Goal: Task Accomplishment & Management: Manage account settings

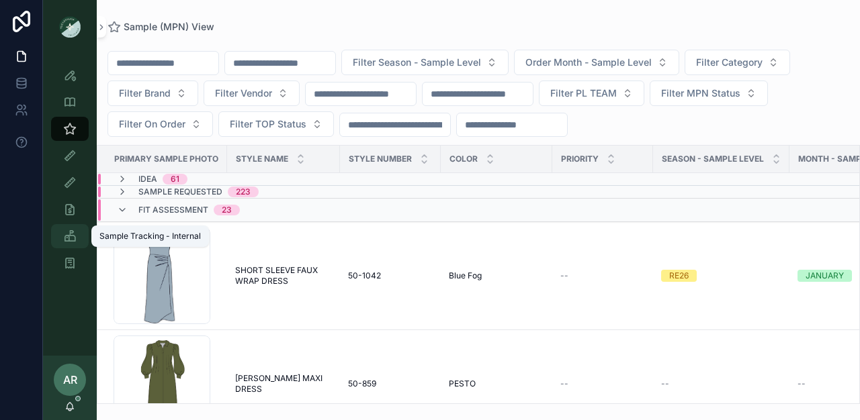
click at [75, 233] on icon "scrollable content" at bounding box center [69, 236] width 13 height 13
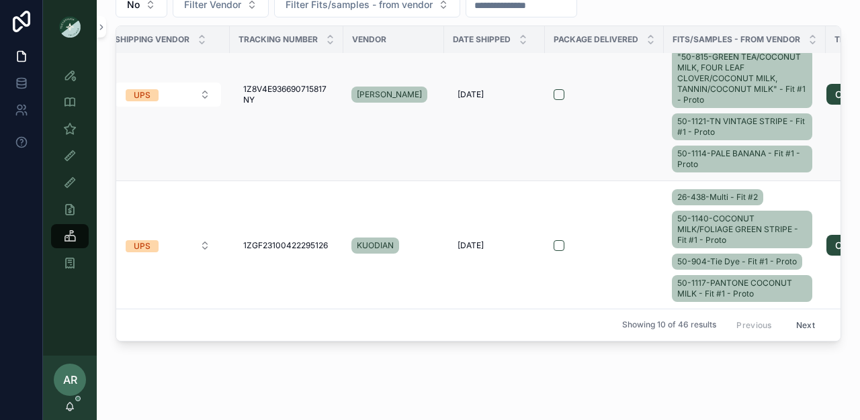
scroll to position [468, 0]
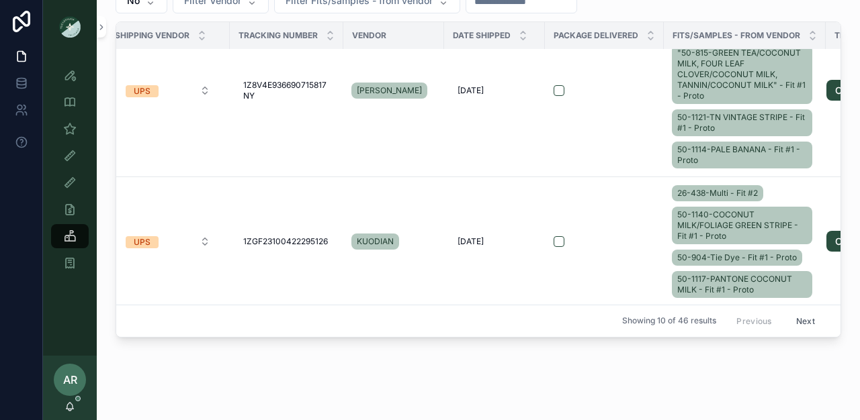
click at [787, 311] on button "Next" at bounding box center [806, 321] width 38 height 21
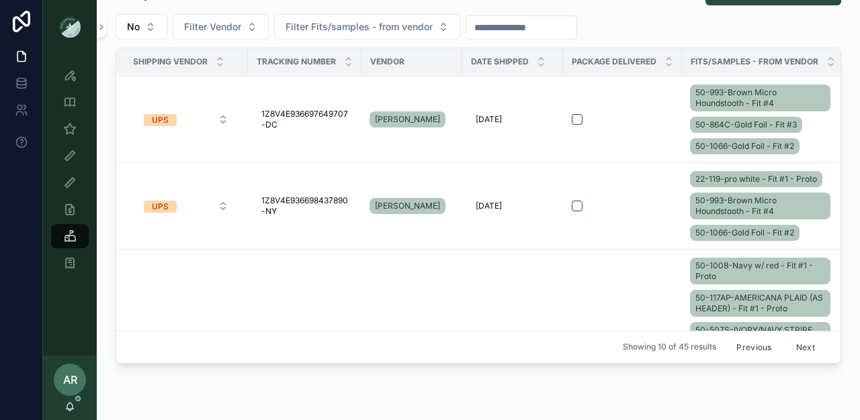
scroll to position [38, 0]
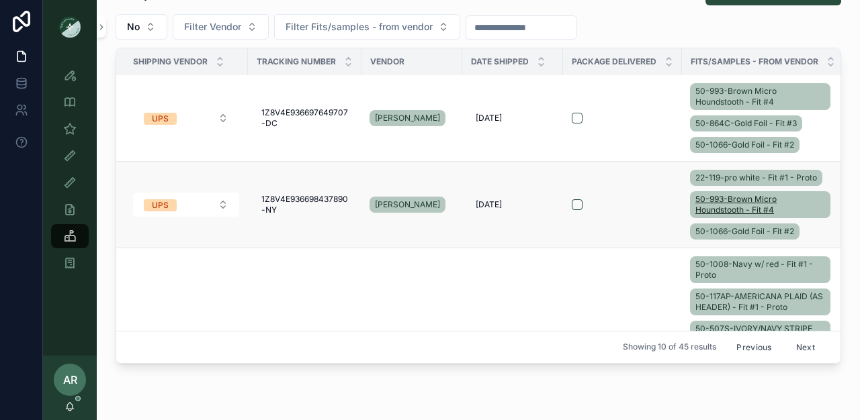
click at [735, 212] on span "50-993-Brown Micro Houndstooth - Fit #4" at bounding box center [760, 204] width 130 height 21
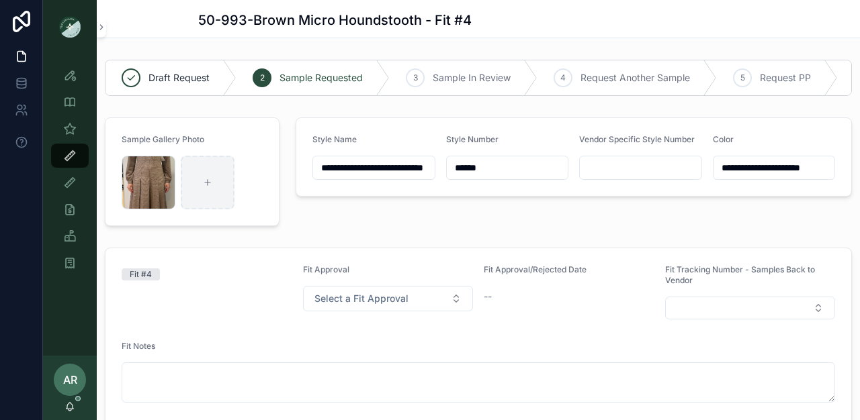
scroll to position [1012, 0]
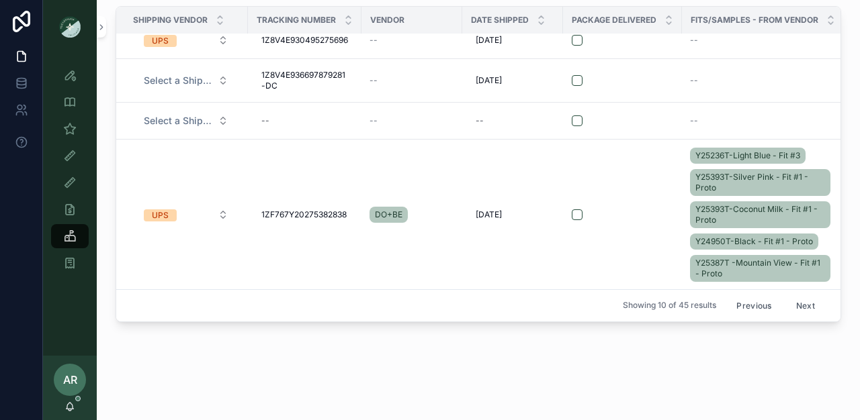
scroll to position [498, 0]
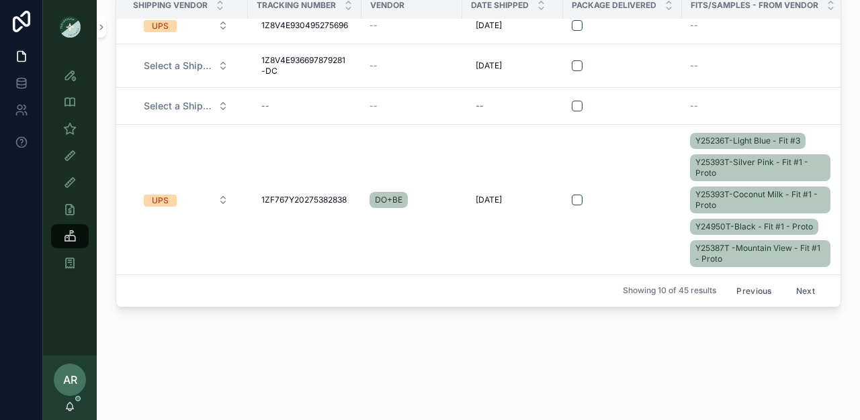
click at [787, 282] on button "Next" at bounding box center [806, 291] width 38 height 21
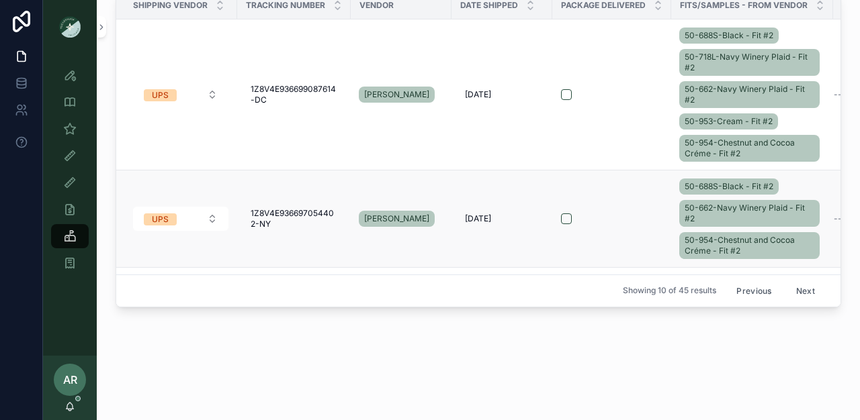
scroll to position [468, 0]
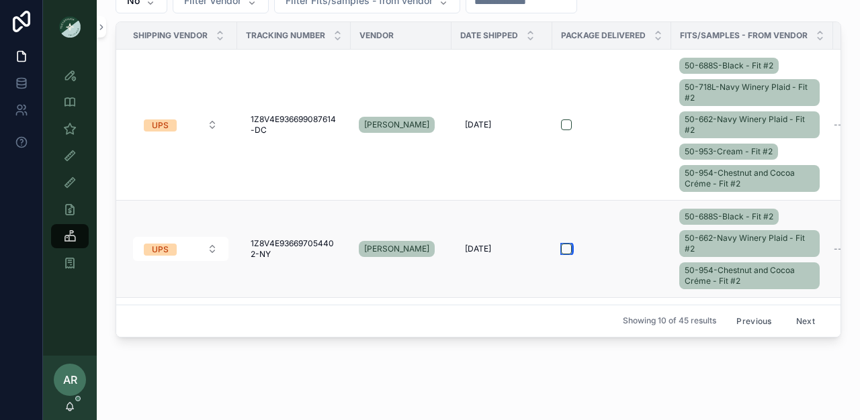
click at [567, 248] on button "scrollable content" at bounding box center [566, 249] width 11 height 11
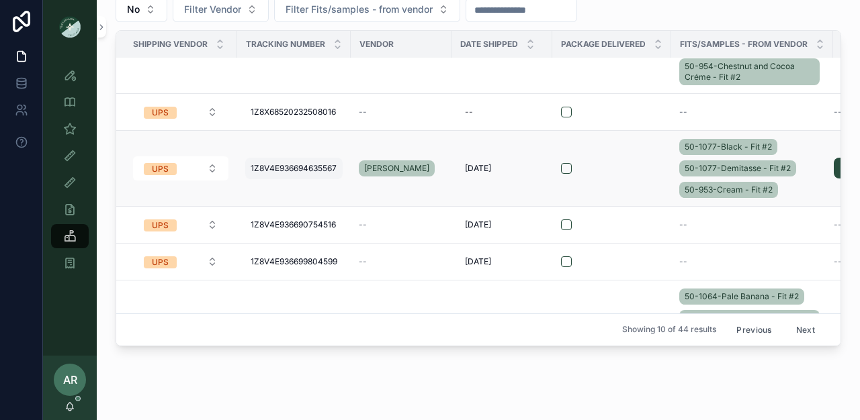
scroll to position [127, 0]
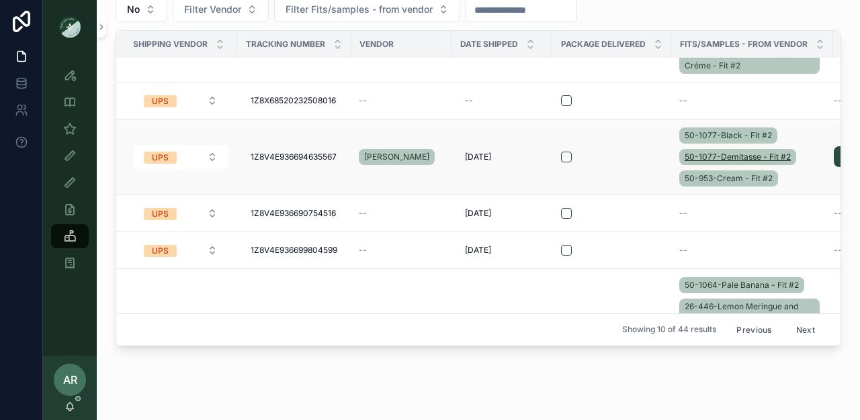
click at [693, 157] on span "50-1077-Demitasse - Fit #2" at bounding box center [737, 157] width 106 height 11
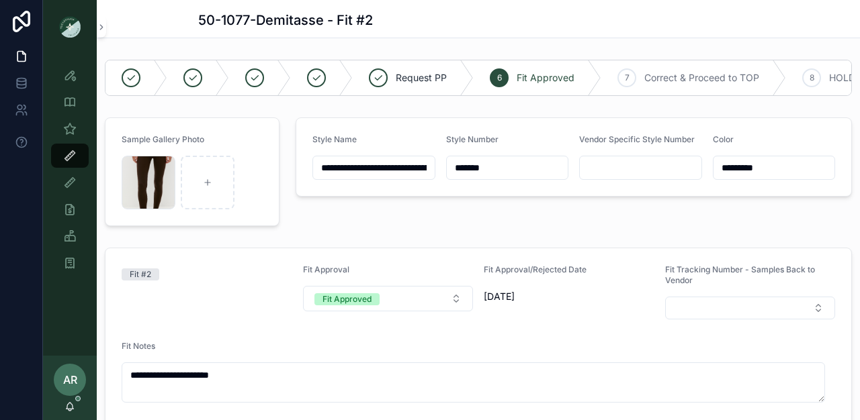
scroll to position [396, 0]
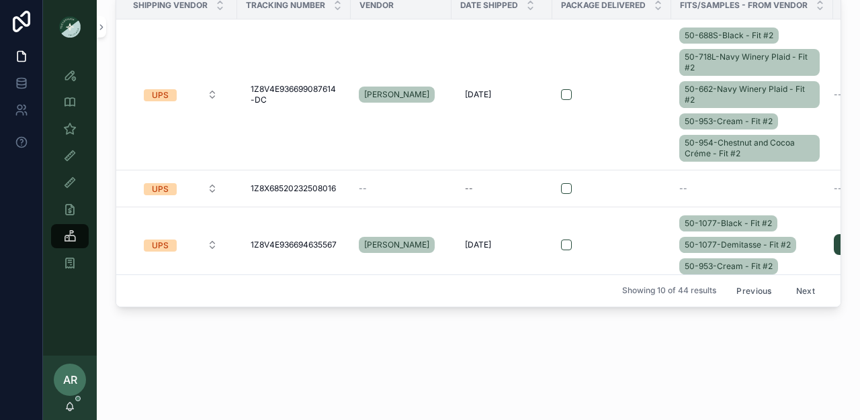
click at [415, 258] on td "[PERSON_NAME]" at bounding box center [401, 245] width 101 height 76
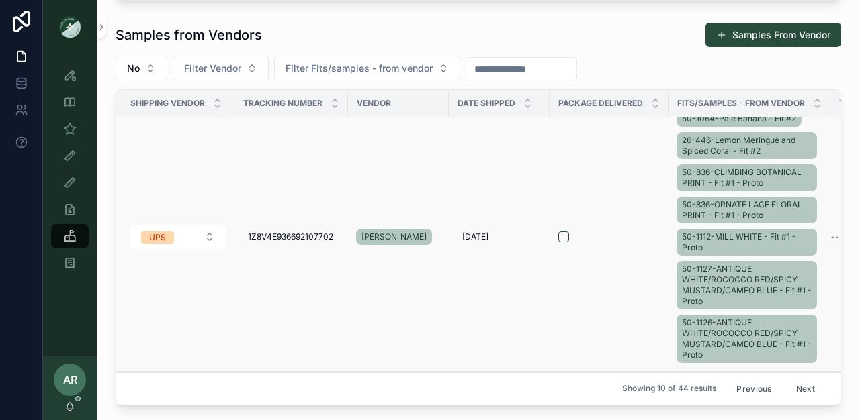
scroll to position [352, 3]
click at [694, 157] on span "26-446-Lemon Meringue and Spiced Coral - Fit #2" at bounding box center [747, 146] width 130 height 21
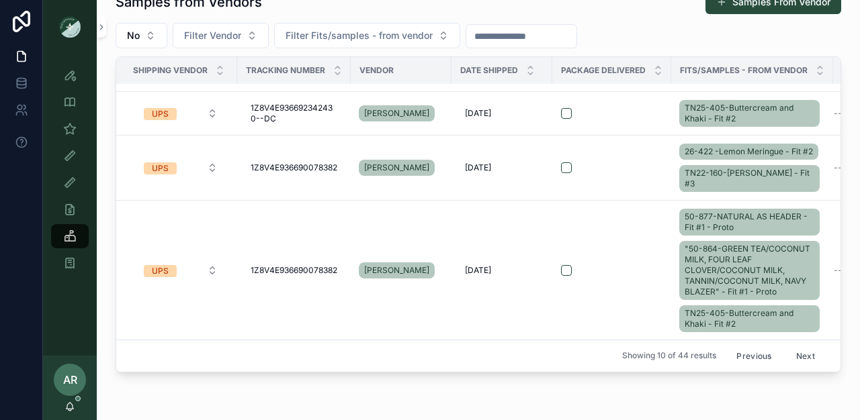
scroll to position [439, 0]
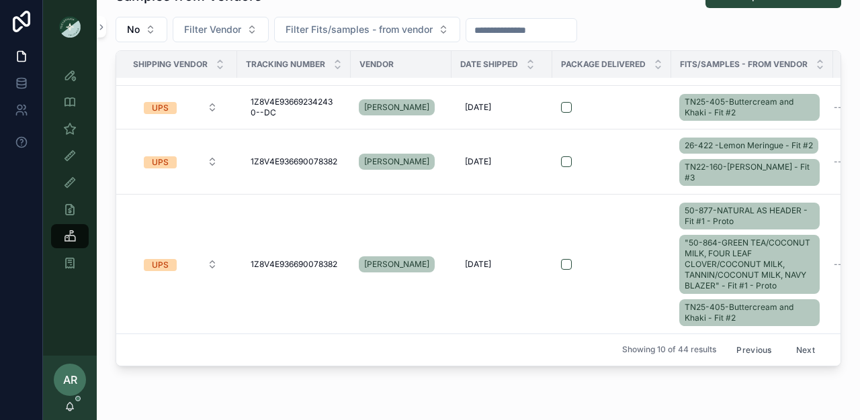
click at [788, 342] on button "Next" at bounding box center [806, 350] width 38 height 21
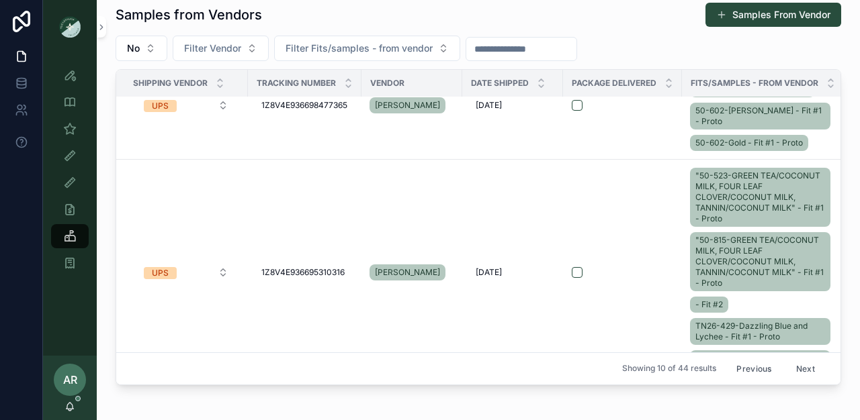
scroll to position [727, 0]
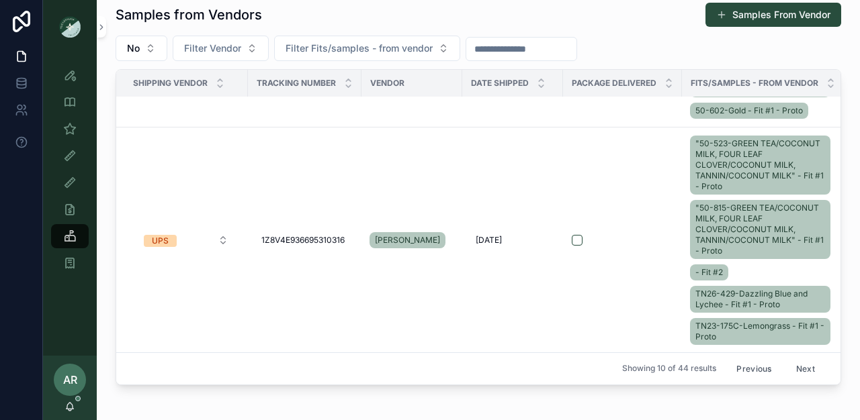
click at [787, 360] on button "Next" at bounding box center [806, 369] width 38 height 21
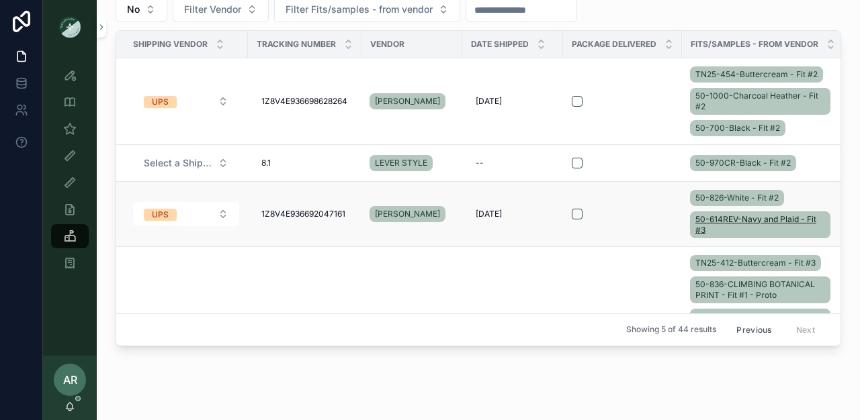
click at [728, 229] on span "50-614REV-Navy and Plaid - Fit #3" at bounding box center [760, 224] width 130 height 21
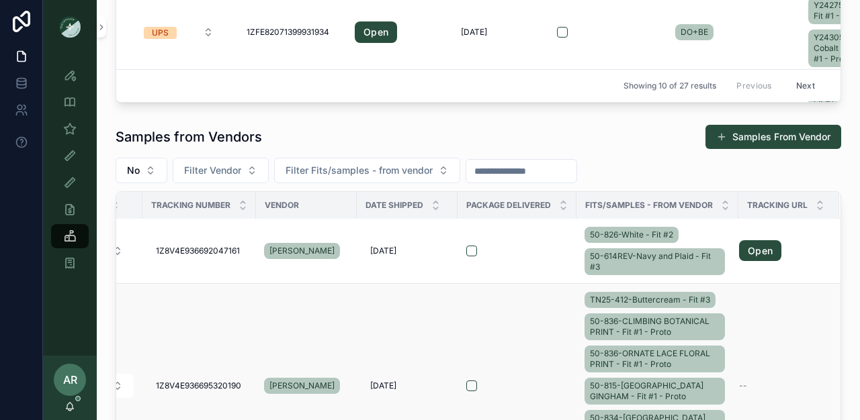
scroll to position [281, 0]
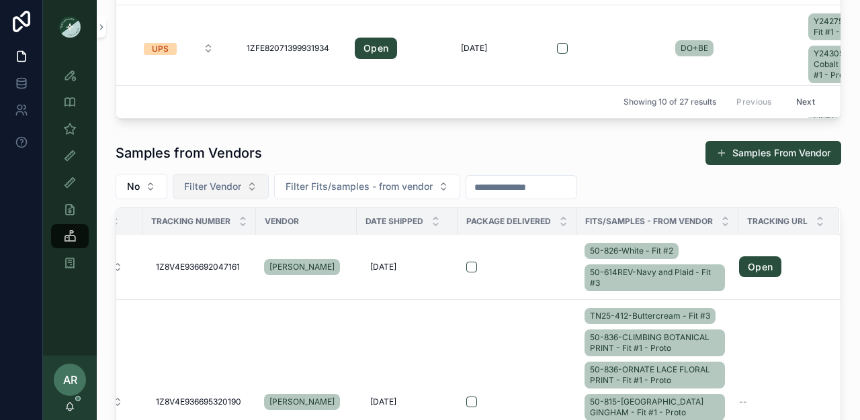
click at [259, 183] on button "Filter Vendor" at bounding box center [221, 187] width 96 height 26
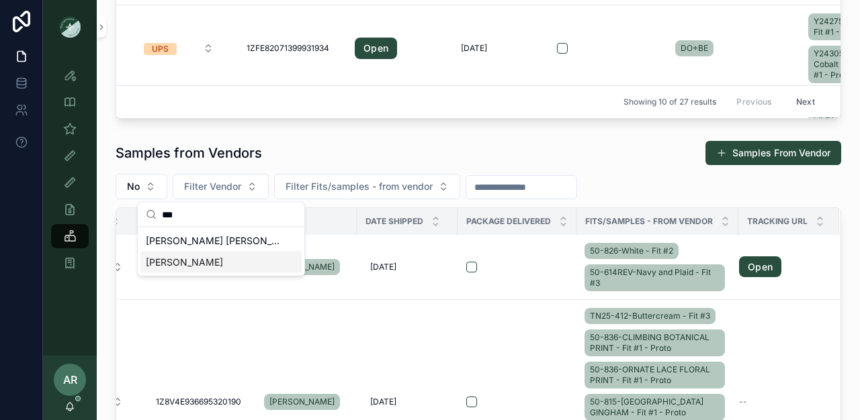
type input "***"
click at [183, 263] on div "[PERSON_NAME]" at bounding box center [220, 262] width 161 height 21
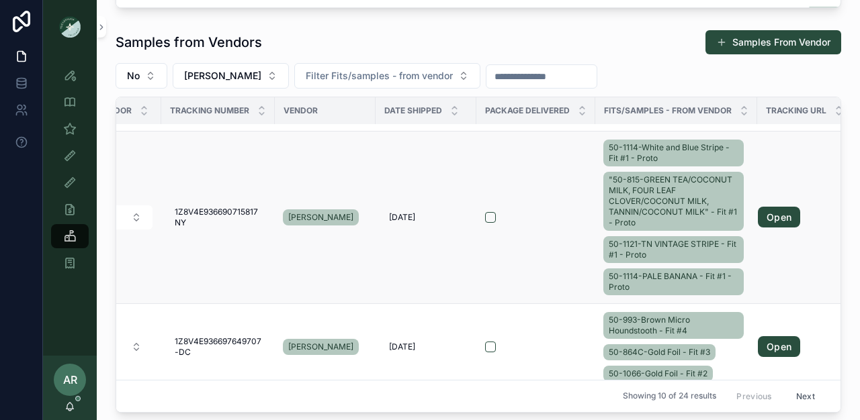
scroll to position [144, 115]
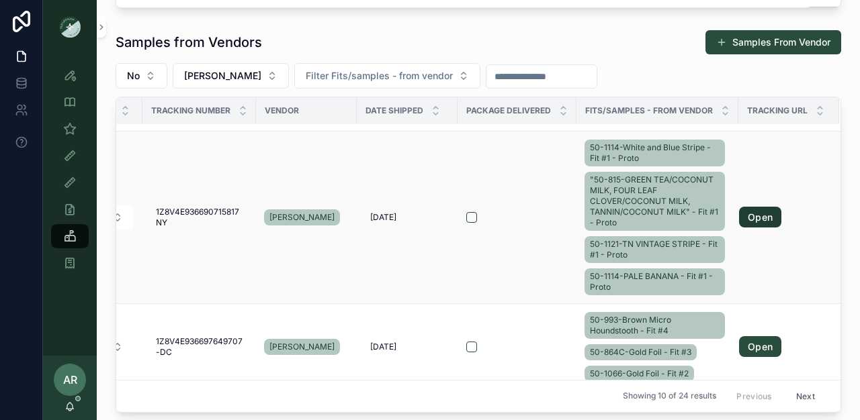
click at [739, 217] on link "Open" at bounding box center [760, 217] width 42 height 21
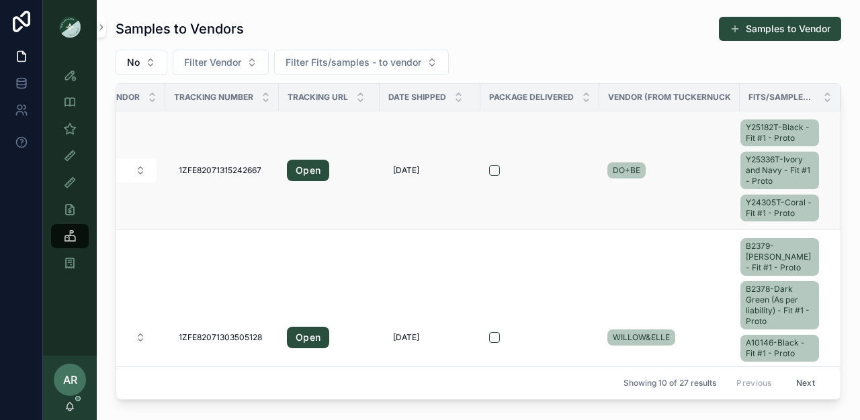
scroll to position [0, 89]
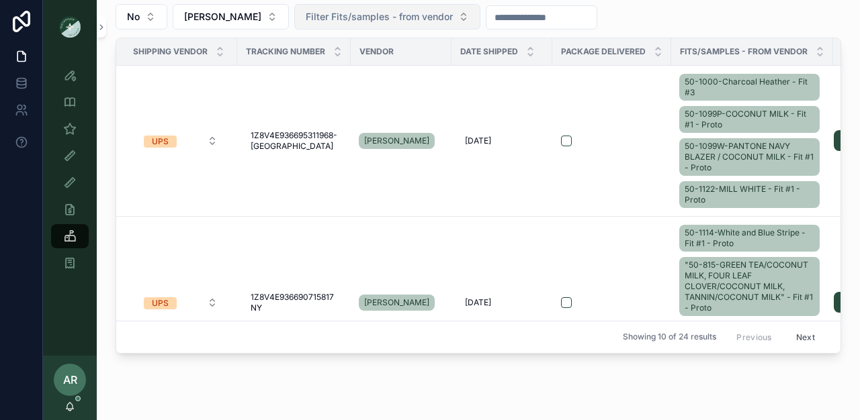
click at [329, 22] on span "Filter Fits/samples - from vendor" at bounding box center [379, 16] width 147 height 13
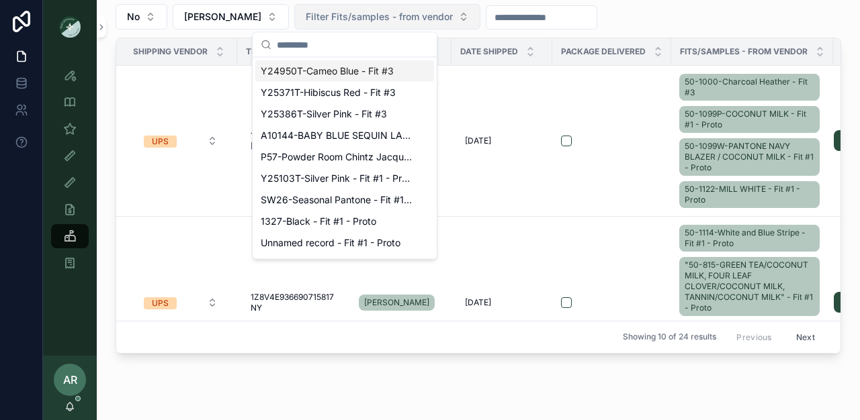
click at [330, 23] on button "Filter Fits/samples - from vendor" at bounding box center [387, 17] width 186 height 26
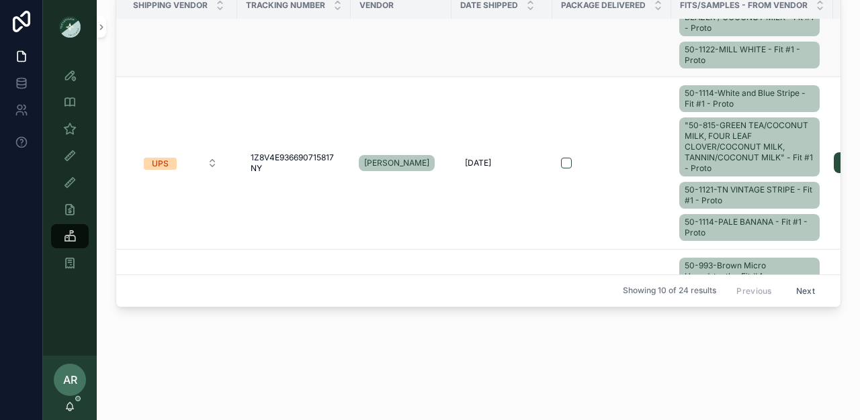
scroll to position [97, 0]
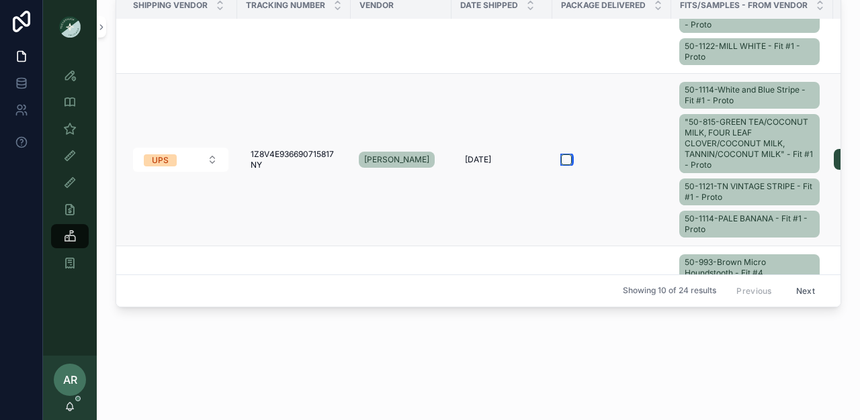
click at [568, 158] on button "scrollable content" at bounding box center [566, 159] width 11 height 11
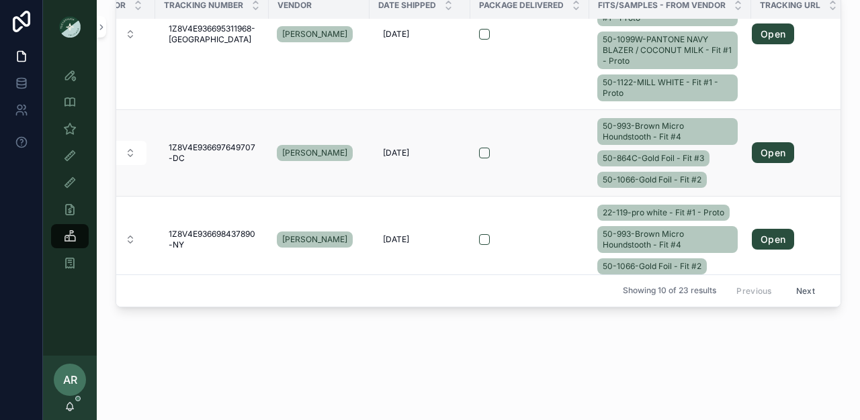
scroll to position [60, 0]
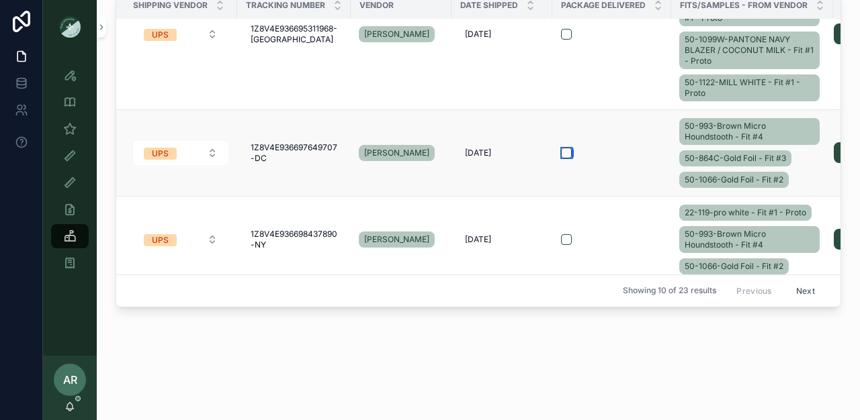
click at [565, 155] on button "scrollable content" at bounding box center [566, 153] width 11 height 11
click at [566, 239] on button "scrollable content" at bounding box center [566, 239] width 11 height 11
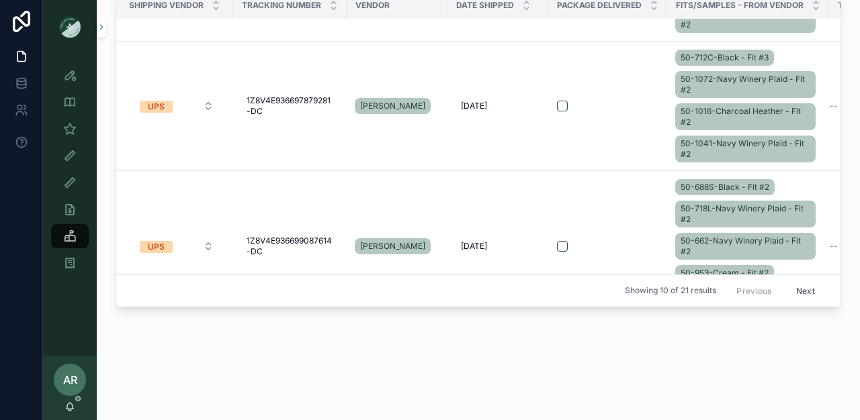
scroll to position [1018, 4]
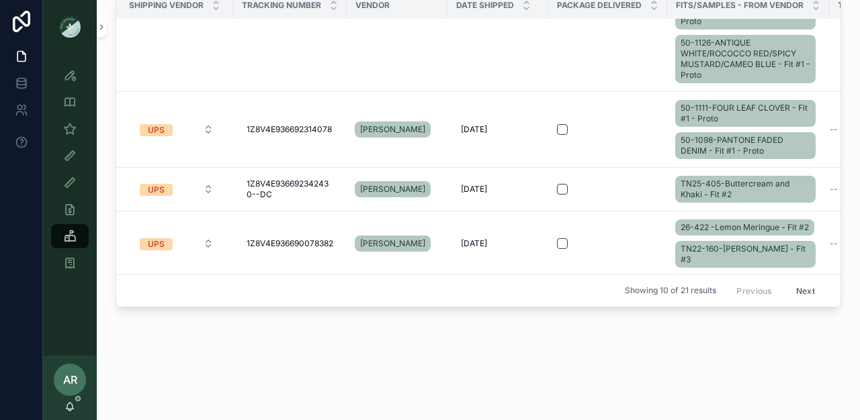
click at [787, 281] on button "Next" at bounding box center [806, 291] width 38 height 21
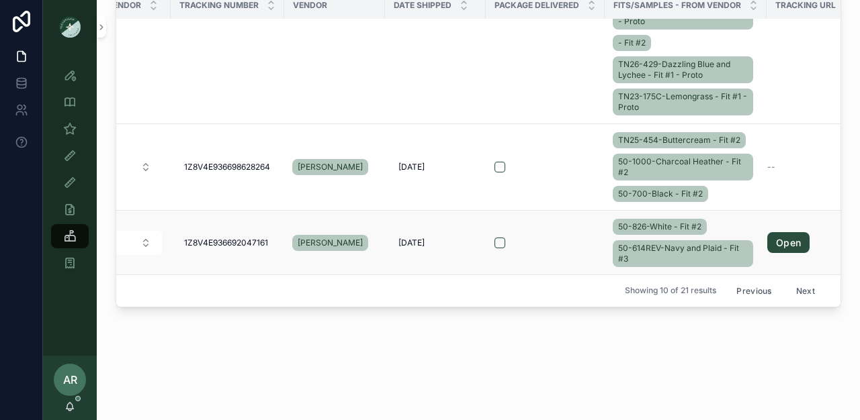
scroll to position [889, 115]
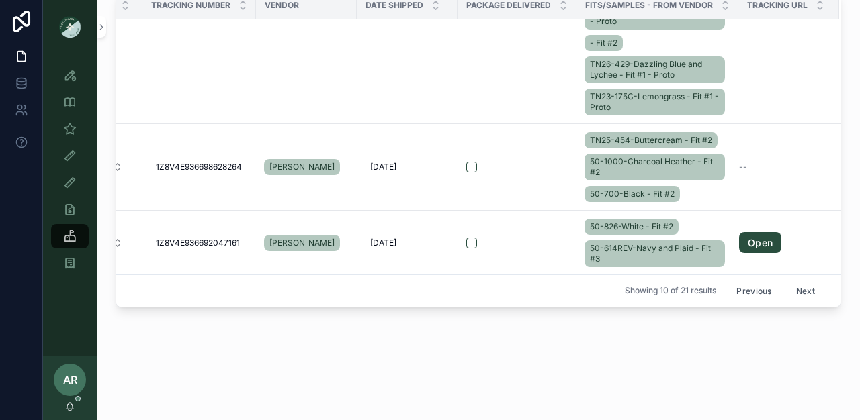
click at [529, 3] on span "Package Delivered" at bounding box center [508, 5] width 85 height 11
click at [559, 5] on icon "scrollable content" at bounding box center [563, 2] width 9 height 9
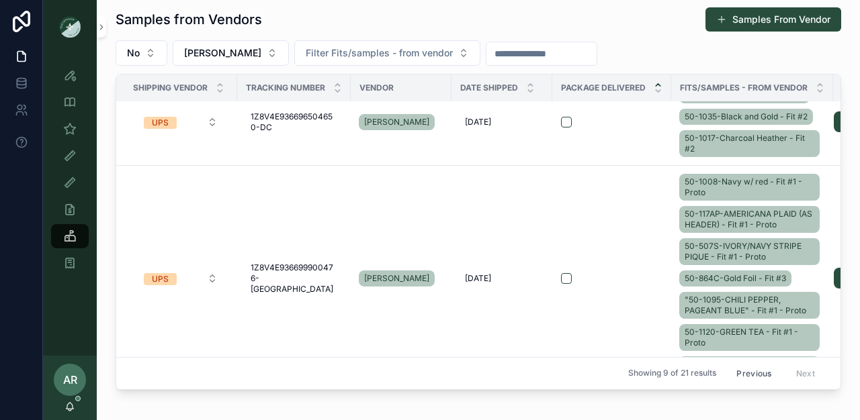
scroll to position [783, 0]
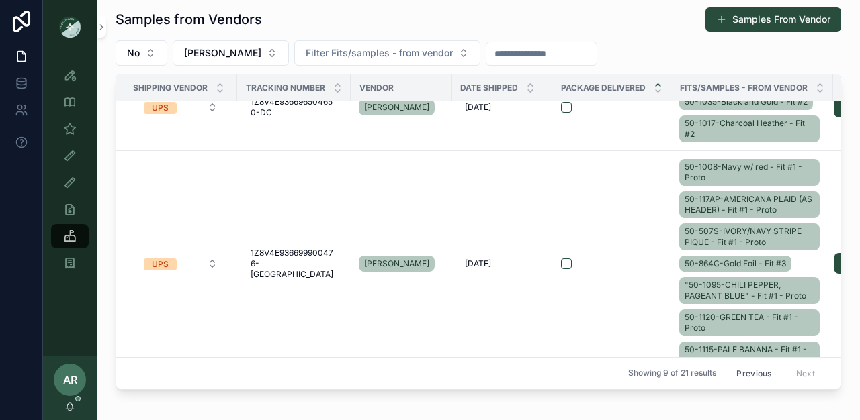
click at [742, 364] on button "Previous" at bounding box center [754, 373] width 54 height 21
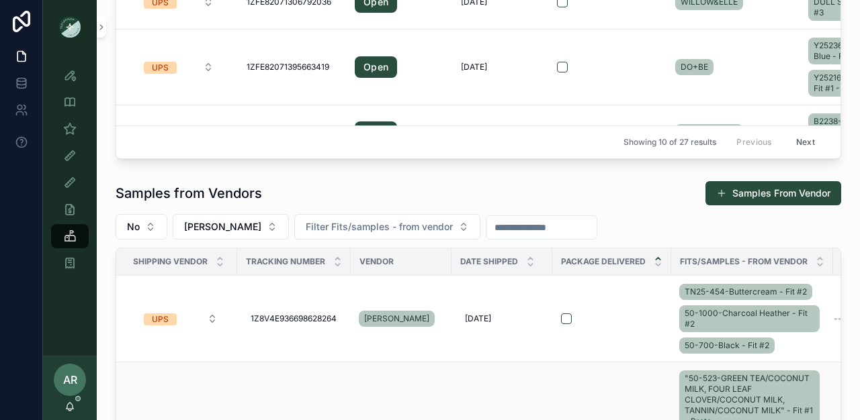
scroll to position [415, 0]
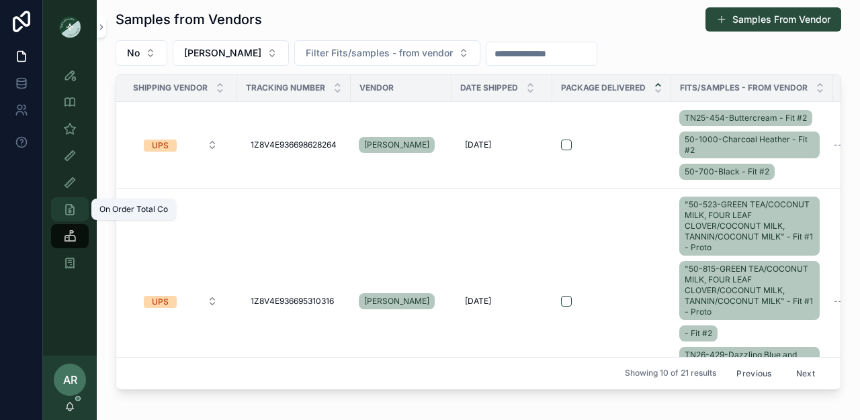
click at [68, 205] on icon "scrollable content" at bounding box center [69, 209] width 13 height 13
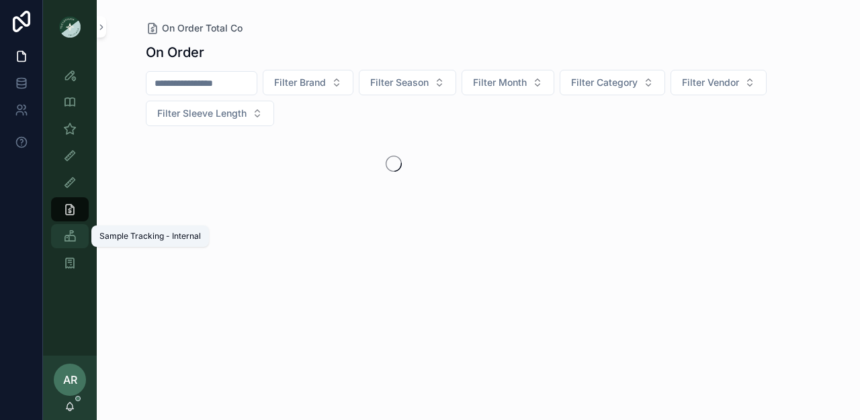
click at [68, 234] on icon "scrollable content" at bounding box center [69, 236] width 13 height 13
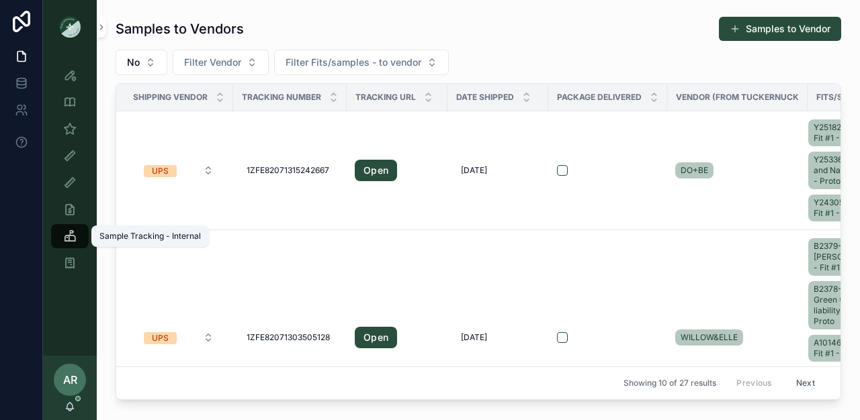
click at [77, 230] on div "Sample Tracking - Internal" at bounding box center [69, 236] width 21 height 21
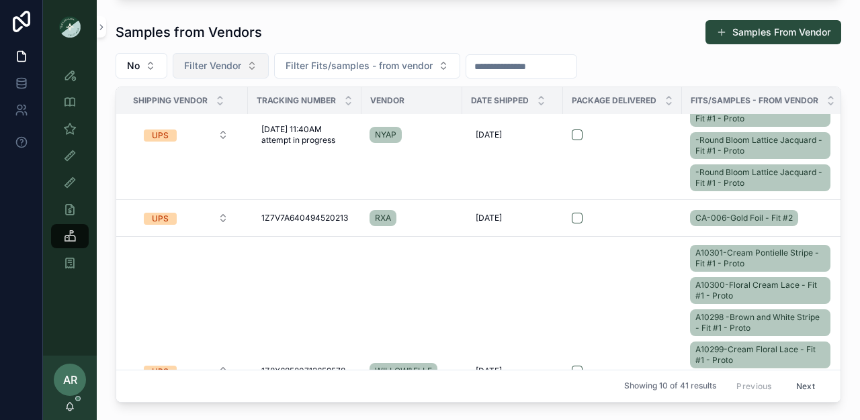
scroll to position [48, 0]
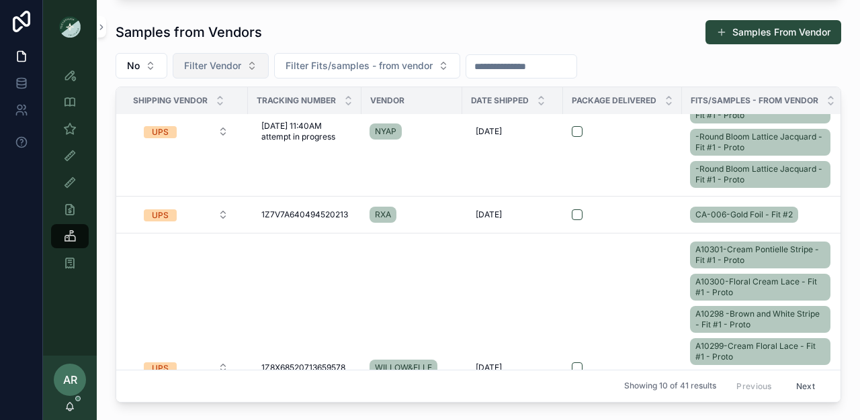
click at [238, 73] on button "Filter Vendor" at bounding box center [221, 66] width 96 height 26
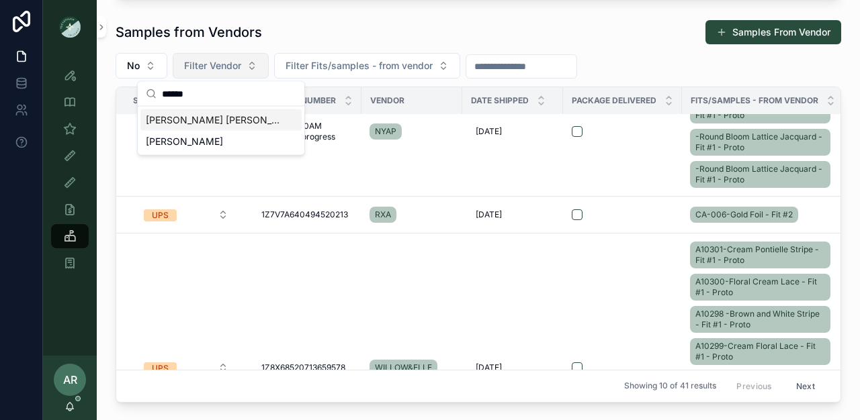
type input "*******"
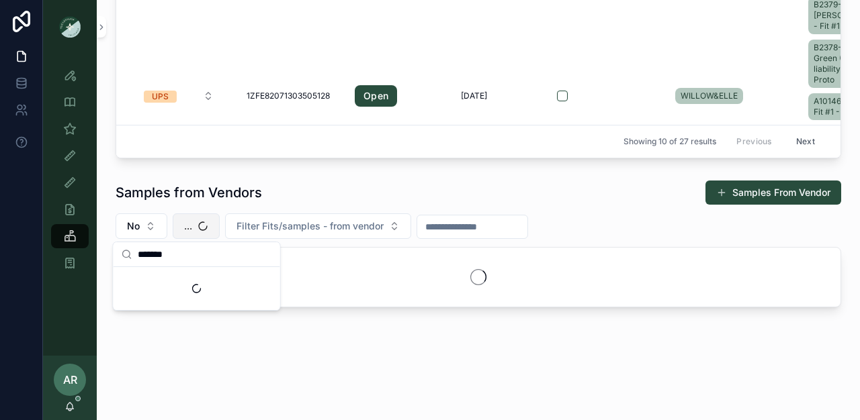
scroll to position [241, 0]
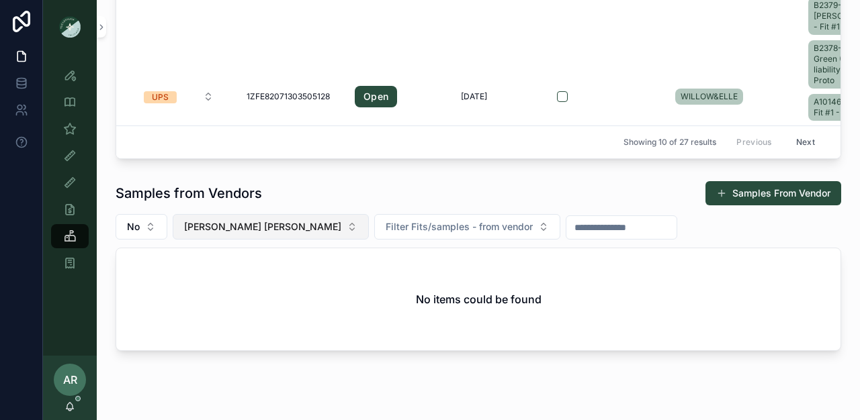
click at [251, 228] on span "VANWELL GOWELL" at bounding box center [262, 226] width 157 height 13
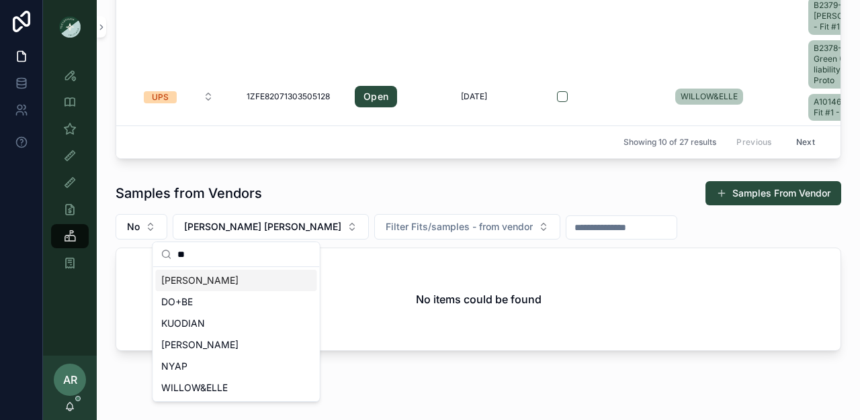
type input "*"
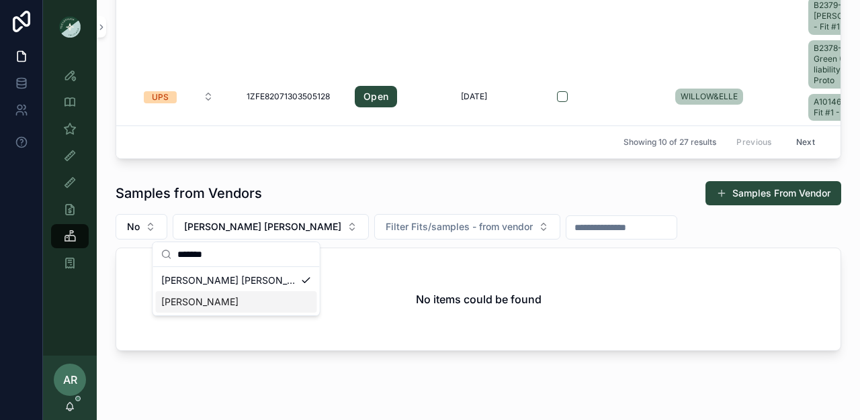
type input "*******"
click at [179, 296] on span "[PERSON_NAME]" at bounding box center [199, 302] width 77 height 13
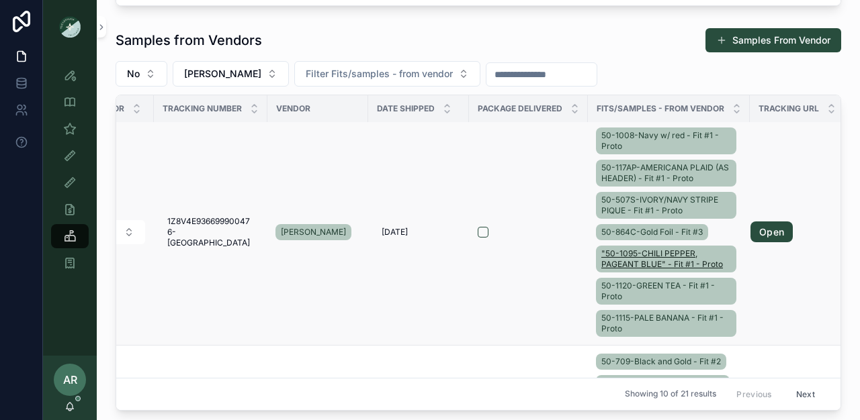
scroll to position [141, 83]
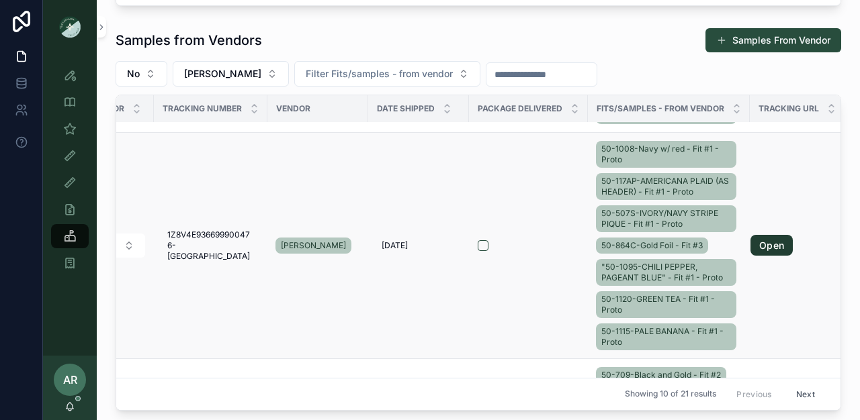
click at [770, 249] on link "Open" at bounding box center [771, 245] width 42 height 21
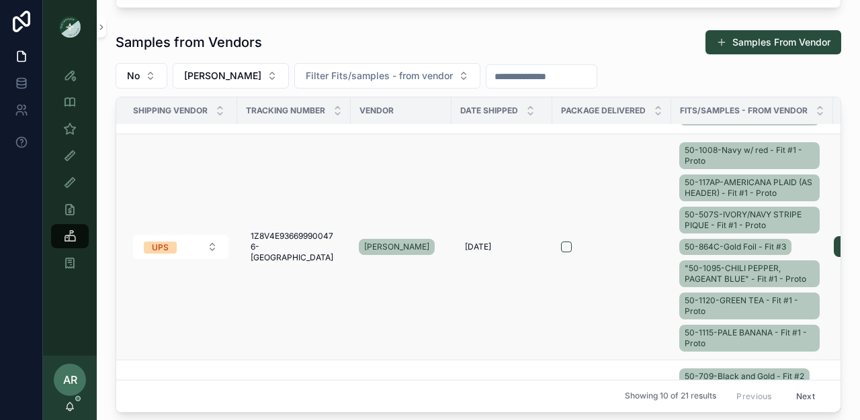
scroll to position [117, 0]
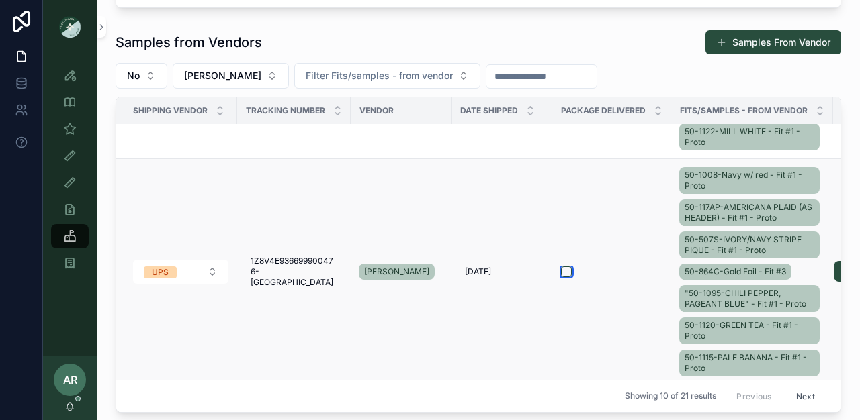
click at [563, 271] on button "scrollable content" at bounding box center [566, 272] width 11 height 11
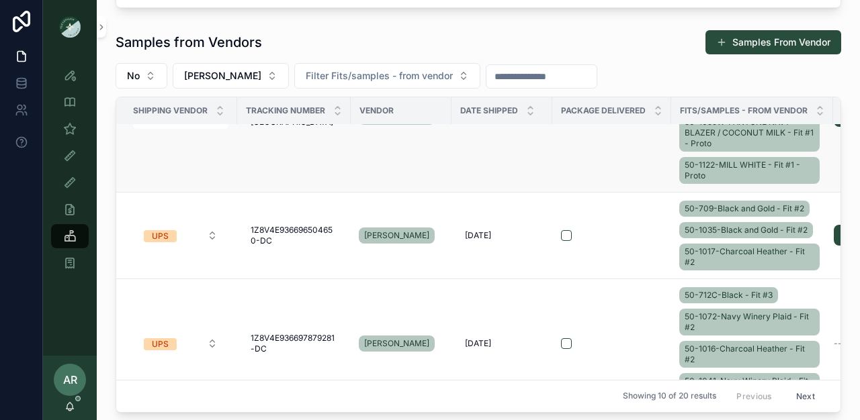
scroll to position [85, 0]
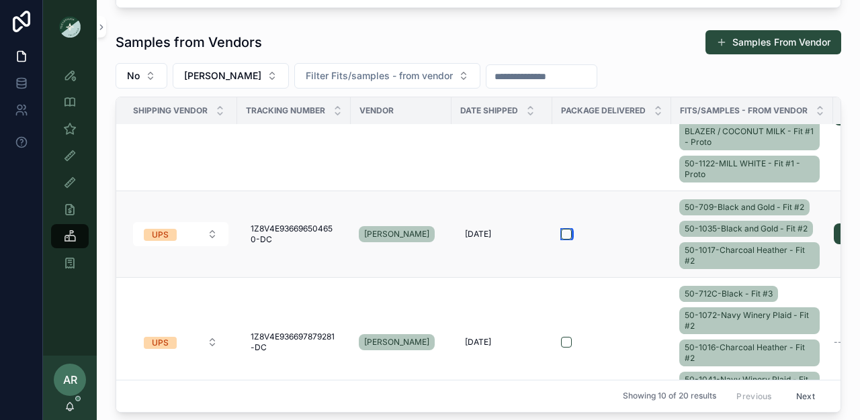
click at [568, 234] on button "scrollable content" at bounding box center [566, 234] width 11 height 11
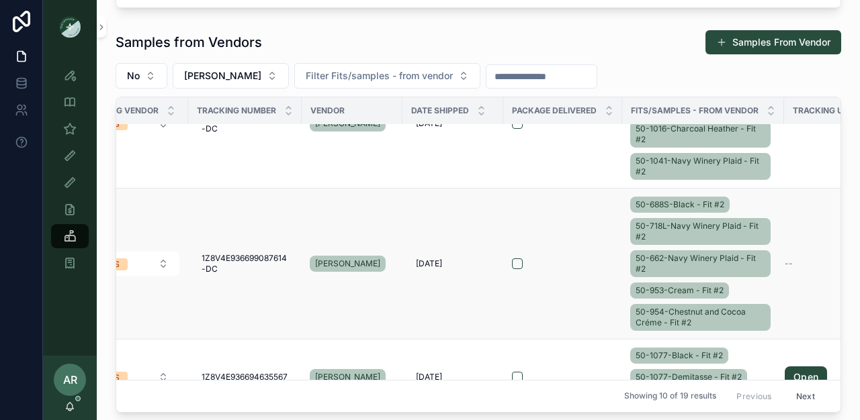
scroll to position [217, 50]
click at [518, 265] on button "scrollable content" at bounding box center [516, 264] width 11 height 11
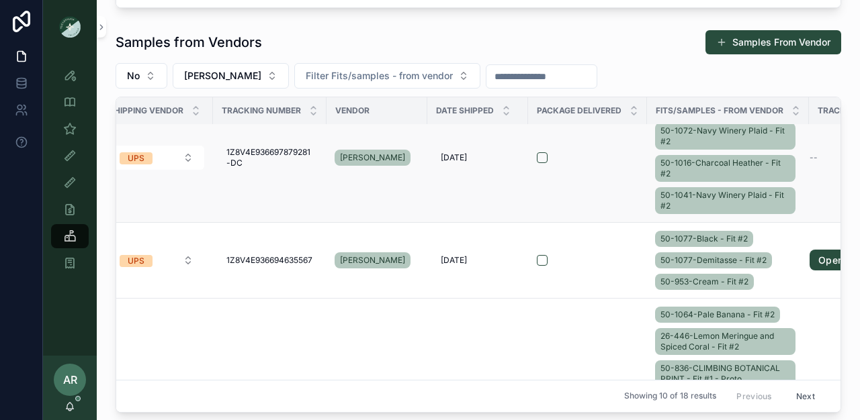
scroll to position [185, 24]
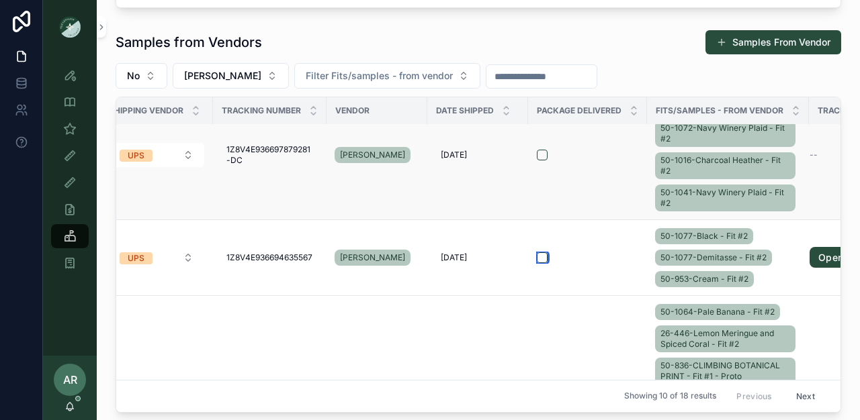
click at [541, 262] on button "scrollable content" at bounding box center [542, 258] width 11 height 11
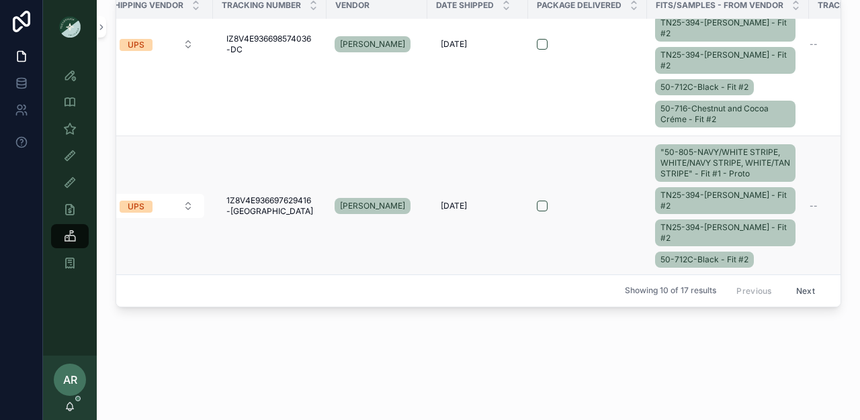
scroll to position [1007, 25]
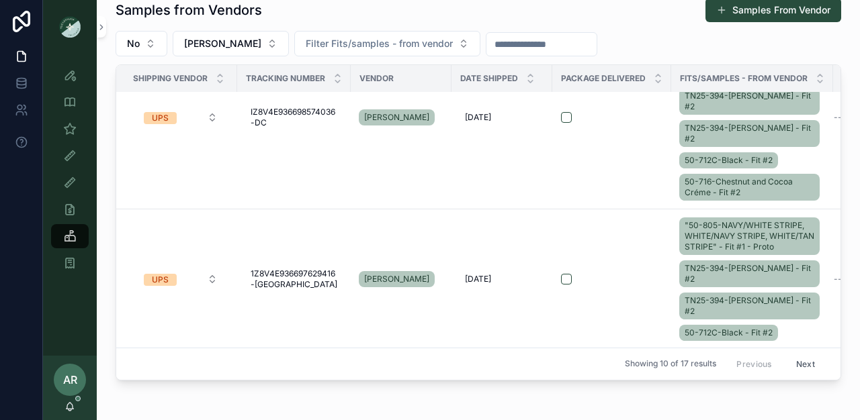
scroll to position [435, 0]
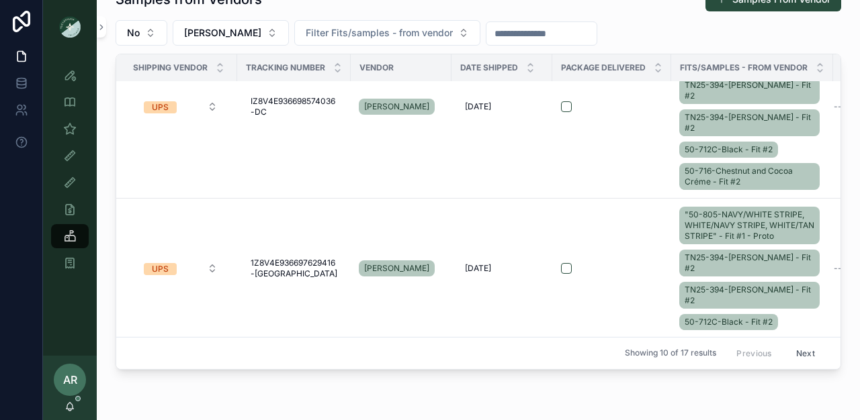
click at [789, 343] on button "Next" at bounding box center [806, 353] width 38 height 21
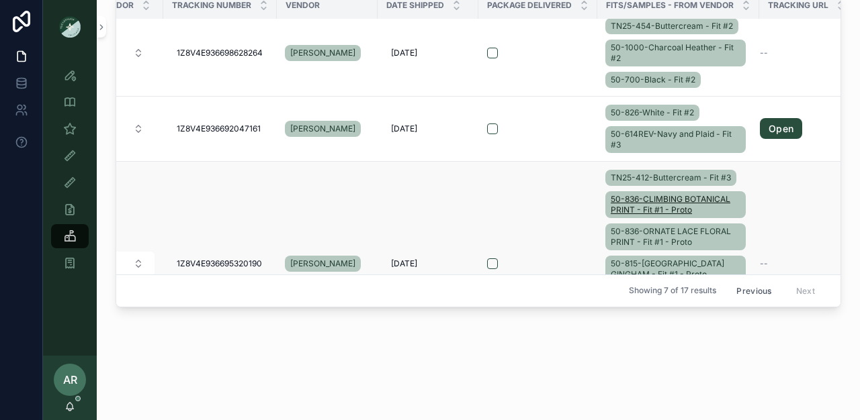
scroll to position [468, 74]
click at [780, 130] on link "Open" at bounding box center [781, 128] width 42 height 21
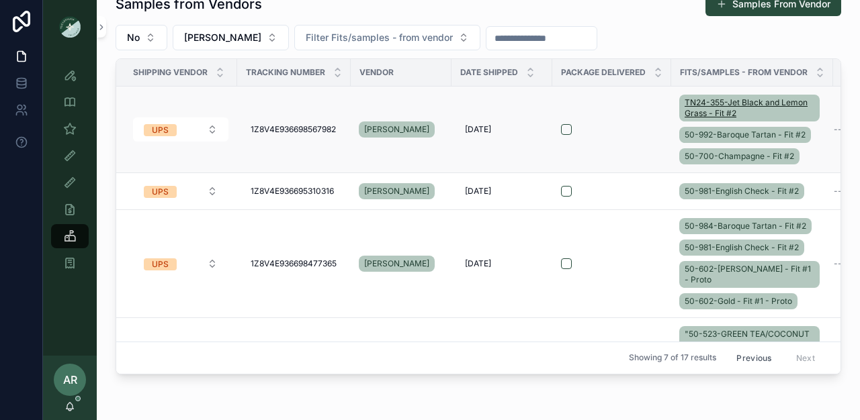
click at [697, 110] on span "TN24-355-Jet Black and Lemon Grass - Fit #2" at bounding box center [749, 107] width 130 height 21
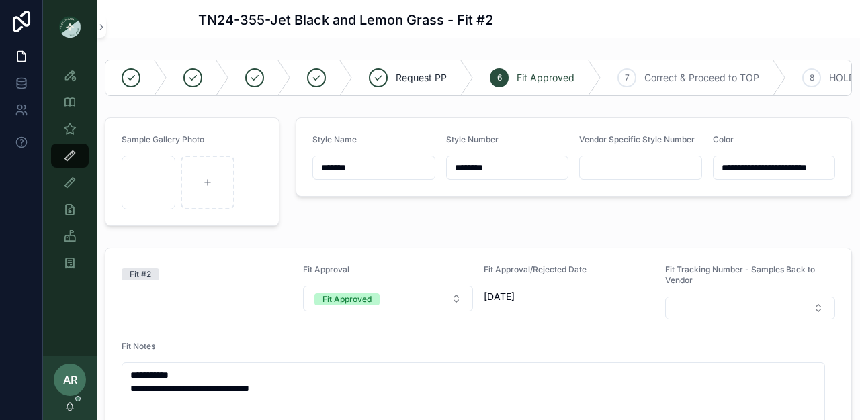
scroll to position [150, 0]
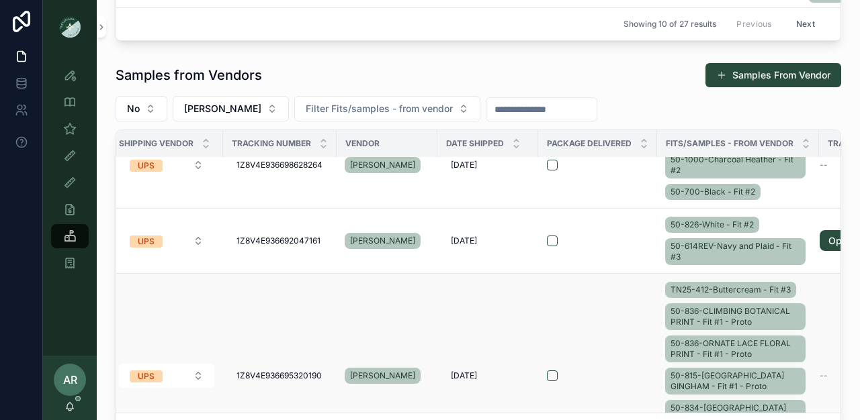
scroll to position [494, 12]
click at [208, 9] on div "Showing 10 of 27 results Previous Next" at bounding box center [478, 24] width 724 height 32
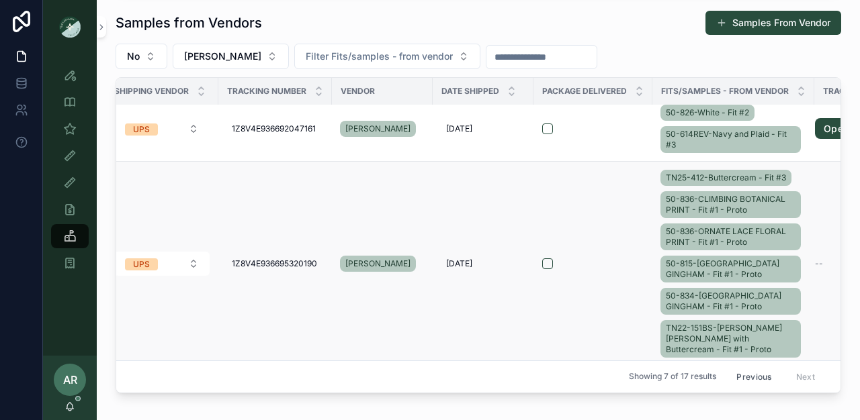
scroll to position [554, 0]
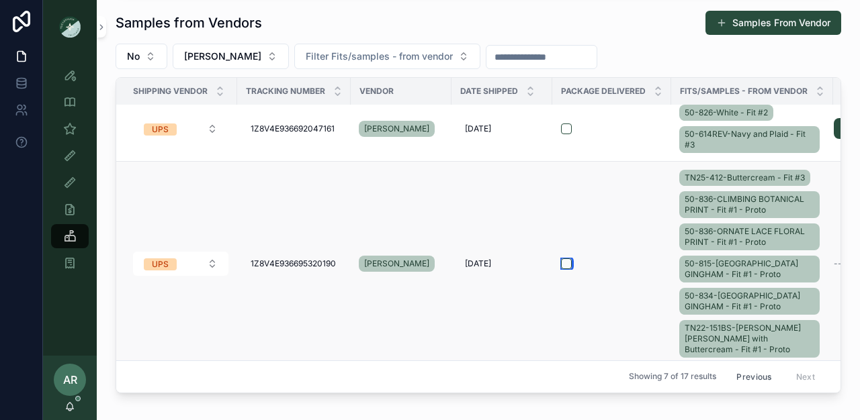
click at [568, 259] on button "scrollable content" at bounding box center [566, 264] width 11 height 11
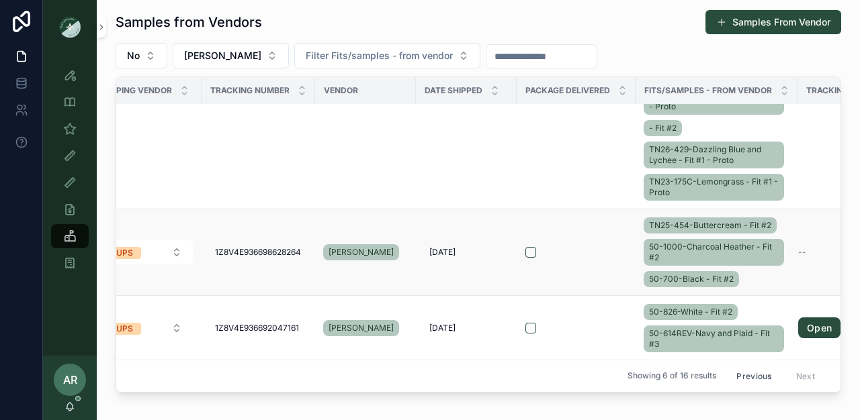
scroll to position [359, 0]
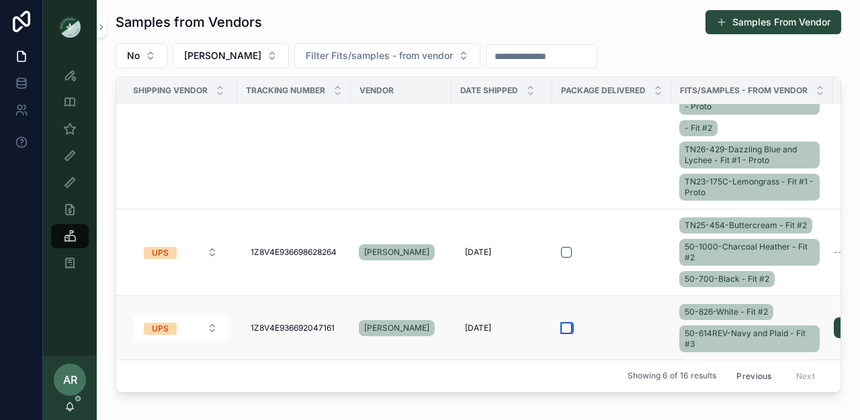
click at [564, 323] on button "scrollable content" at bounding box center [566, 328] width 11 height 11
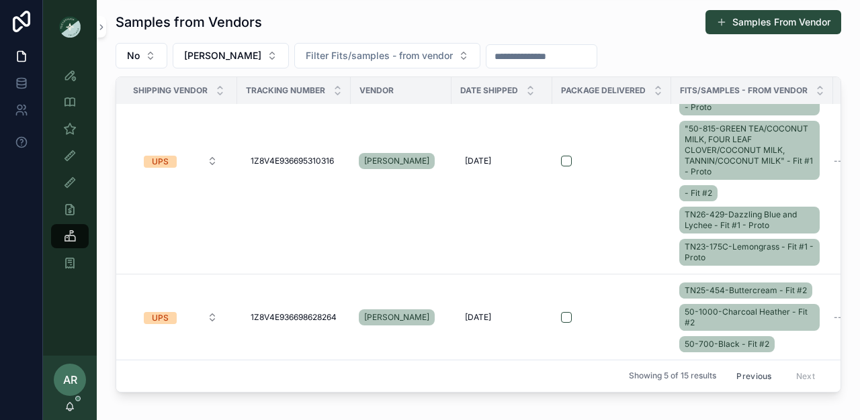
scroll to position [294, 0]
click at [562, 312] on button "scrollable content" at bounding box center [566, 317] width 11 height 11
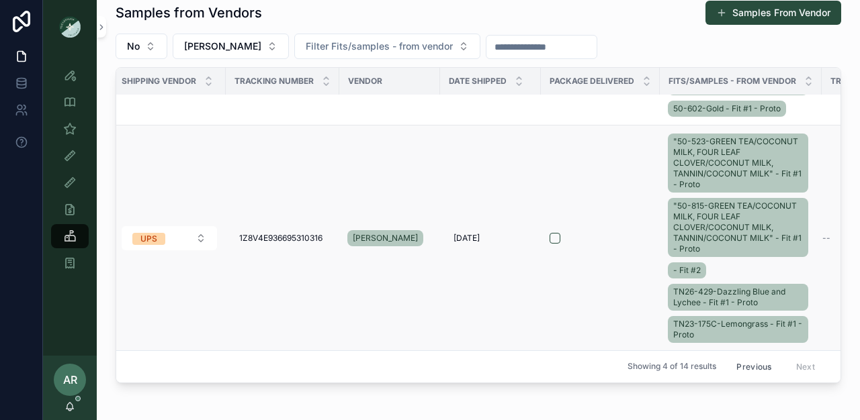
scroll to position [208, 0]
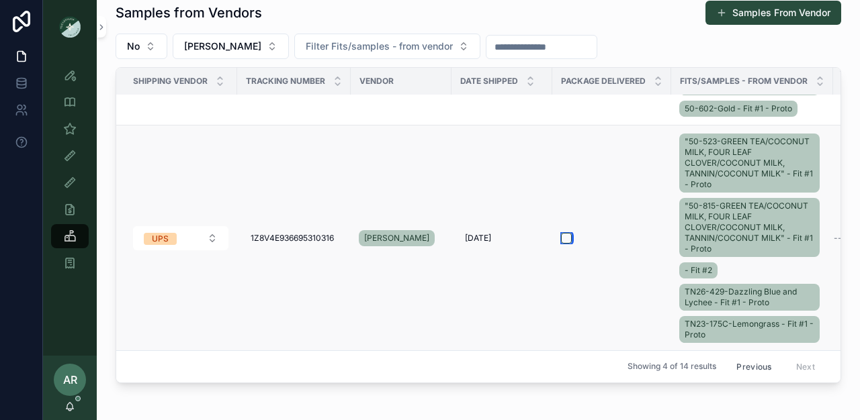
click at [568, 233] on button "scrollable content" at bounding box center [566, 238] width 11 height 11
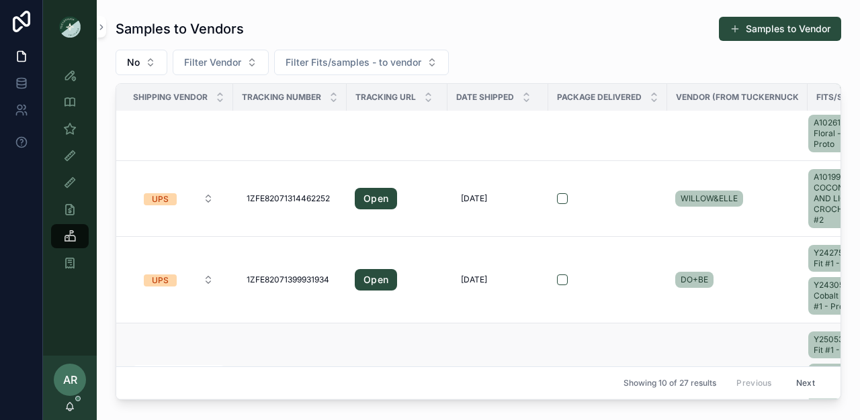
scroll to position [0, 0]
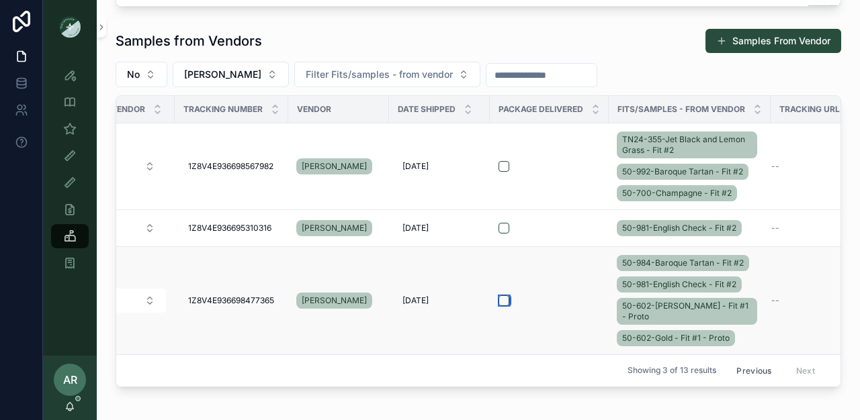
click at [502, 302] on button "scrollable content" at bounding box center [503, 301] width 11 height 11
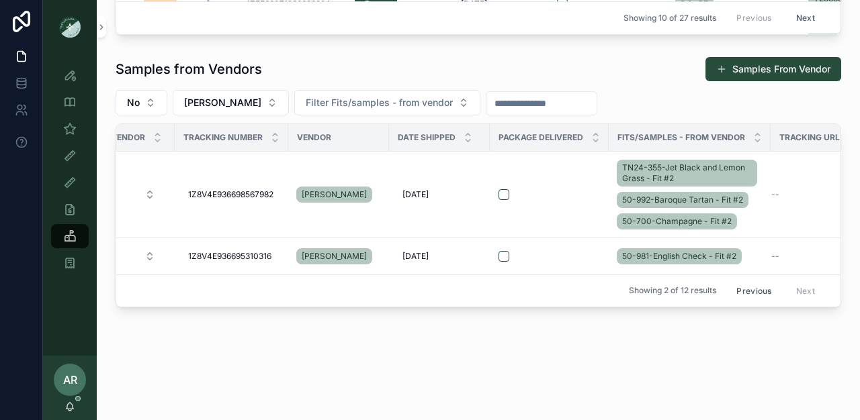
scroll to position [382, 0]
click at [504, 251] on button "scrollable content" at bounding box center [503, 256] width 11 height 11
click at [502, 189] on button "scrollable content" at bounding box center [503, 194] width 11 height 11
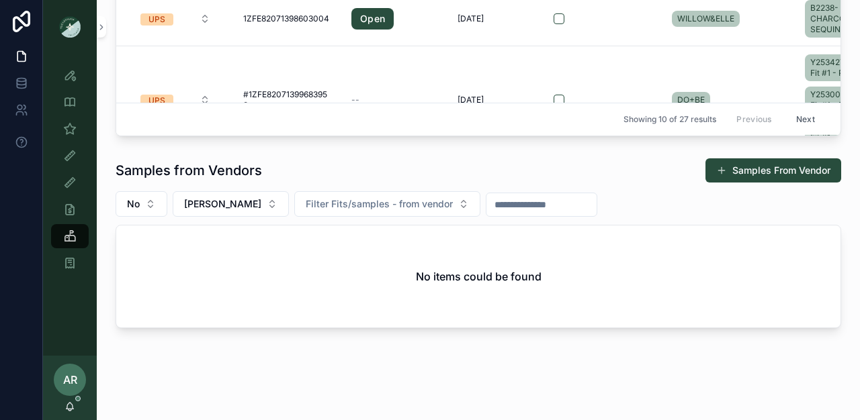
scroll to position [284, 0]
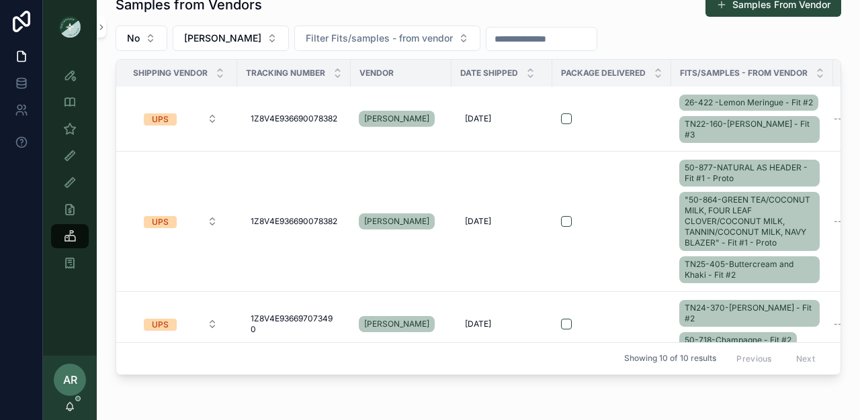
scroll to position [460, 0]
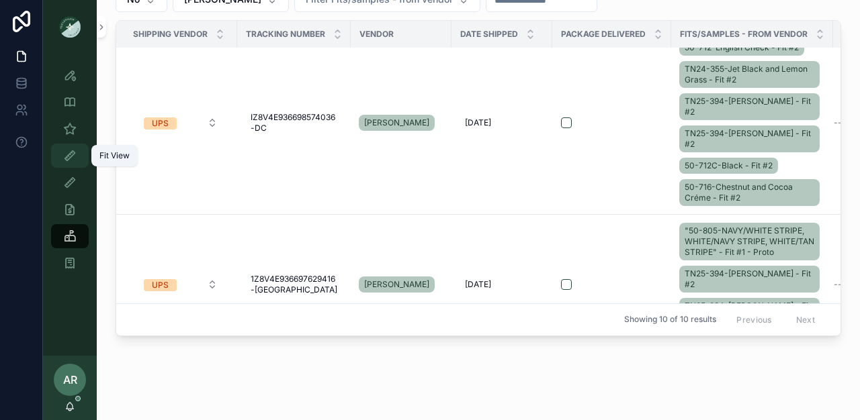
click at [78, 157] on div "Fit View" at bounding box center [69, 155] width 21 height 21
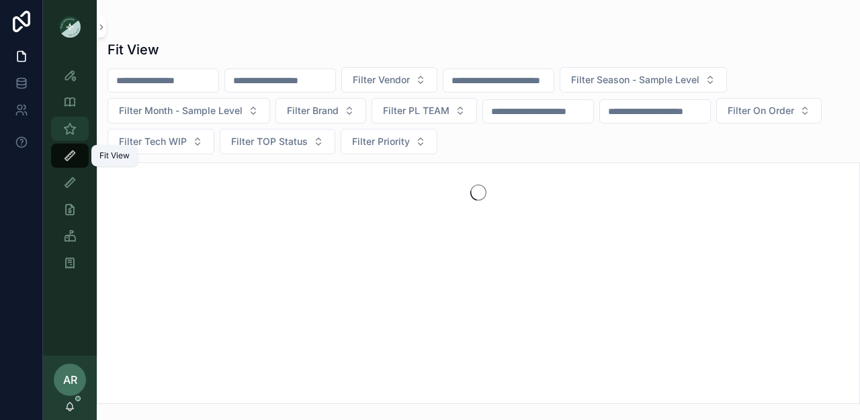
click at [69, 134] on icon "scrollable content" at bounding box center [69, 128] width 13 height 13
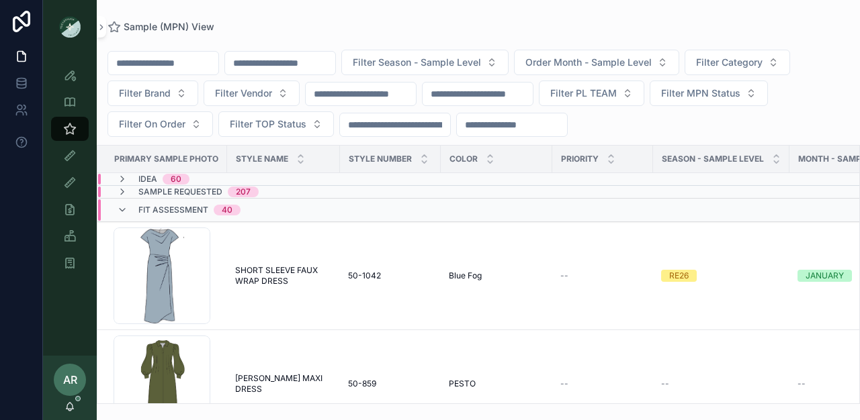
click at [323, 56] on input "scrollable content" at bounding box center [280, 63] width 110 height 19
click at [236, 365] on td "[PERSON_NAME] MAXI DRESS [PERSON_NAME] MAXI DRESS" at bounding box center [283, 384] width 113 height 108
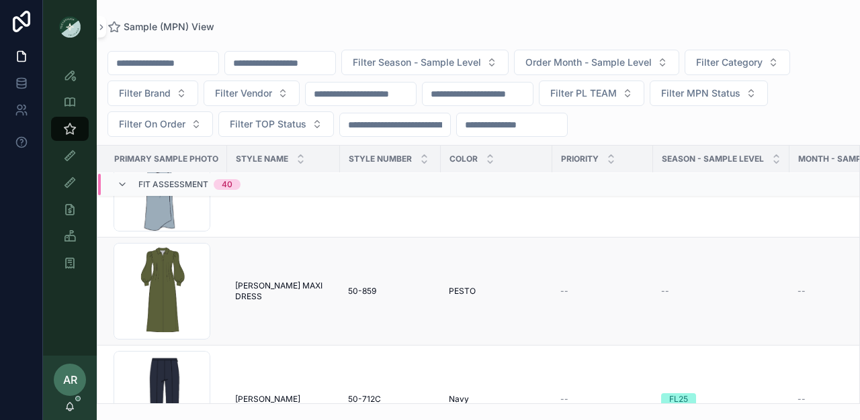
click at [287, 292] on span "[PERSON_NAME] MAXI DRESS" at bounding box center [283, 291] width 97 height 21
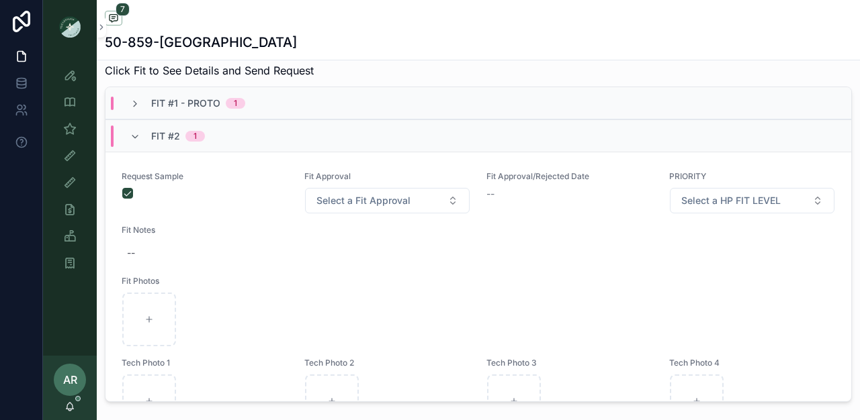
scroll to position [517, 0]
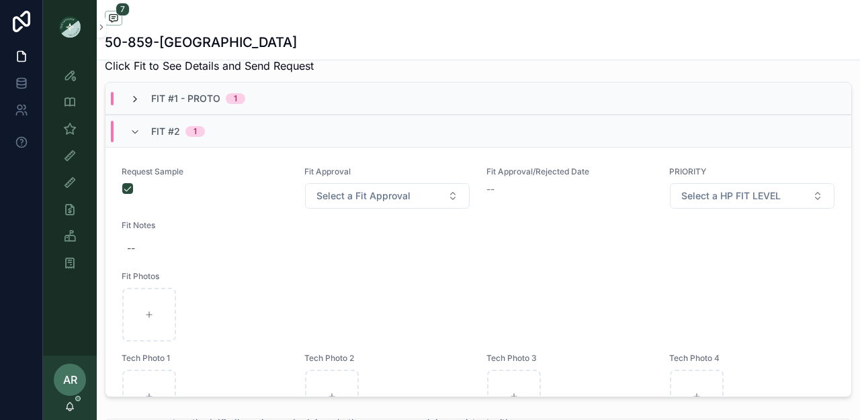
click at [136, 105] on icon "scrollable content" at bounding box center [135, 99] width 11 height 11
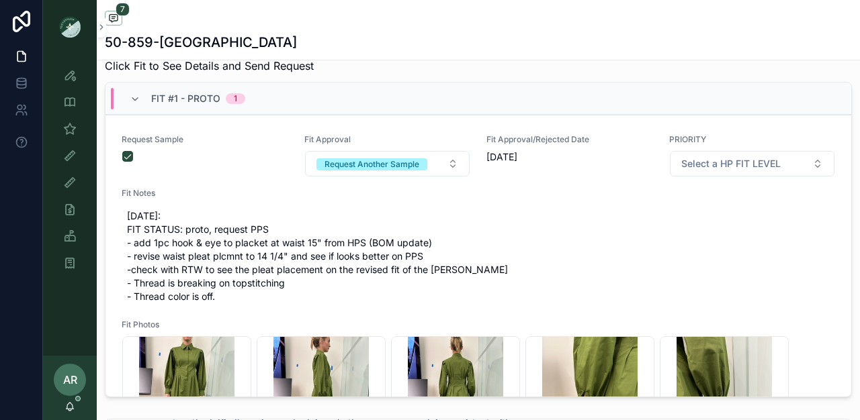
click at [136, 105] on icon "scrollable content" at bounding box center [135, 99] width 11 height 11
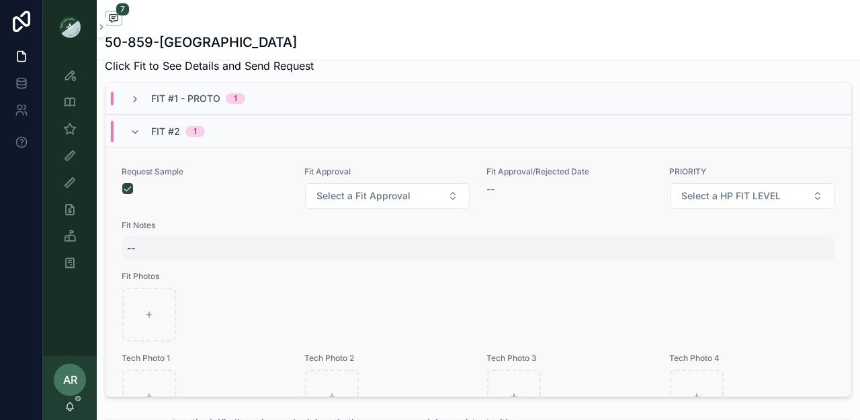
click at [140, 260] on div "--" at bounding box center [478, 248] width 713 height 24
type textarea "*"
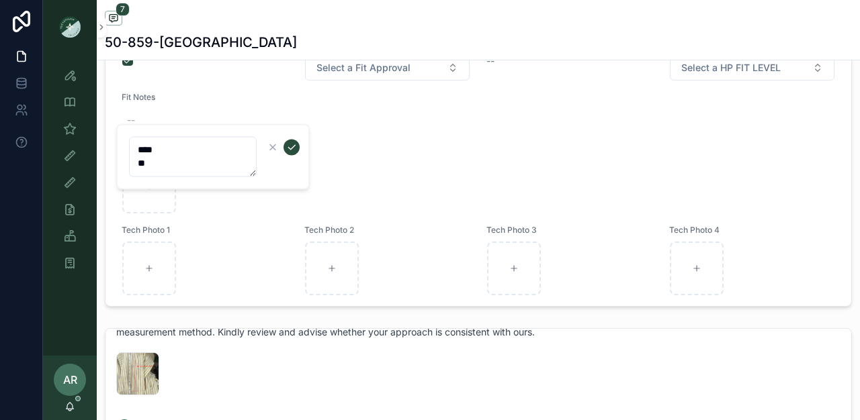
scroll to position [36, 0]
click at [169, 152] on textarea "**** *" at bounding box center [193, 159] width 128 height 40
type textarea "**********"
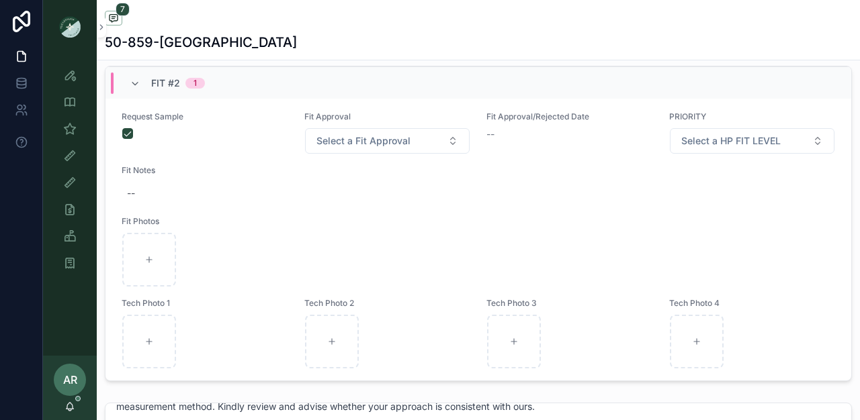
scroll to position [38, 0]
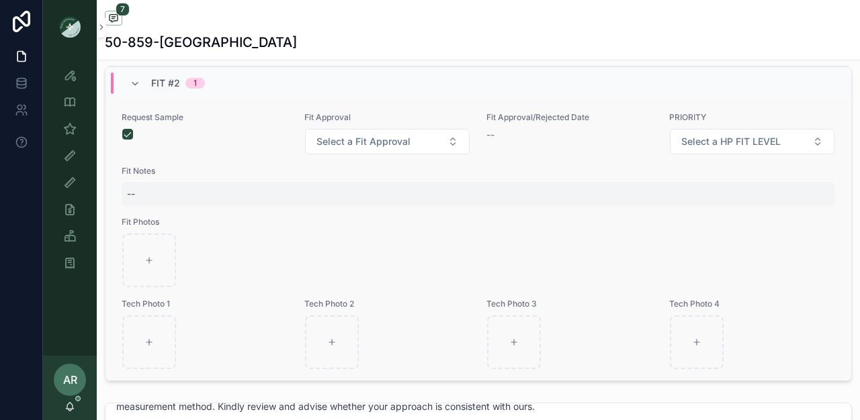
click at [134, 201] on div "--" at bounding box center [131, 193] width 8 height 13
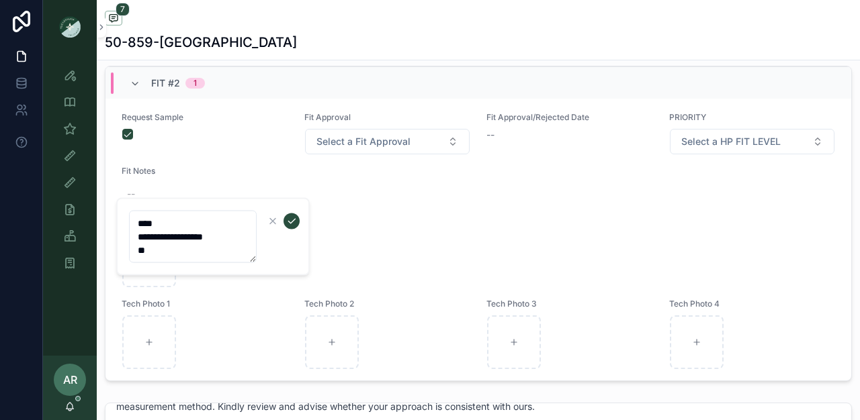
click at [177, 254] on textarea "**********" at bounding box center [193, 237] width 128 height 52
type textarea "**********"
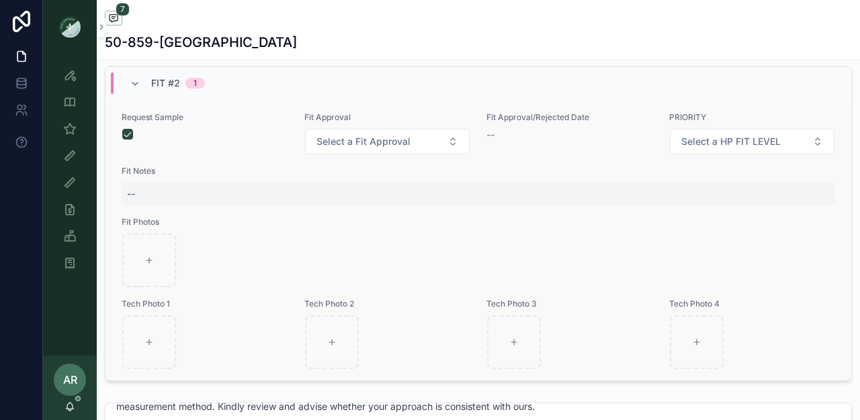
click at [152, 195] on div "--" at bounding box center [478, 194] width 713 height 24
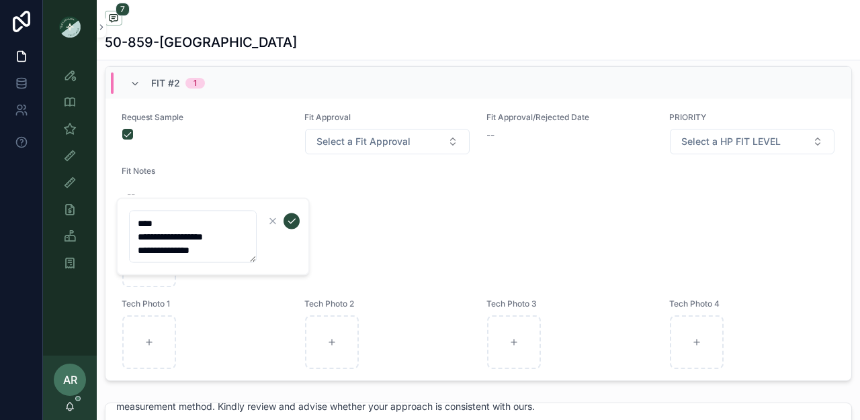
click at [211, 250] on textarea "**********" at bounding box center [193, 237] width 128 height 52
type textarea "**********"
click at [292, 223] on icon "scrollable content" at bounding box center [291, 221] width 7 height 5
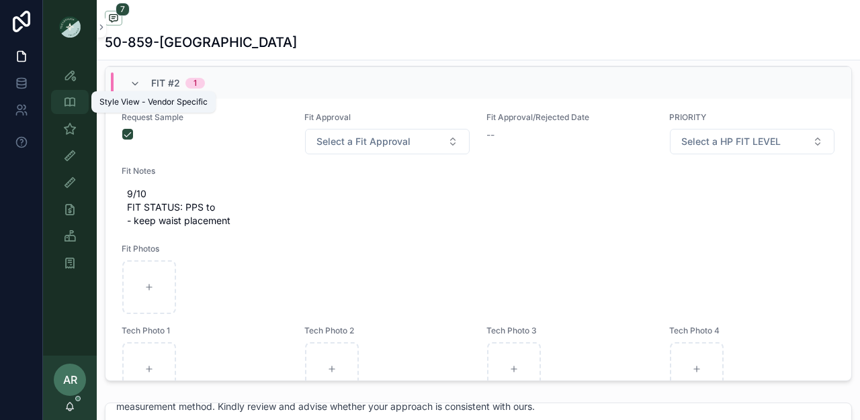
click at [65, 107] on icon "scrollable content" at bounding box center [69, 101] width 13 height 13
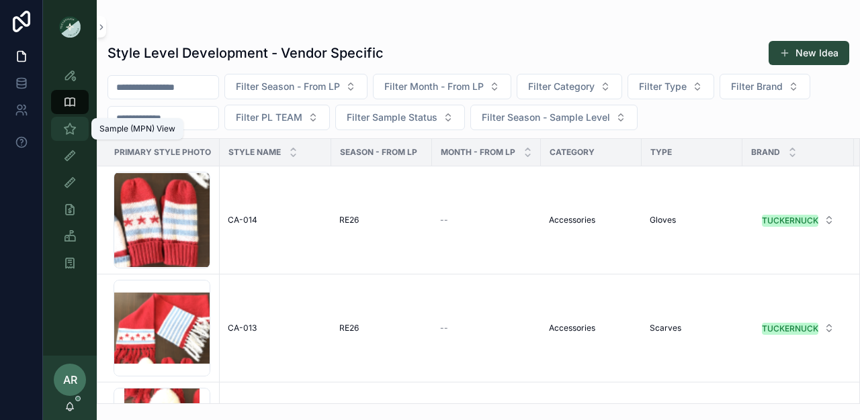
click at [71, 126] on icon "scrollable content" at bounding box center [69, 128] width 13 height 13
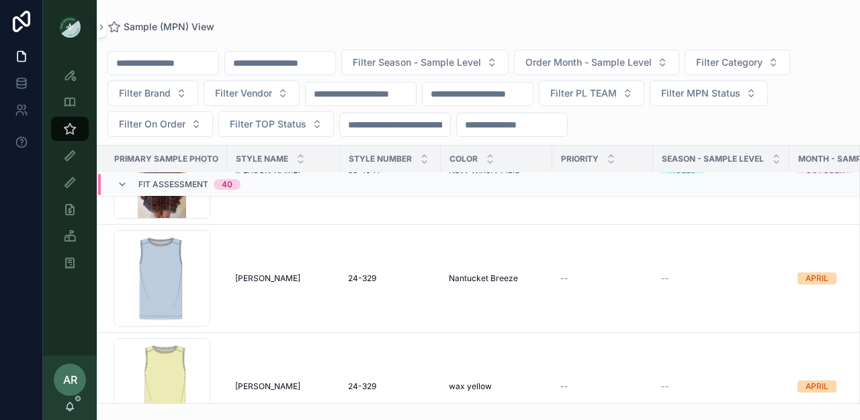
scroll to position [1313, 0]
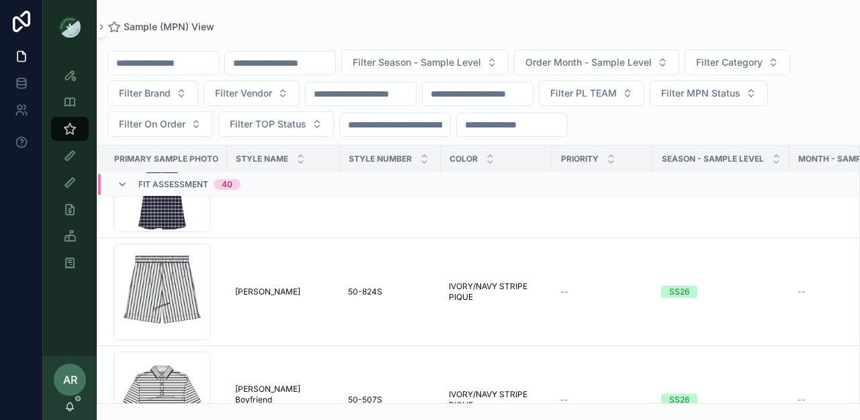
click at [293, 69] on input "scrollable content" at bounding box center [280, 63] width 110 height 19
type input "******"
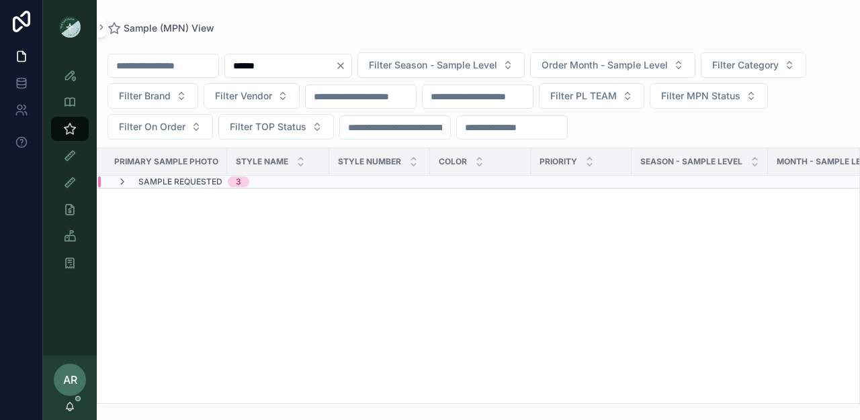
click at [181, 182] on span "Sample Requested" at bounding box center [180, 182] width 84 height 11
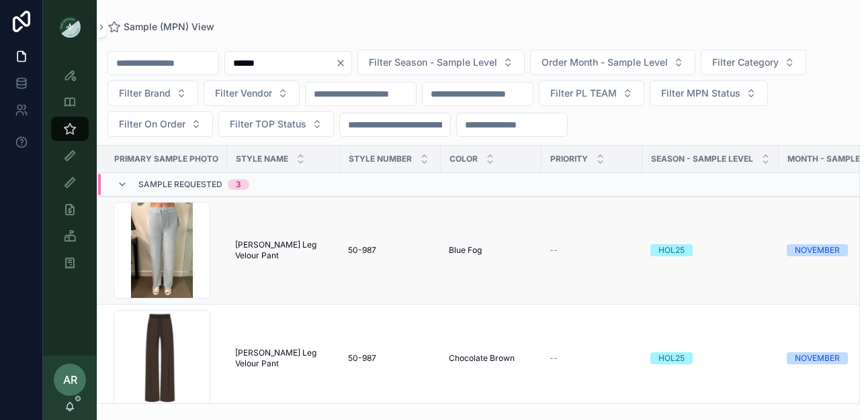
click at [243, 248] on span "[PERSON_NAME] Leg Velour Pant" at bounding box center [283, 250] width 97 height 21
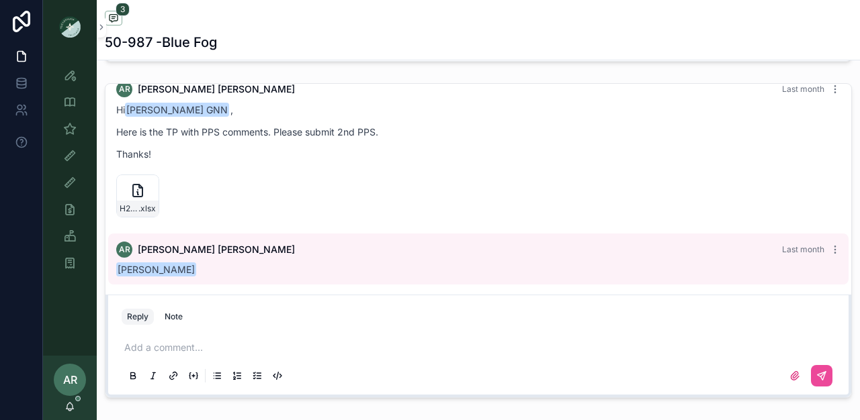
scroll to position [5, 0]
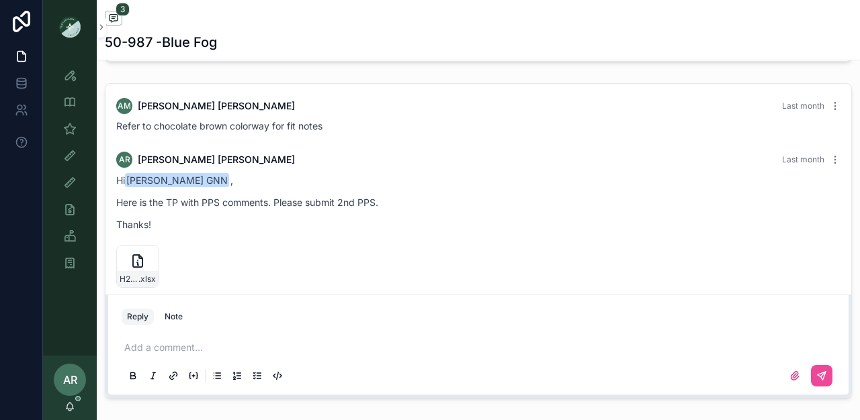
click at [210, 180] on div "AR [PERSON_NAME] Last month Hi [PERSON_NAME] , Here is the TP with PPS comments…" at bounding box center [478, 223] width 740 height 158
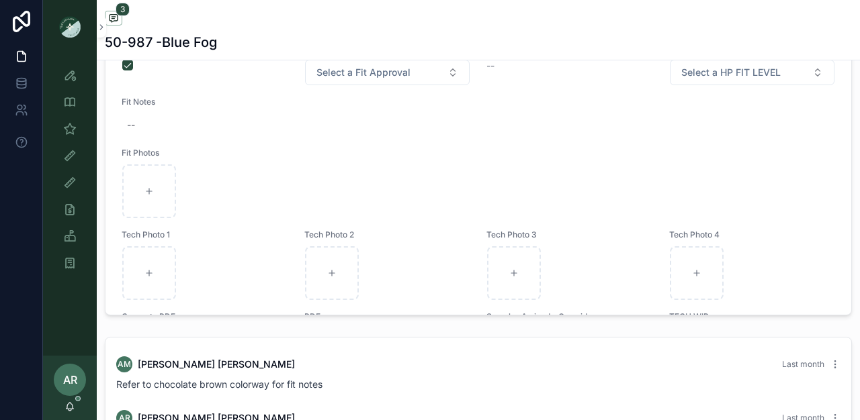
scroll to position [698, 0]
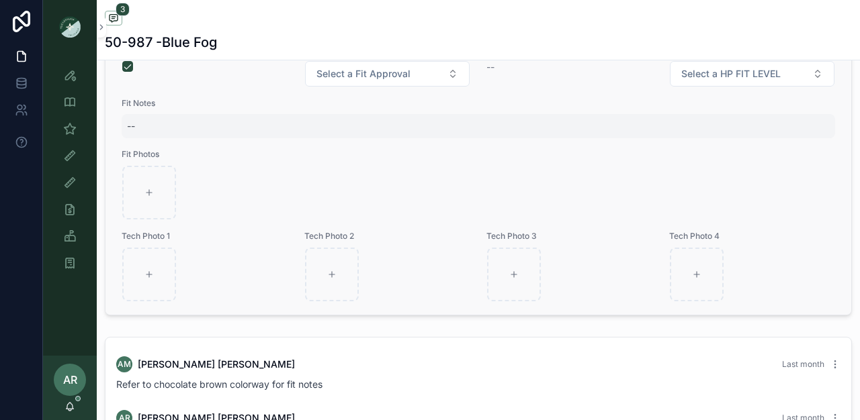
click at [139, 132] on div "--" at bounding box center [478, 126] width 713 height 24
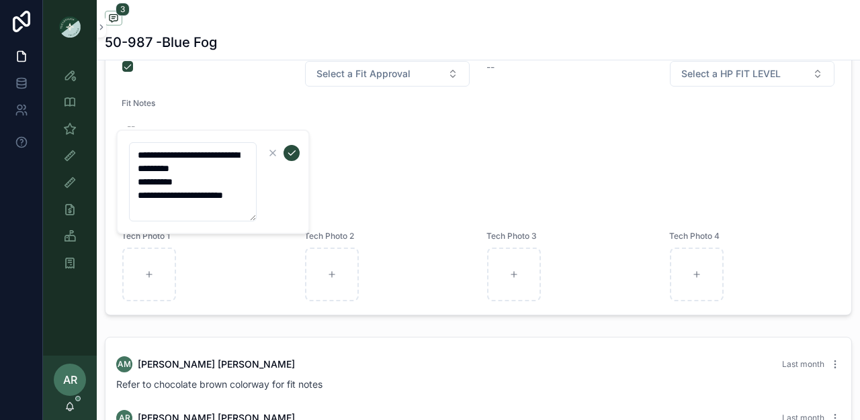
click at [136, 157] on textarea "**********" at bounding box center [193, 181] width 128 height 79
click at [137, 196] on textarea "**********" at bounding box center [193, 188] width 128 height 93
click at [136, 184] on textarea "**********" at bounding box center [193, 188] width 128 height 93
click at [136, 155] on textarea "**********" at bounding box center [193, 188] width 128 height 93
click at [148, 154] on textarea "**********" at bounding box center [193, 195] width 128 height 106
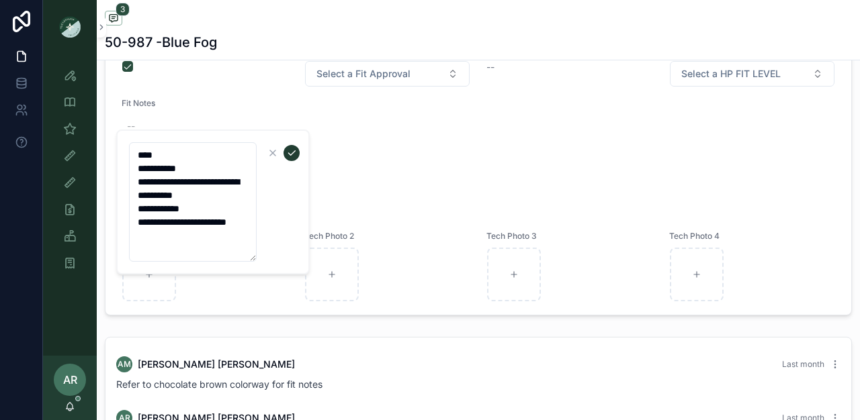
type textarea "**********"
click at [290, 152] on icon "scrollable content" at bounding box center [291, 153] width 11 height 11
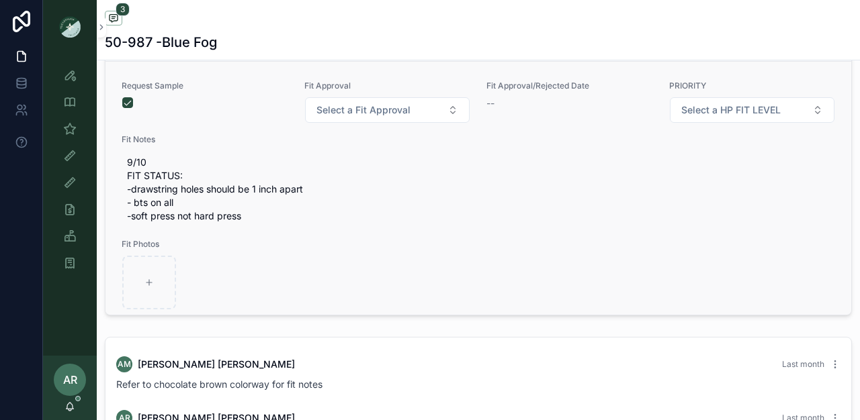
scroll to position [664, 0]
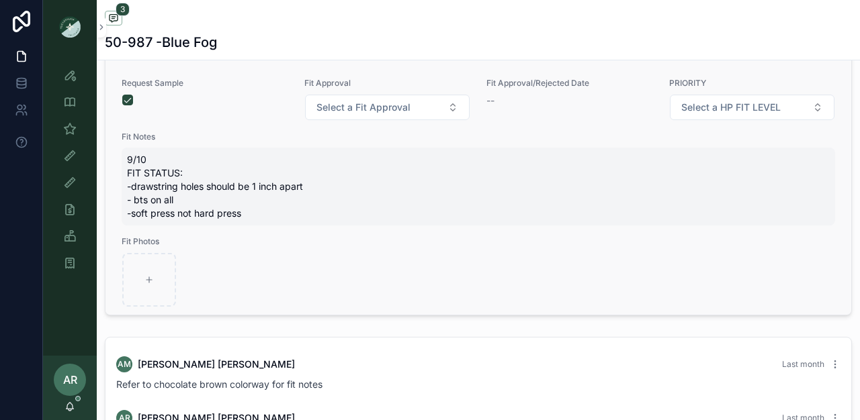
click at [173, 191] on span "9/10 FIT STATUS: -drawstring holes should be 1 inch apart - bts on all -soft pr…" at bounding box center [478, 186] width 703 height 67
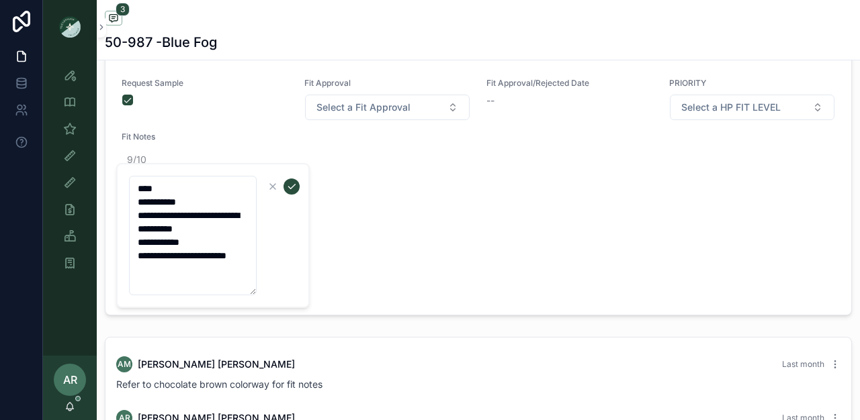
click at [182, 191] on textarea "**********" at bounding box center [193, 236] width 128 height 120
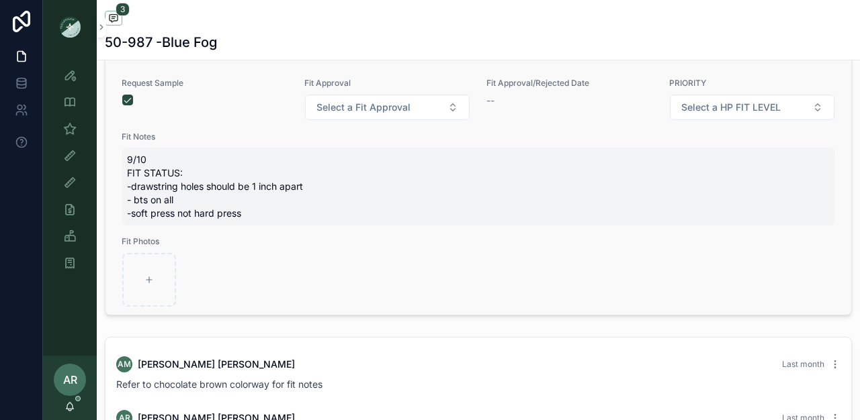
click at [158, 179] on span "9/10 FIT STATUS: -drawstring holes should be 1 inch apart - bts on all -soft pr…" at bounding box center [478, 186] width 703 height 67
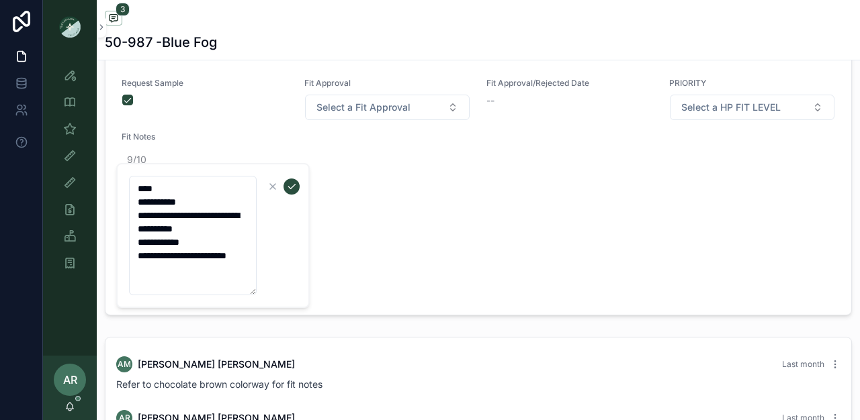
click at [165, 191] on textarea "**********" at bounding box center [193, 236] width 128 height 120
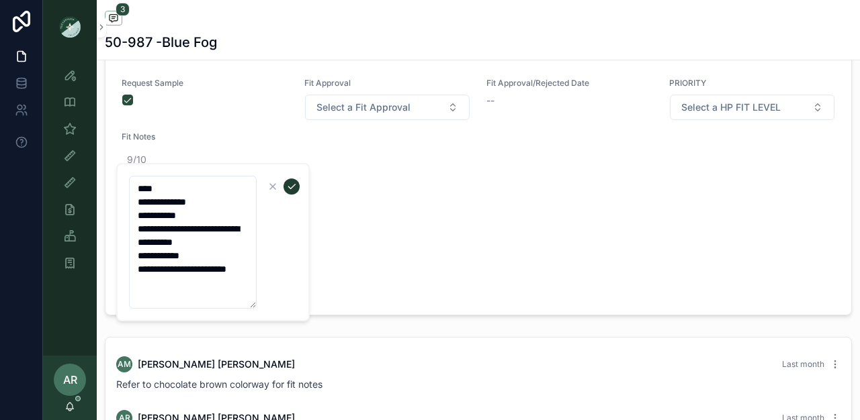
type textarea "**********"
click at [292, 185] on icon "scrollable content" at bounding box center [291, 186] width 11 height 11
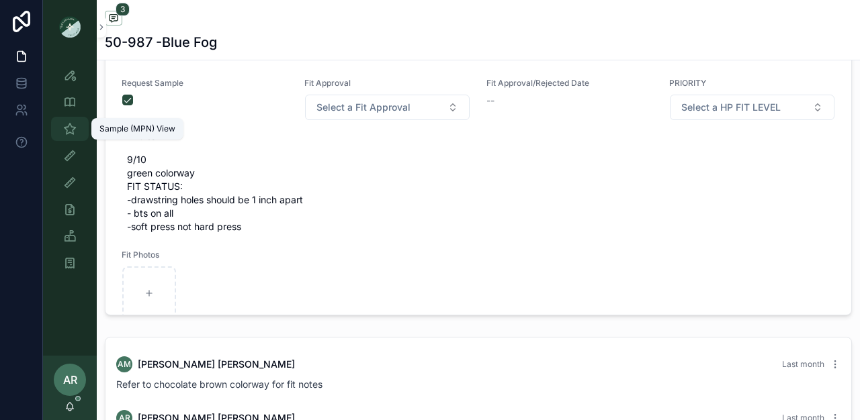
click at [79, 130] on div "Sample (MPN) View" at bounding box center [69, 128] width 21 height 21
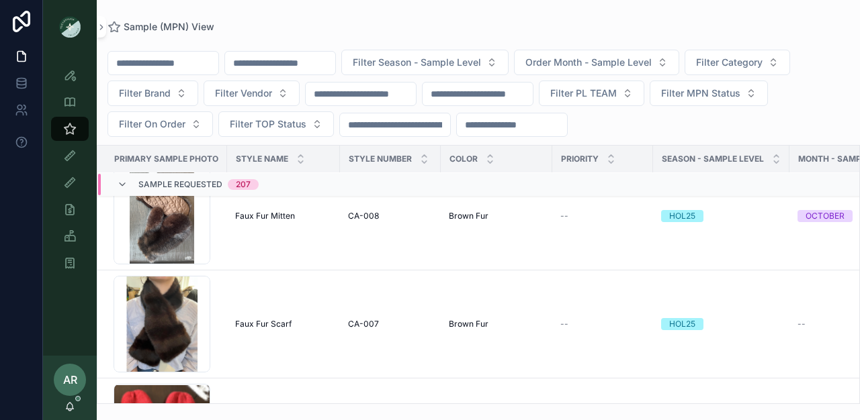
scroll to position [5761, 0]
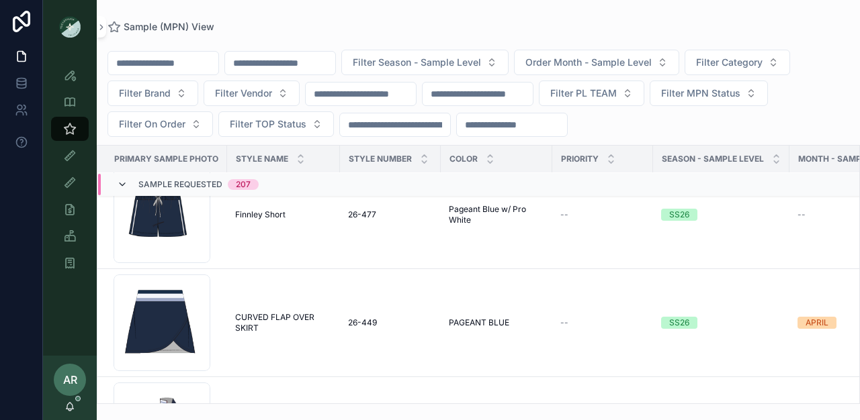
click at [126, 179] on icon "scrollable content" at bounding box center [122, 184] width 11 height 11
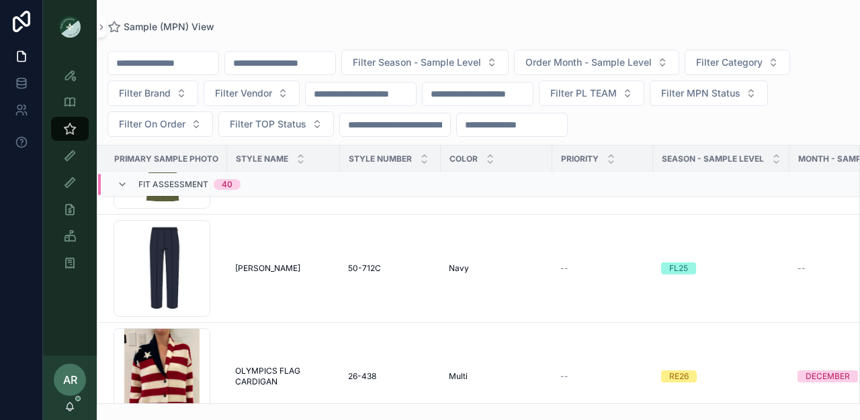
scroll to position [302, 0]
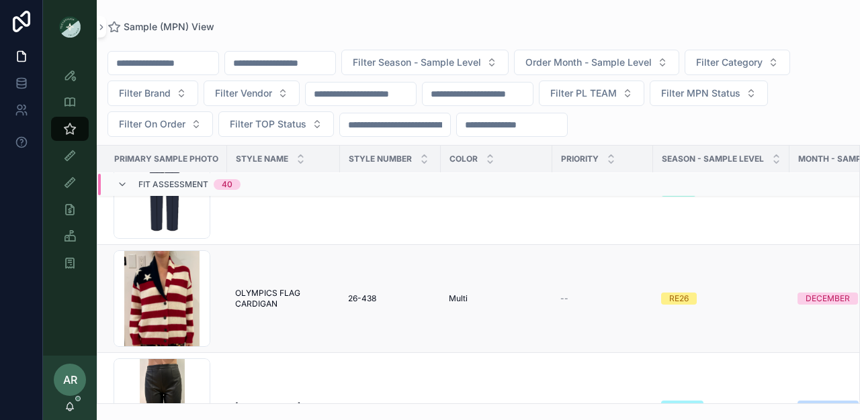
click at [257, 290] on span "OLYMPICS FLAG CARDIGAN" at bounding box center [283, 298] width 97 height 21
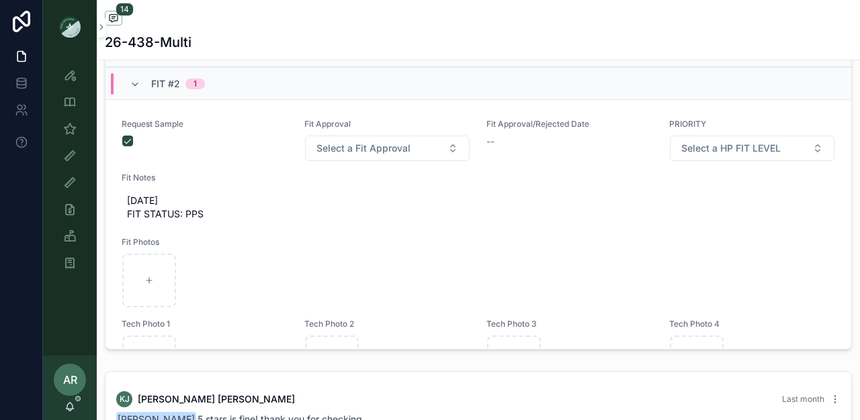
scroll to position [566, 0]
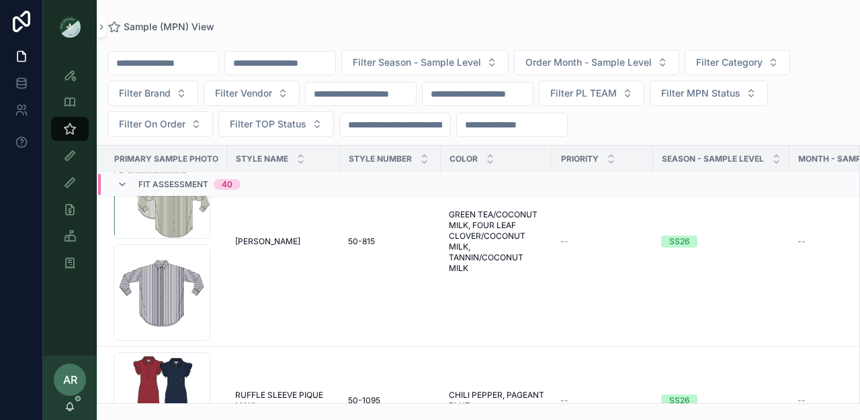
scroll to position [2935, 0]
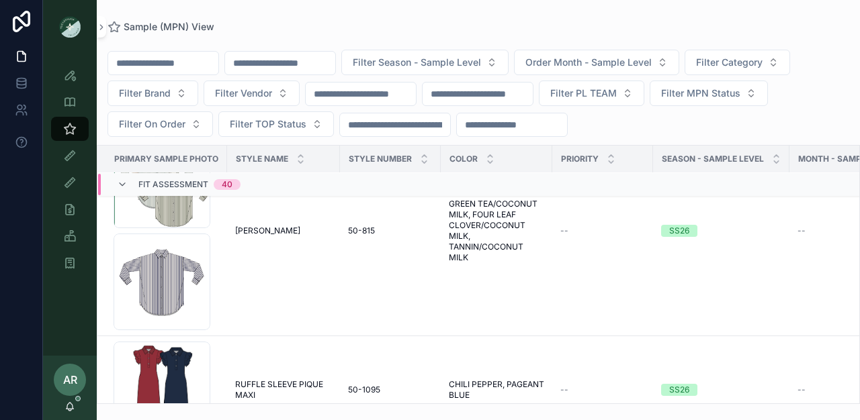
click at [260, 69] on input "scrollable content" at bounding box center [280, 63] width 110 height 19
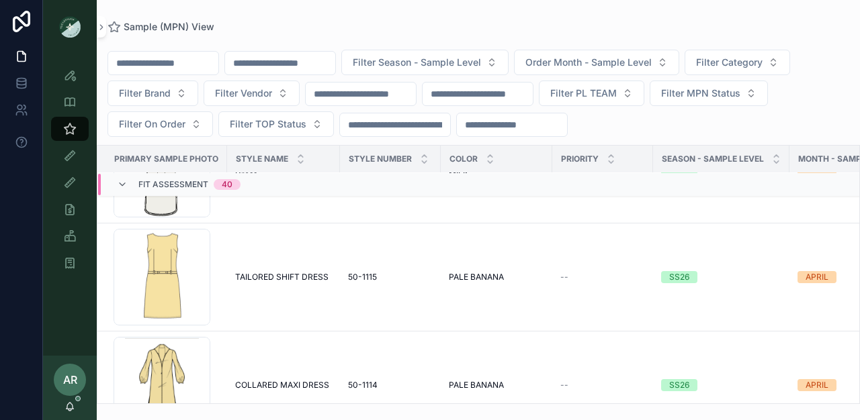
scroll to position [4214, 0]
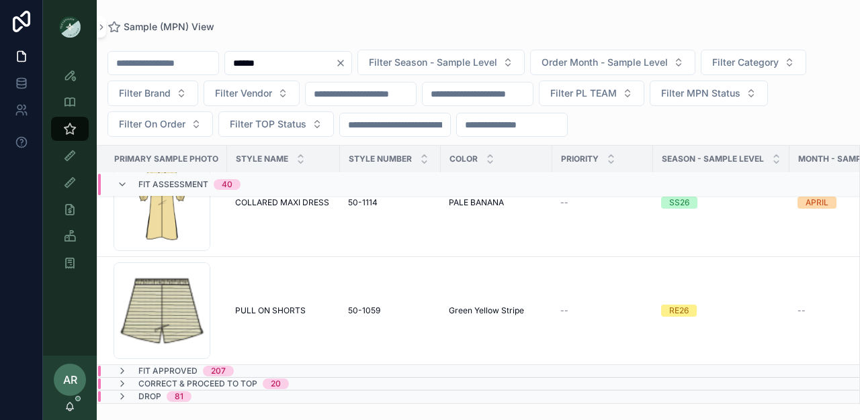
type input "******"
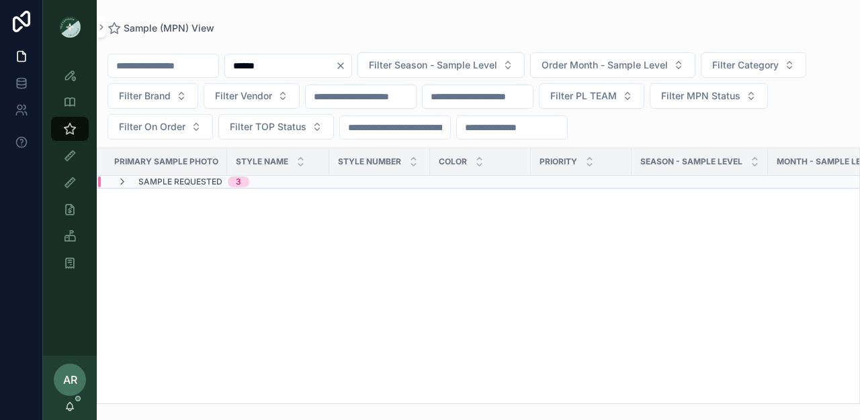
click at [188, 185] on span "Sample Requested" at bounding box center [180, 182] width 84 height 11
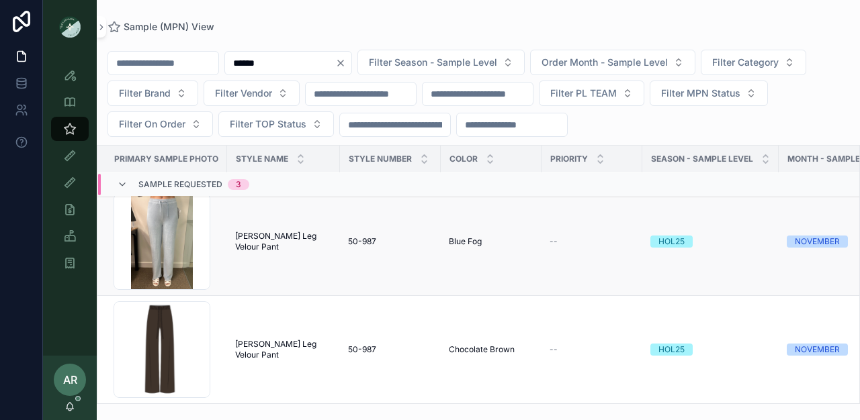
scroll to position [1, 0]
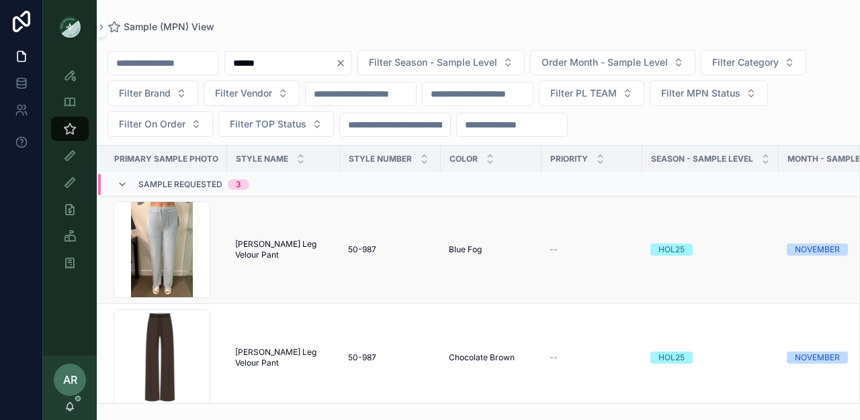
click at [223, 225] on td "Screenshot-2025-09-05-at-3.46.49-PM .png" at bounding box center [162, 250] width 130 height 108
click at [248, 247] on span "[PERSON_NAME] Leg Velour Pant" at bounding box center [283, 249] width 97 height 21
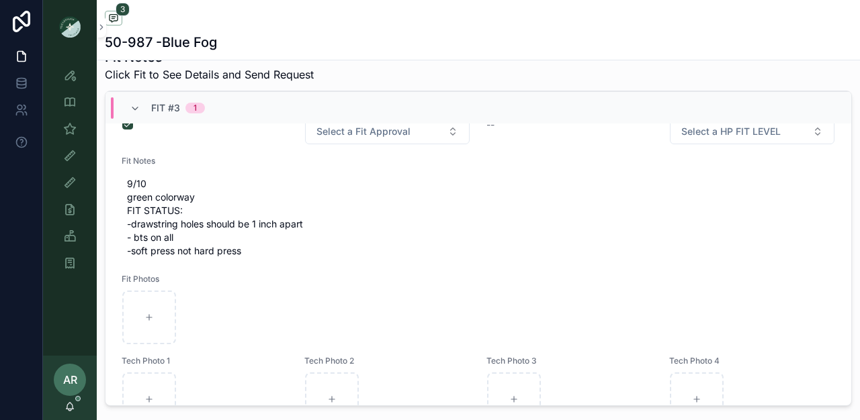
scroll to position [732, 0]
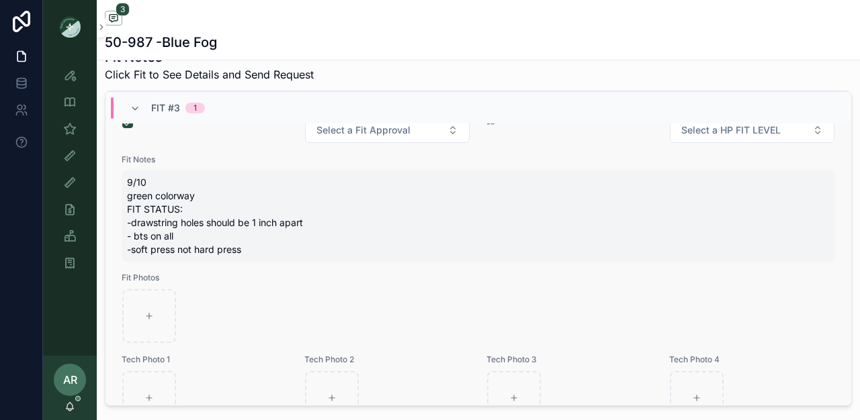
click at [173, 206] on span "9/10 green colorway FIT STATUS: -drawstring holes should be 1 inch apart - bts …" at bounding box center [478, 216] width 703 height 81
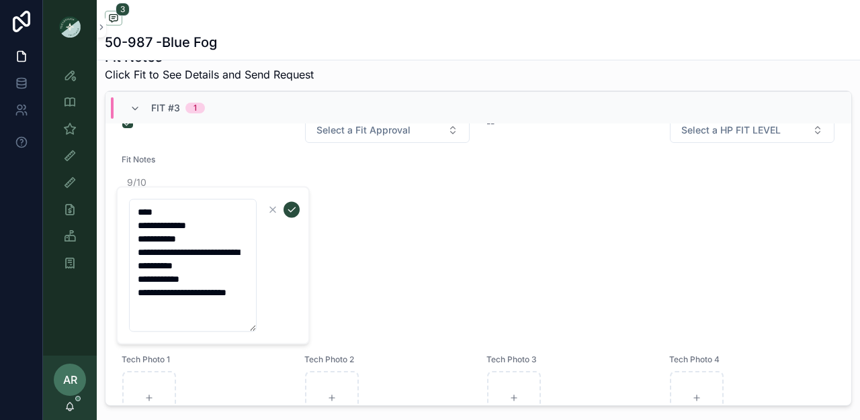
drag, startPoint x: 212, startPoint y: 224, endPoint x: 128, endPoint y: 223, distance: 84.0
click at [129, 223] on textarea "**********" at bounding box center [193, 266] width 128 height 133
click at [197, 236] on textarea "**********" at bounding box center [193, 273] width 128 height 146
type textarea "**********"
click at [292, 217] on button "scrollable content" at bounding box center [291, 210] width 16 height 16
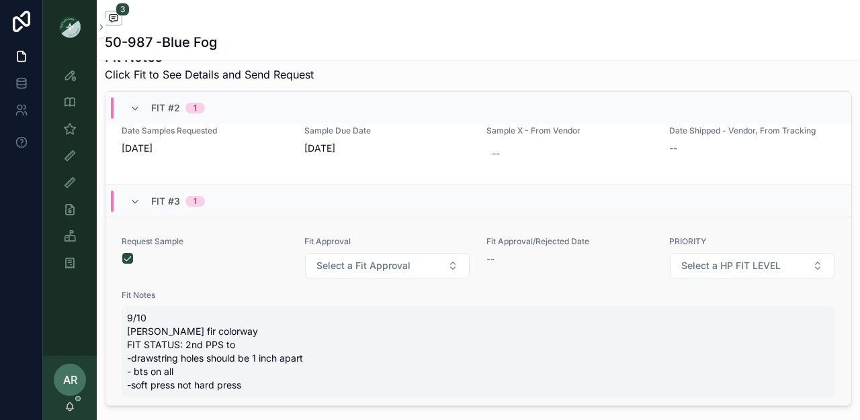
scroll to position [595, 0]
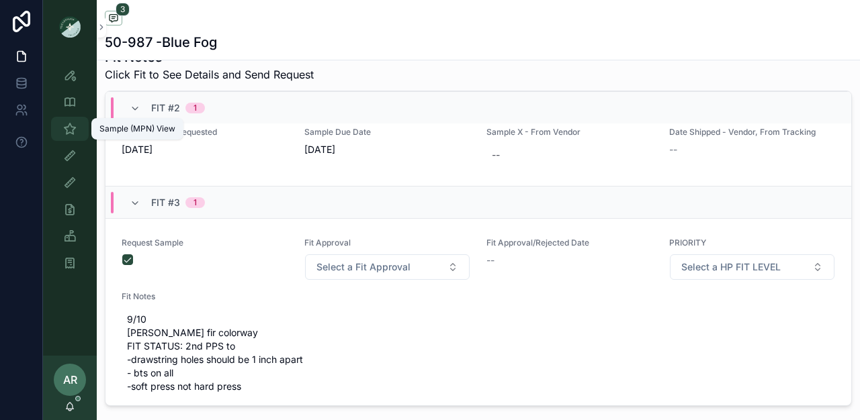
click at [77, 132] on div "Sample (MPN) View" at bounding box center [69, 128] width 21 height 21
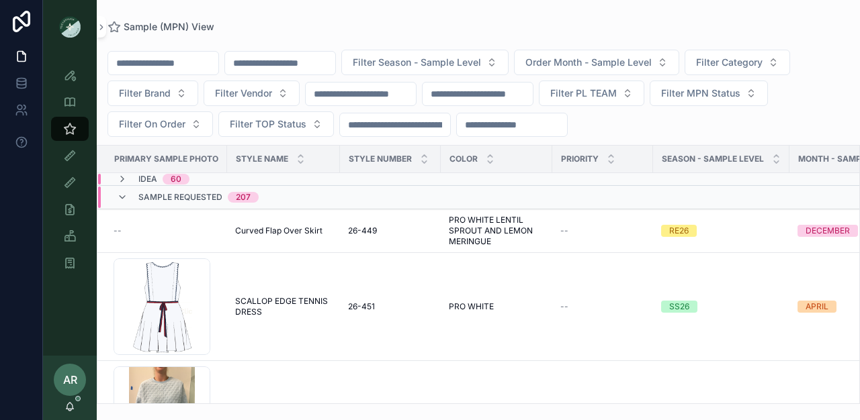
click at [279, 68] on input "scrollable content" at bounding box center [280, 63] width 110 height 19
type input "******"
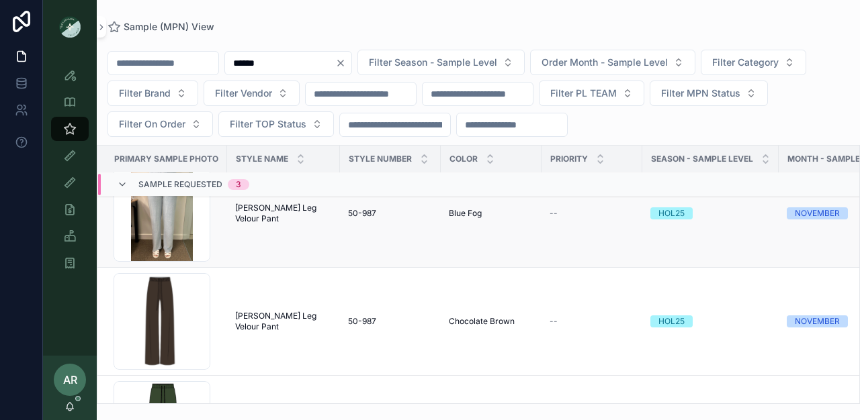
scroll to position [39, 0]
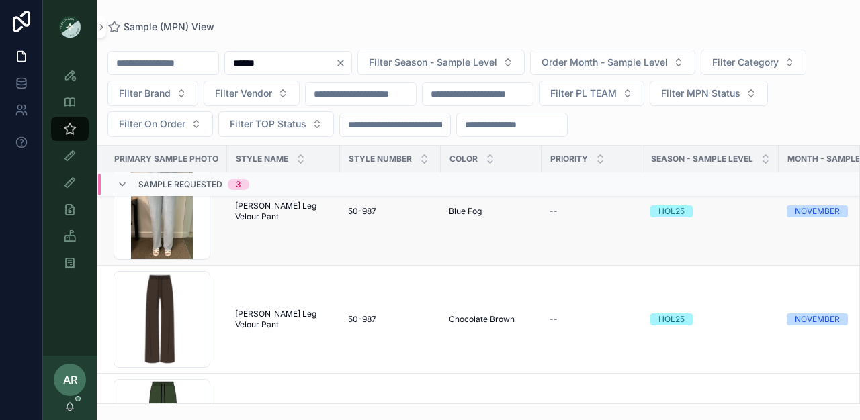
click at [279, 206] on span "[PERSON_NAME] Leg Velour Pant" at bounding box center [283, 211] width 97 height 21
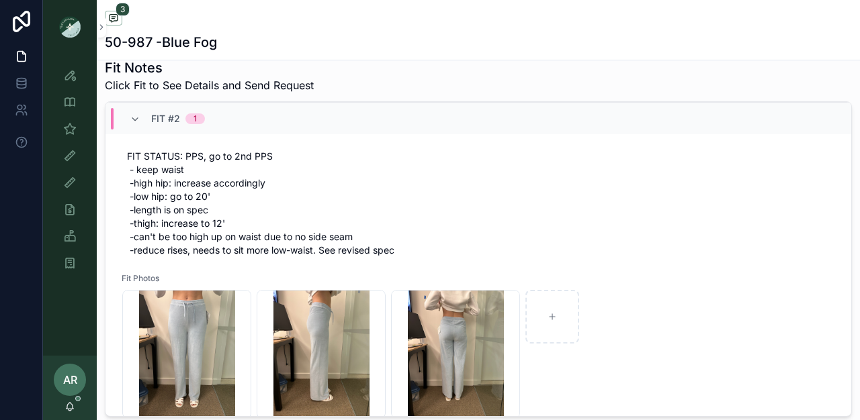
scroll to position [153, 0]
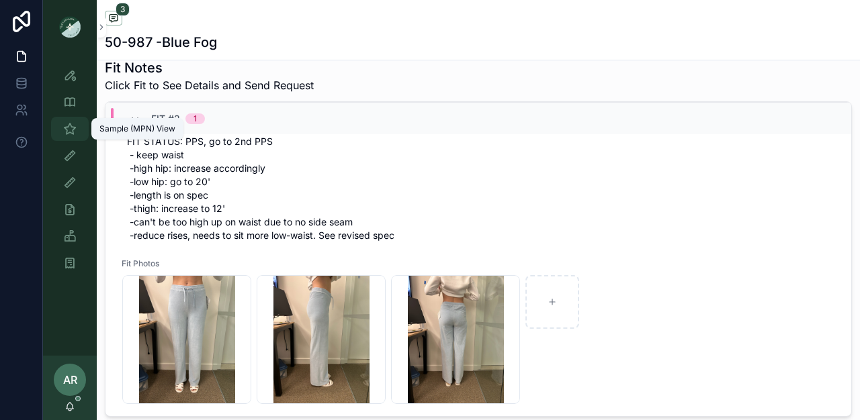
click at [79, 130] on div "Sample (MPN) View" at bounding box center [69, 128] width 21 height 21
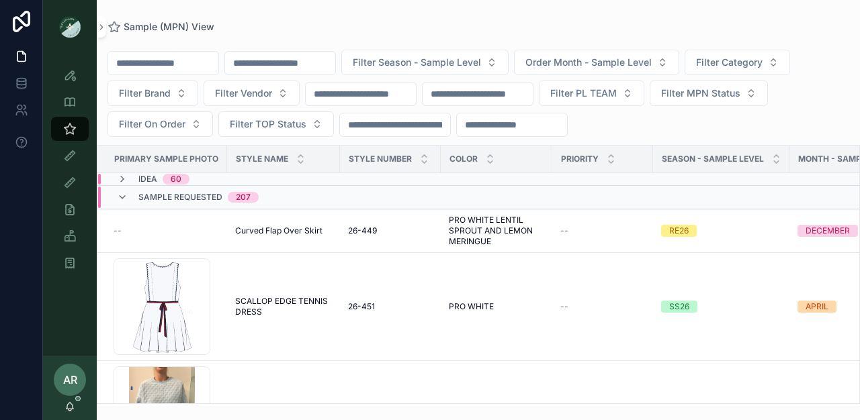
click at [288, 66] on input "scrollable content" at bounding box center [280, 63] width 110 height 19
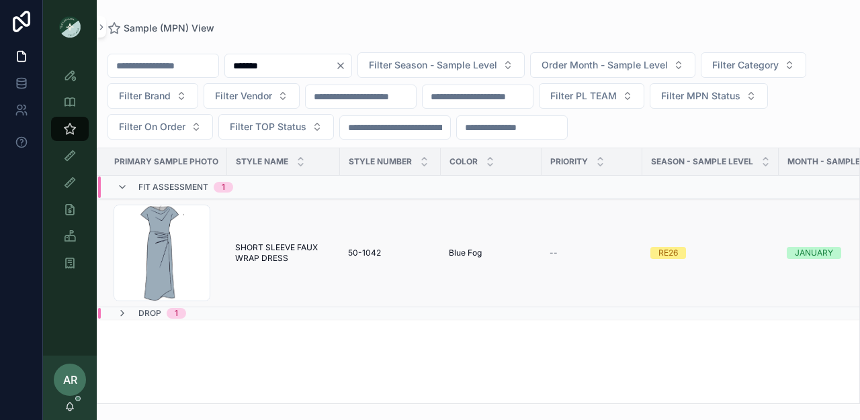
type input "*******"
click at [310, 259] on span "SHORT SLEEVE FAUX WRAP DRESS" at bounding box center [283, 252] width 97 height 21
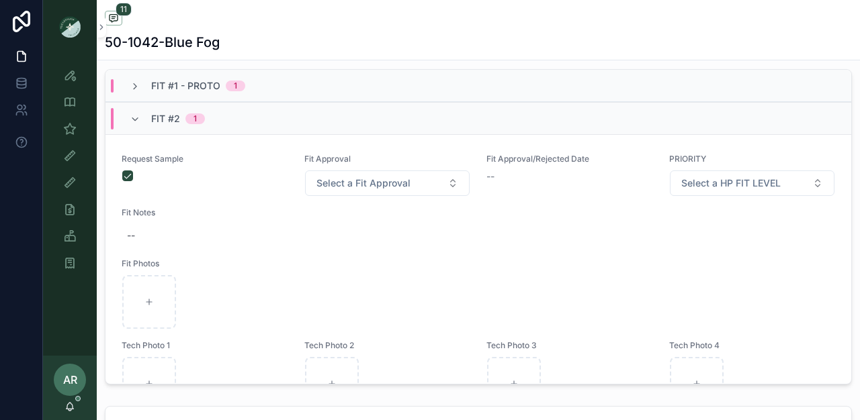
scroll to position [521, 0]
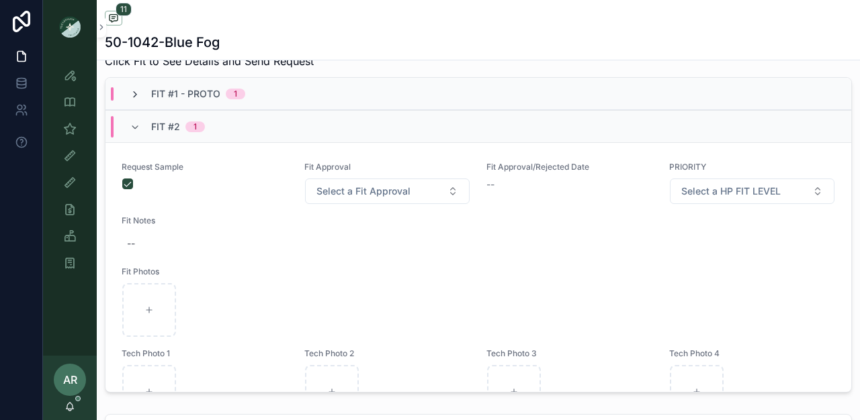
click at [135, 100] on icon "scrollable content" at bounding box center [135, 94] width 11 height 11
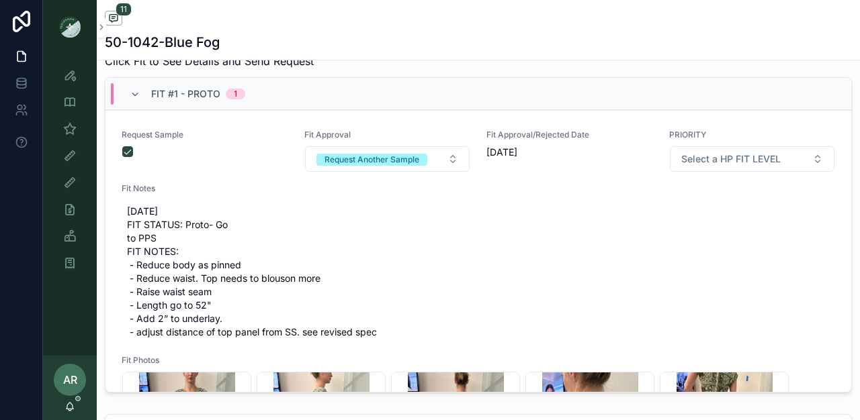
click at [135, 100] on icon "scrollable content" at bounding box center [135, 94] width 11 height 11
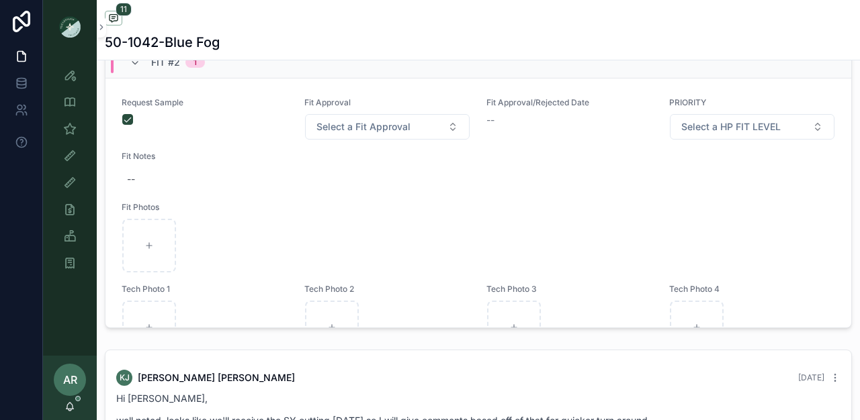
scroll to position [593, 0]
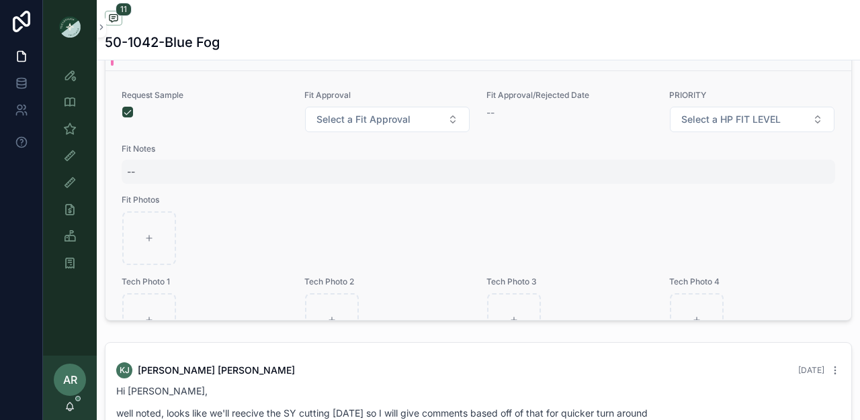
click at [130, 179] on div "--" at bounding box center [131, 171] width 8 height 13
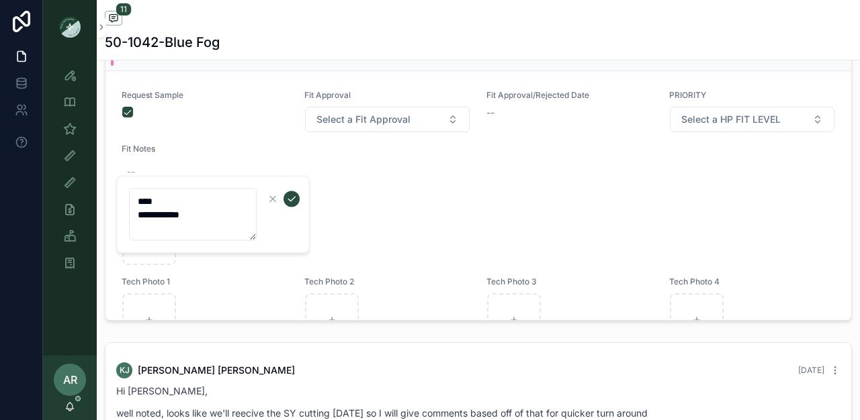
type textarea "**********"
click at [142, 190] on div "Sample Coordinator View" at bounding box center [148, 182] width 114 height 21
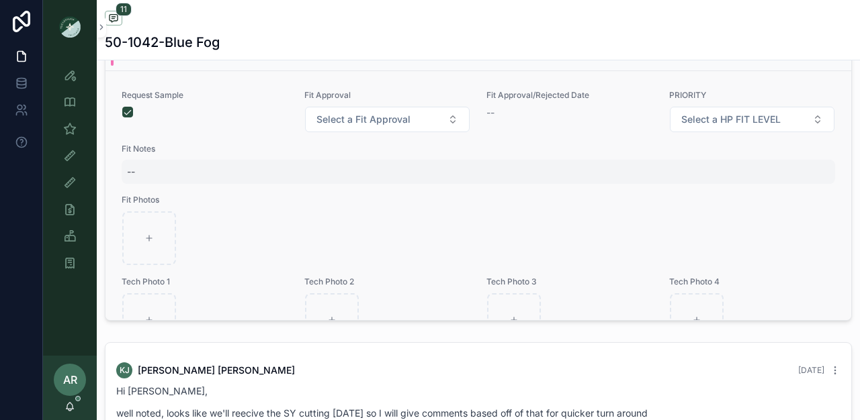
click at [151, 173] on div "--" at bounding box center [478, 172] width 713 height 24
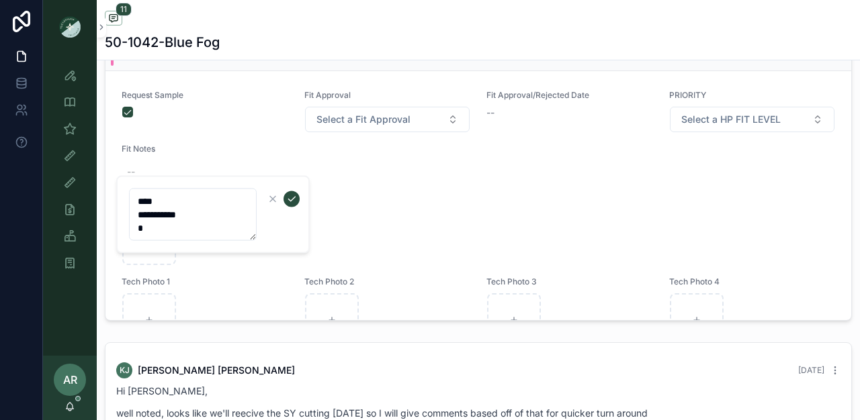
click at [161, 228] on textarea "**********" at bounding box center [193, 215] width 128 height 52
type textarea "**********"
click at [210, 234] on div "scrollable content" at bounding box center [478, 239] width 712 height 54
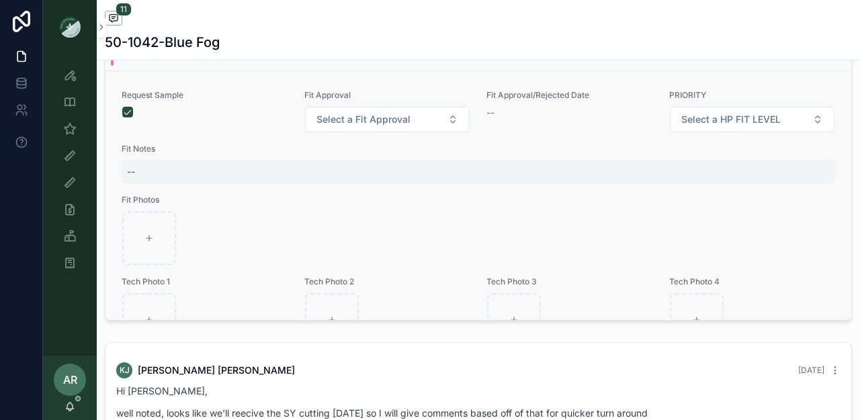
click at [142, 179] on div "--" at bounding box center [478, 172] width 713 height 24
click at [128, 179] on div "--" at bounding box center [131, 171] width 8 height 13
click at [202, 243] on div "scrollable content" at bounding box center [478, 239] width 712 height 54
click at [133, 179] on div "--" at bounding box center [131, 171] width 8 height 13
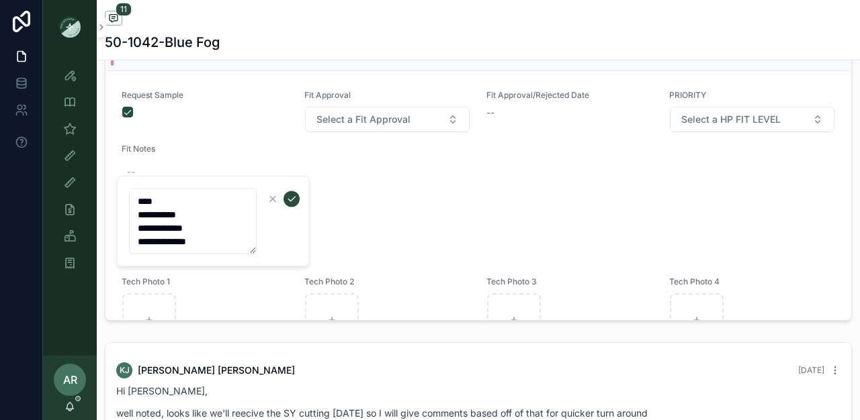
click at [206, 249] on textarea "**********" at bounding box center [193, 222] width 128 height 66
type textarea "**********"
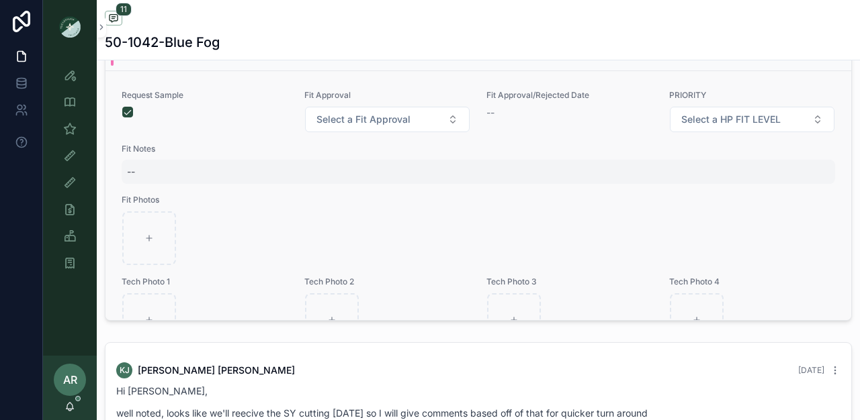
click at [140, 175] on div "--" at bounding box center [478, 172] width 713 height 24
click at [188, 152] on div "Request Sample Fit Approval Select a Fit Approval Fit Approval/Rejected Date --…" at bounding box center [478, 285] width 713 height 391
click at [132, 176] on div "--" at bounding box center [131, 171] width 8 height 13
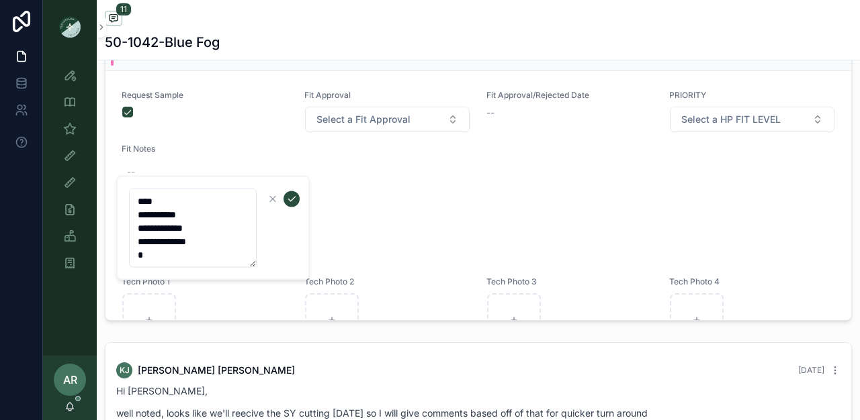
click at [160, 257] on textarea "**********" at bounding box center [193, 228] width 128 height 79
type textarea "**********"
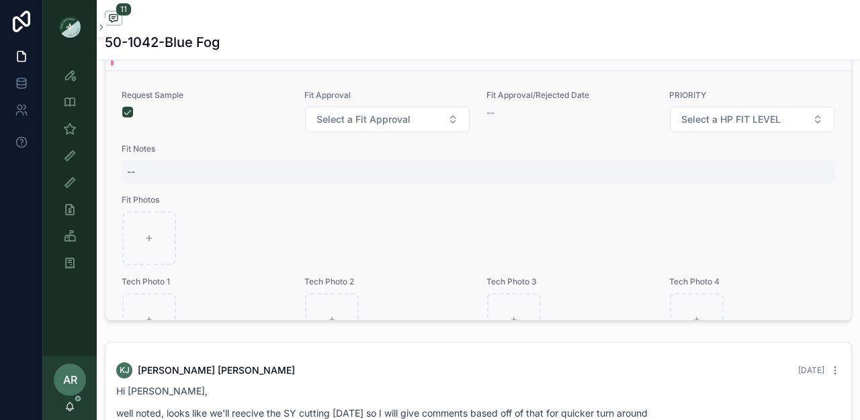
click at [140, 174] on div "--" at bounding box center [478, 172] width 713 height 24
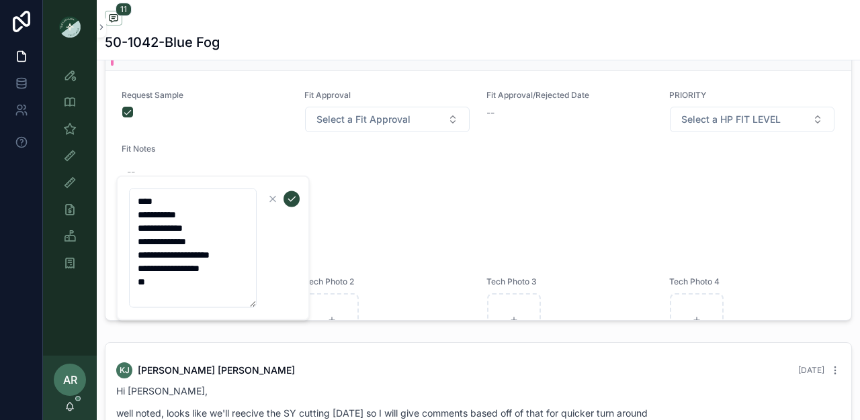
drag, startPoint x: 134, startPoint y: 227, endPoint x: 235, endPoint y: 310, distance: 130.8
click at [237, 313] on div "**********" at bounding box center [212, 248] width 193 height 145
click at [275, 195] on icon "scrollable content" at bounding box center [272, 199] width 11 height 11
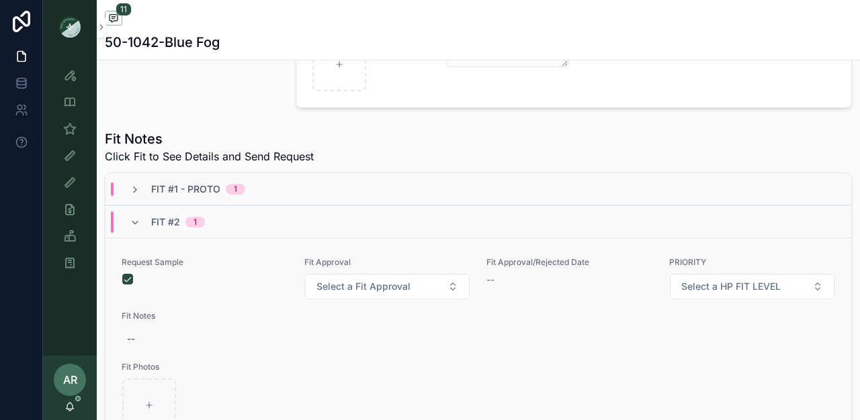
scroll to position [410, 0]
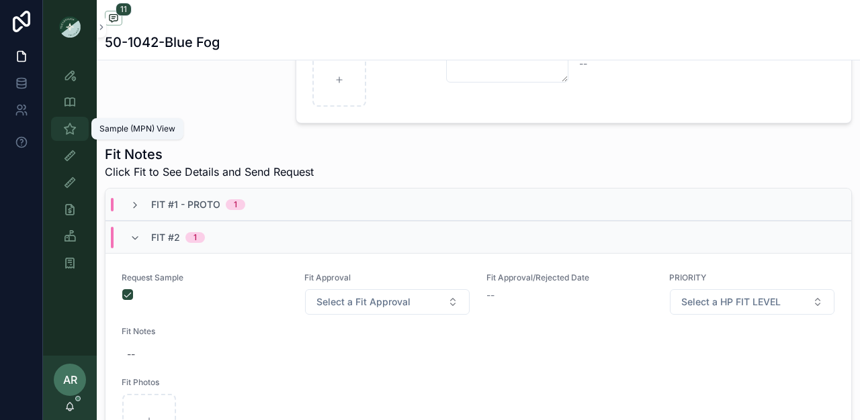
click at [79, 120] on div "Sample (MPN) View" at bounding box center [69, 128] width 21 height 21
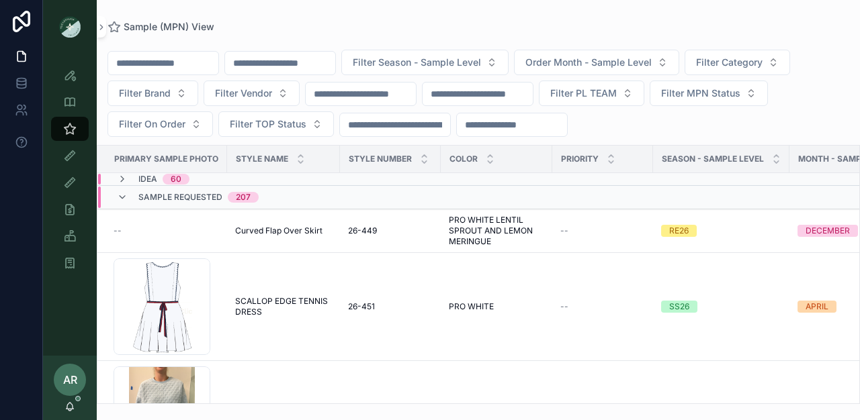
click at [286, 63] on input "scrollable content" at bounding box center [280, 63] width 110 height 19
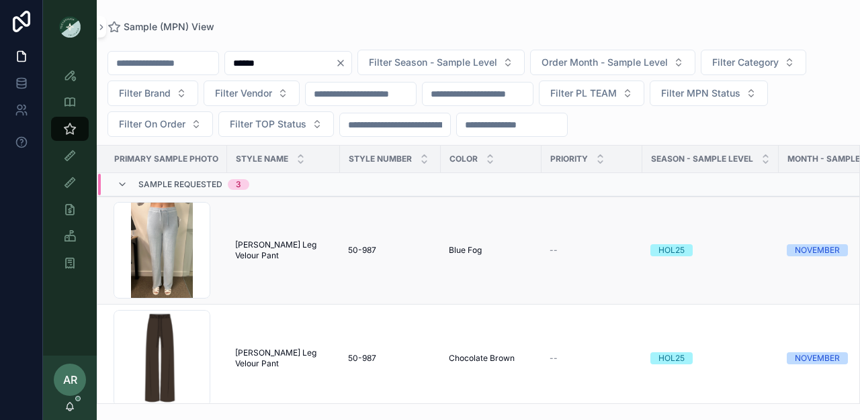
type input "******"
click at [265, 252] on span "[PERSON_NAME] Leg Velour Pant" at bounding box center [283, 250] width 97 height 21
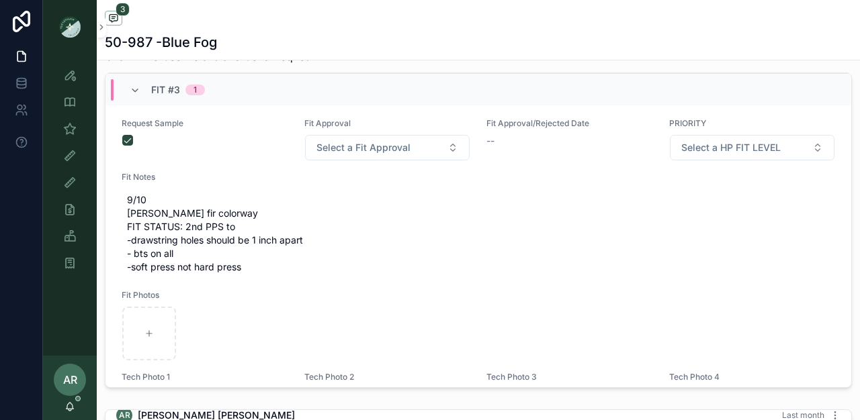
scroll to position [696, 0]
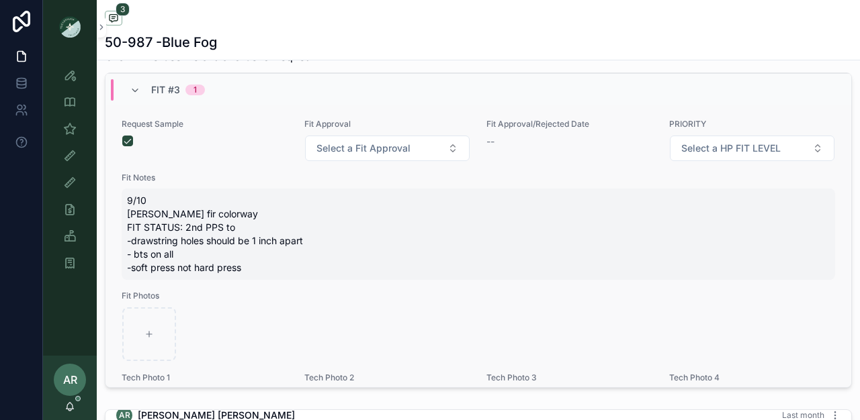
click at [199, 264] on span "9/10 [PERSON_NAME] fir colorway FIT STATUS: 2nd PPS to -drawstring holes should…" at bounding box center [478, 234] width 703 height 81
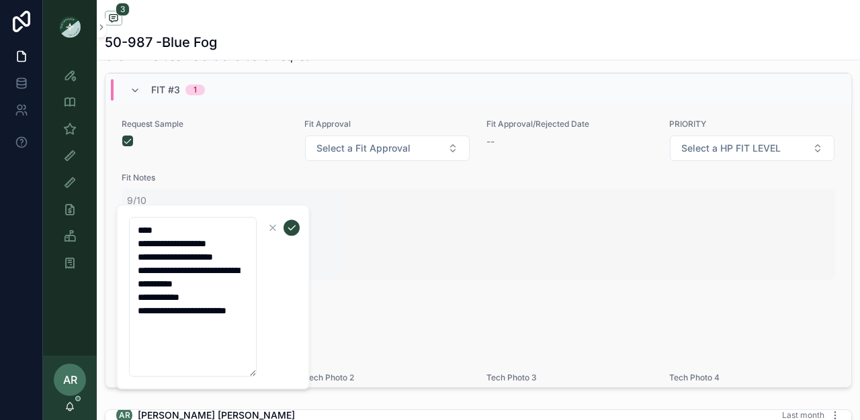
click at [226, 271] on textarea "**********" at bounding box center [193, 298] width 128 height 160
click at [210, 298] on textarea "**********" at bounding box center [193, 298] width 128 height 160
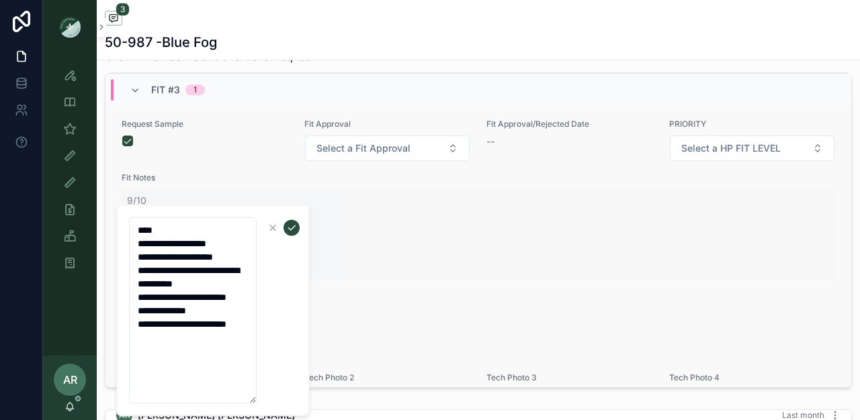
click at [248, 259] on textarea "**********" at bounding box center [193, 311] width 128 height 187
click at [234, 255] on textarea "**********" at bounding box center [193, 311] width 128 height 187
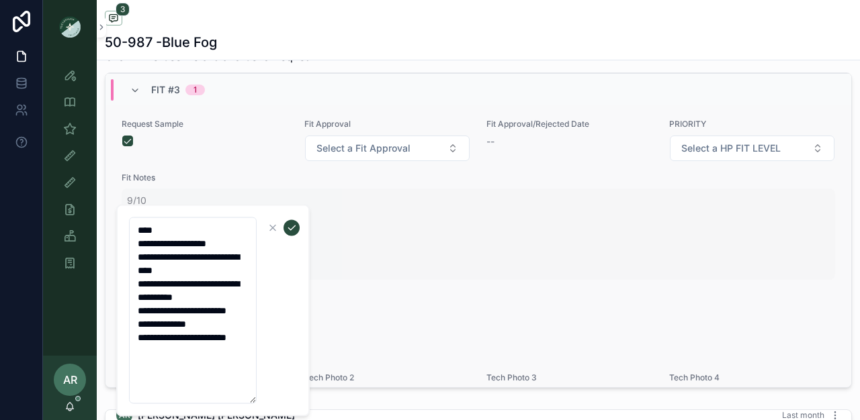
type textarea "**********"
click at [292, 230] on icon "scrollable content" at bounding box center [291, 228] width 11 height 11
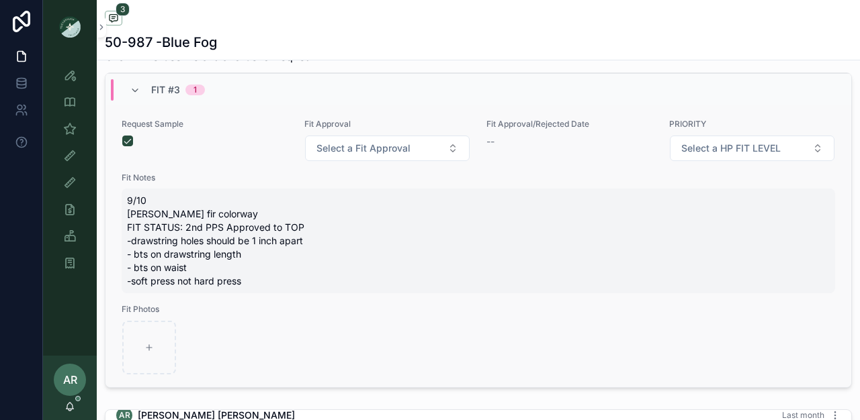
click at [162, 228] on span "9/10 [PERSON_NAME] fir colorway FIT STATUS: 2nd PPS Approved to TOP -drawstring…" at bounding box center [478, 241] width 703 height 94
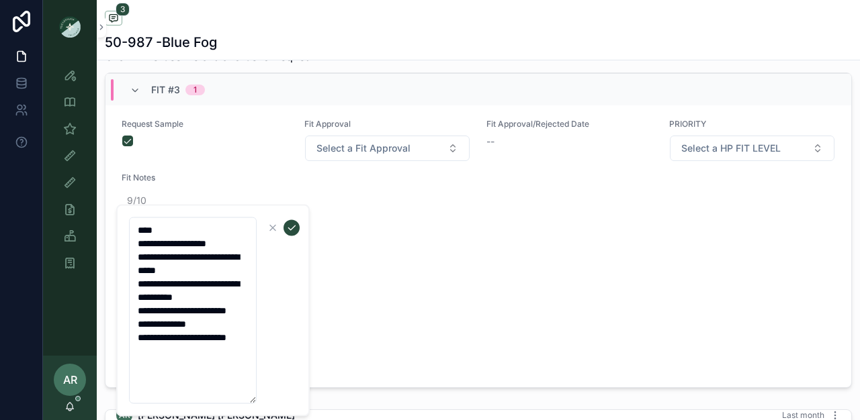
drag, startPoint x: 136, startPoint y: 230, endPoint x: 238, endPoint y: 387, distance: 186.5
click at [238, 387] on textarea "**********" at bounding box center [193, 311] width 128 height 187
click at [265, 230] on button "scrollable content" at bounding box center [273, 228] width 16 height 16
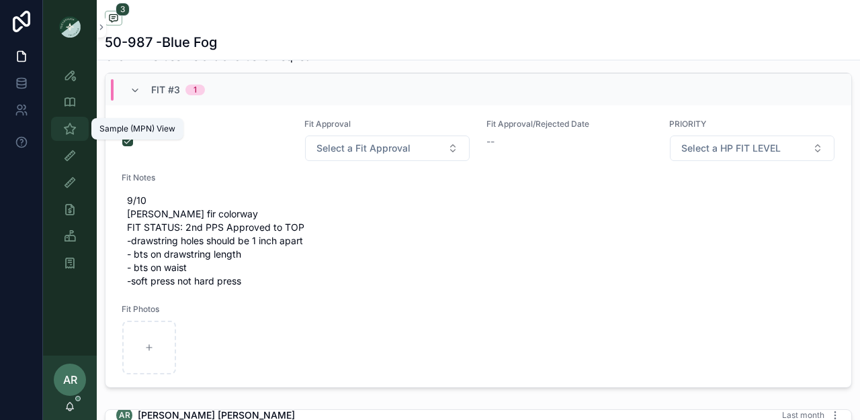
click at [72, 127] on icon "scrollable content" at bounding box center [69, 128] width 13 height 13
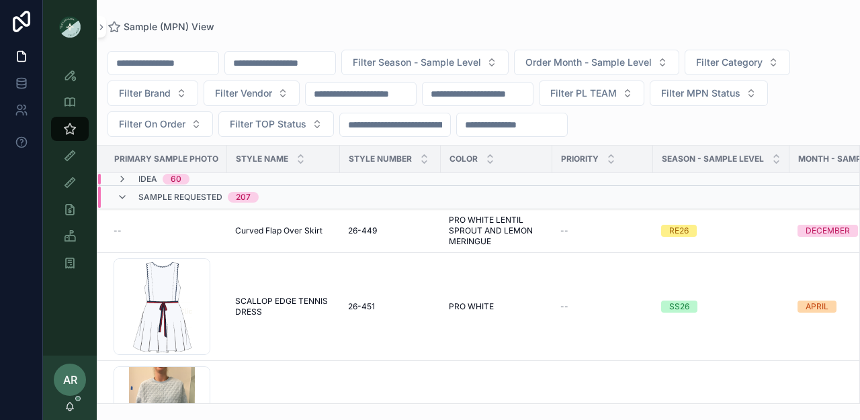
click at [298, 64] on input "scrollable content" at bounding box center [280, 63] width 110 height 19
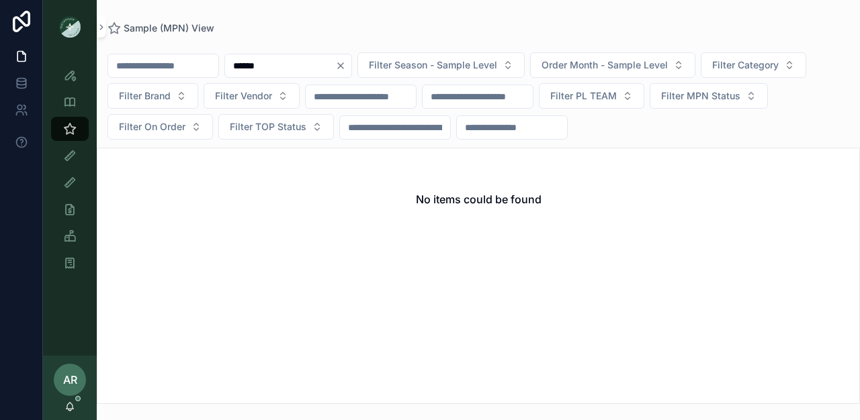
type input "******"
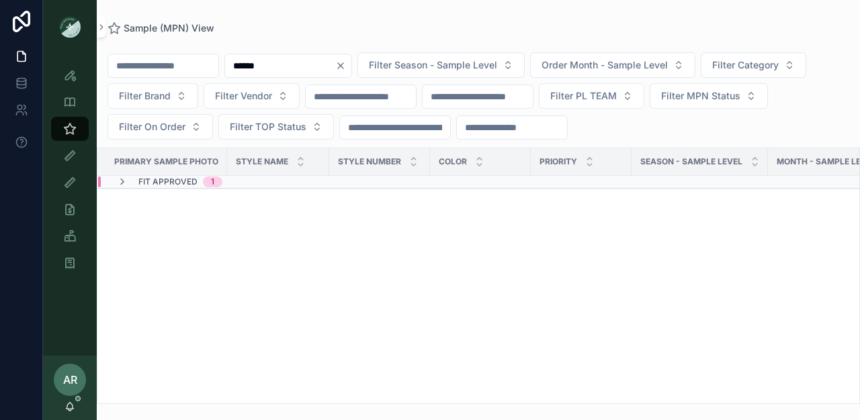
click at [166, 187] on span "Fit Approved" at bounding box center [167, 182] width 59 height 11
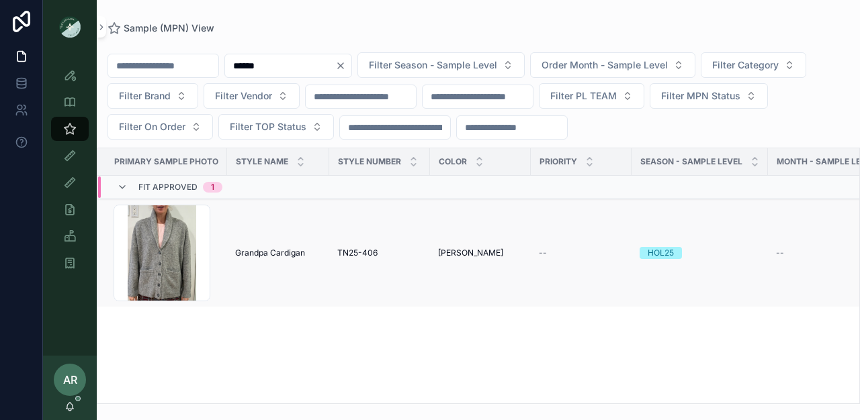
click at [254, 240] on td "Grandpa Cardigan Grandpa Cardigan" at bounding box center [278, 254] width 102 height 108
click at [257, 253] on span "Grandpa Cardigan" at bounding box center [270, 253] width 70 height 11
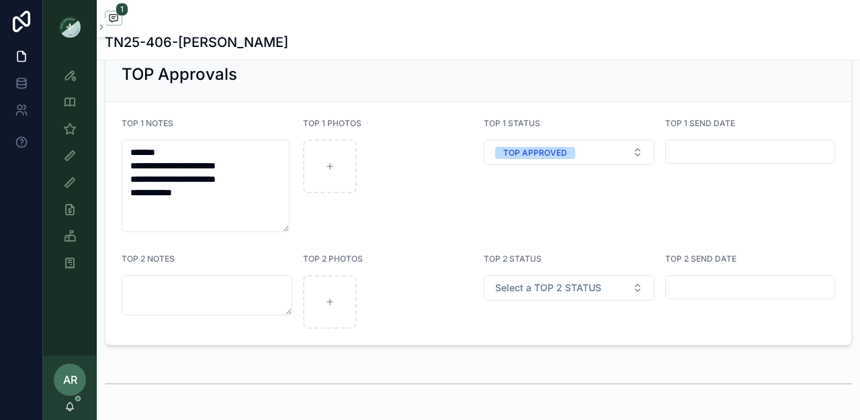
scroll to position [2321, 0]
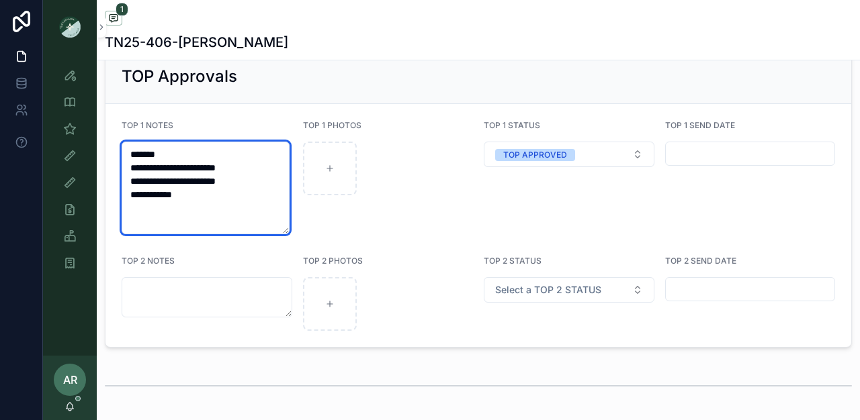
click at [263, 179] on textarea "**********" at bounding box center [206, 188] width 168 height 93
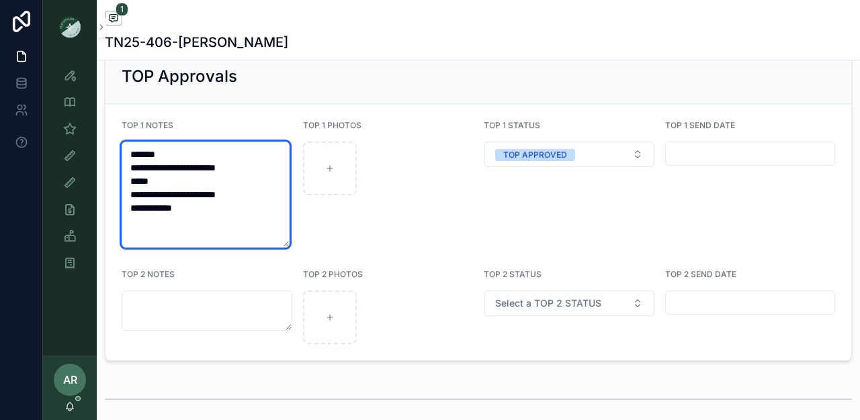
type textarea "**********"
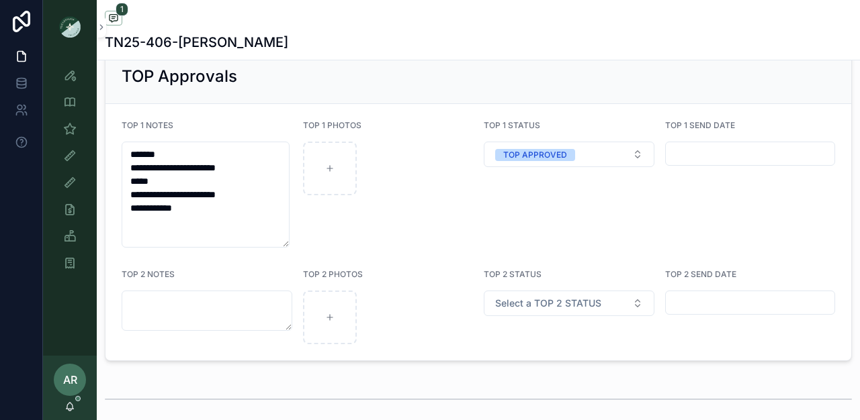
click at [332, 238] on div "TOP 1 PHOTOS" at bounding box center [388, 184] width 171 height 128
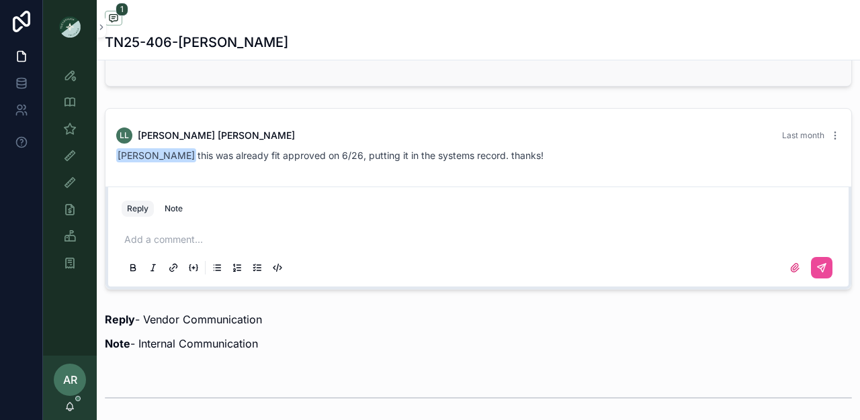
scroll to position [820, 0]
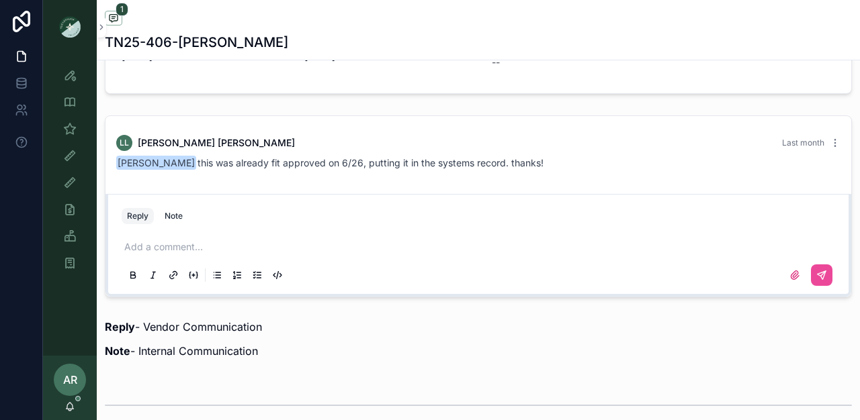
click at [197, 254] on p "scrollable content" at bounding box center [480, 246] width 713 height 13
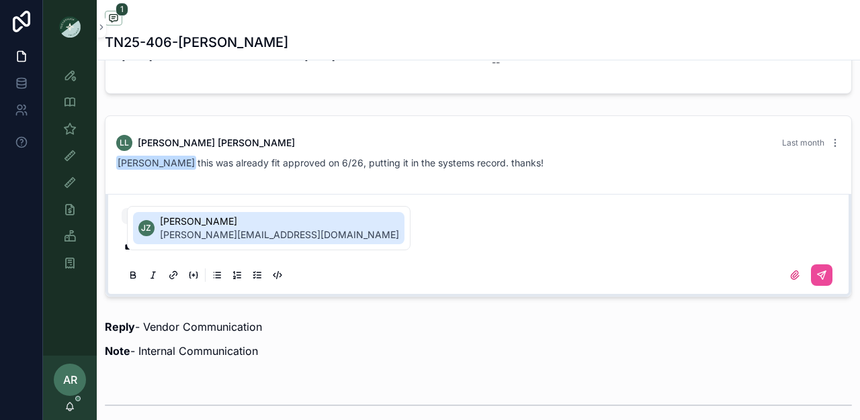
click at [187, 236] on span "[PERSON_NAME][EMAIL_ADDRESS][DOMAIN_NAME]" at bounding box center [279, 234] width 239 height 13
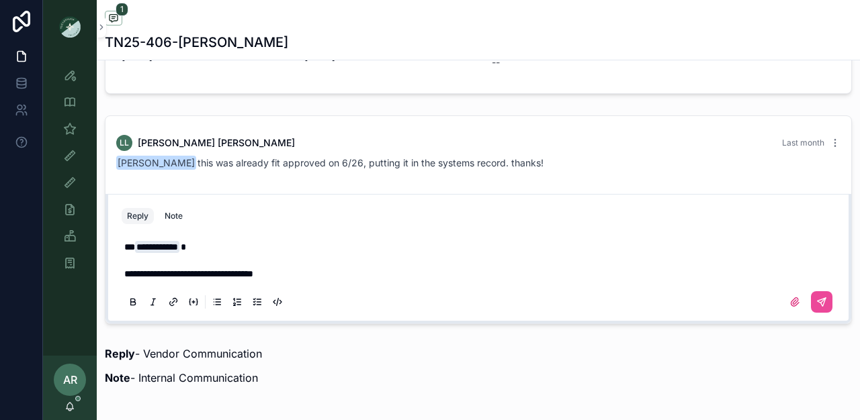
click at [245, 279] on span "**********" at bounding box center [188, 273] width 129 height 9
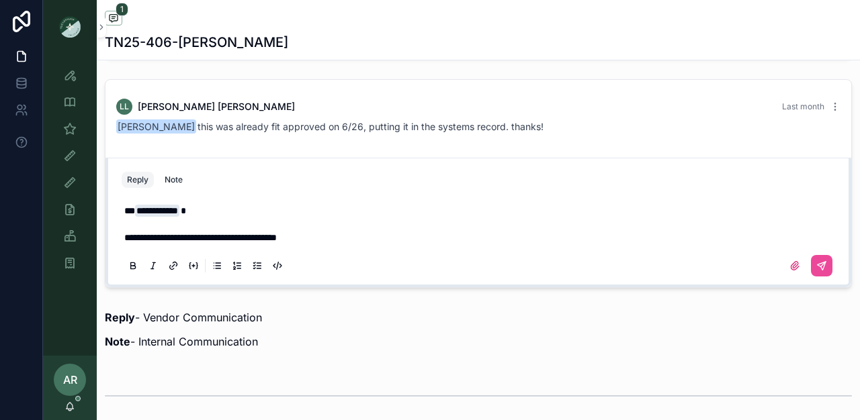
click at [245, 279] on div "scrollable content" at bounding box center [478, 266] width 713 height 27
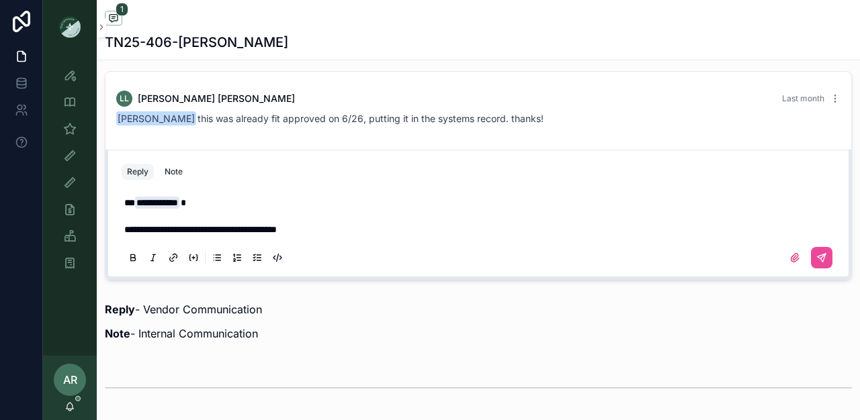
scroll to position [865, 0]
click at [277, 234] on span "**********" at bounding box center [200, 228] width 152 height 9
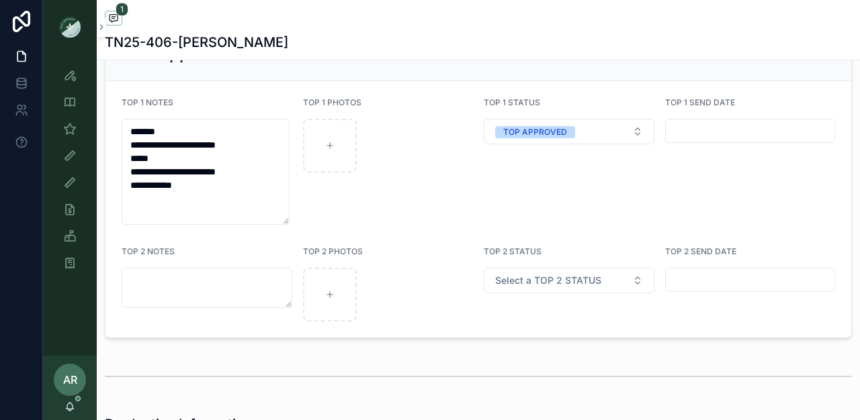
scroll to position [2371, 0]
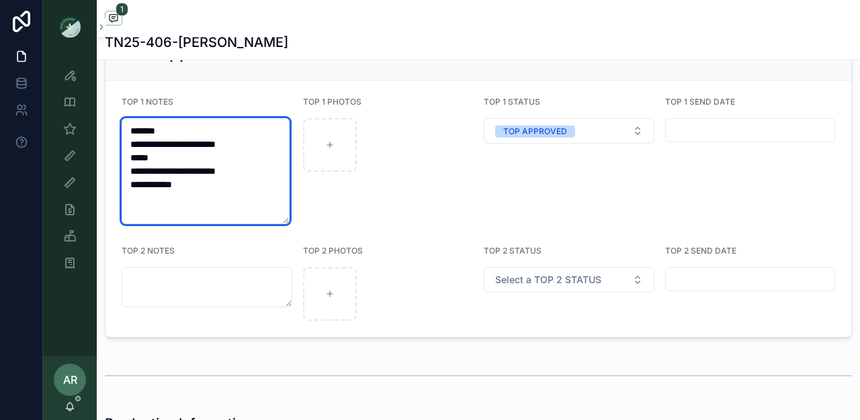
drag, startPoint x: 126, startPoint y: 170, endPoint x: 220, endPoint y: 197, distance: 97.8
click at [220, 197] on textarea "**********" at bounding box center [206, 171] width 168 height 106
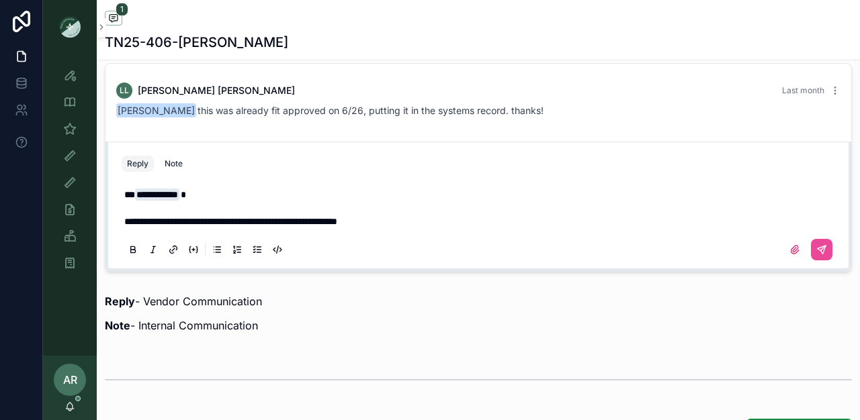
scroll to position [840, 0]
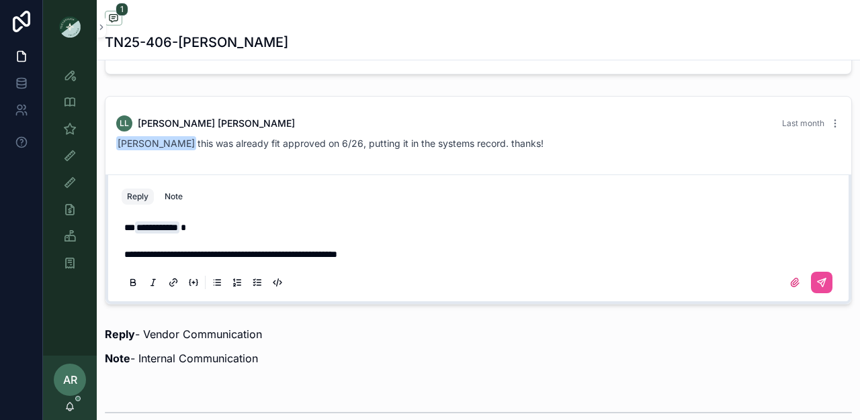
click at [435, 261] on p "**********" at bounding box center [480, 254] width 713 height 13
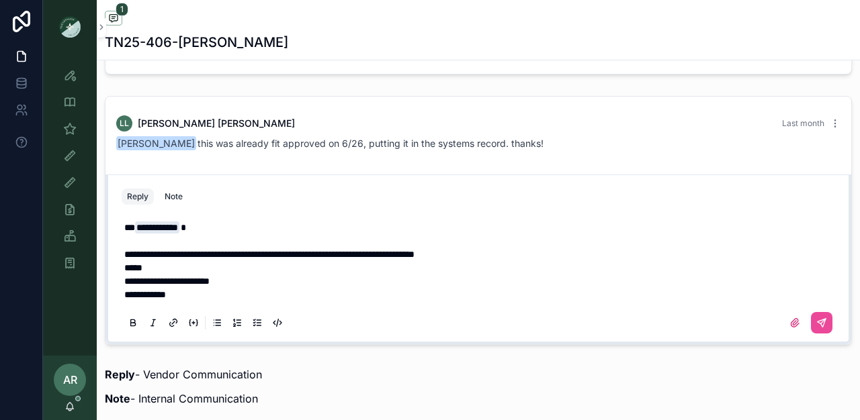
click at [538, 261] on p "**********" at bounding box center [480, 254] width 713 height 13
click at [69, 406] on icon "scrollable content" at bounding box center [69, 407] width 11 height 11
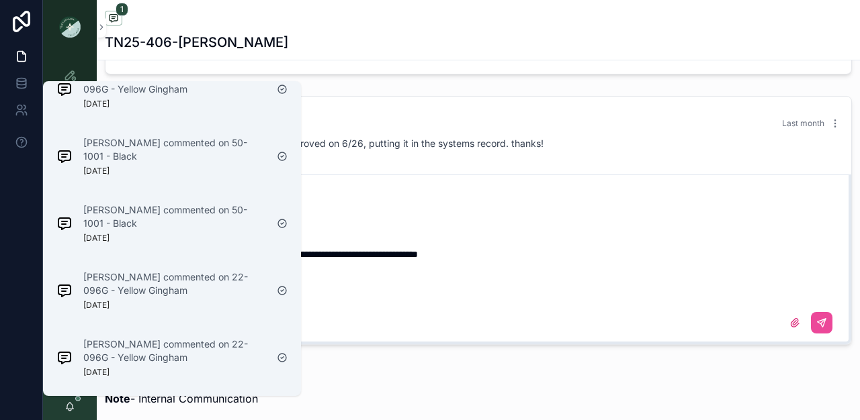
scroll to position [1536, 0]
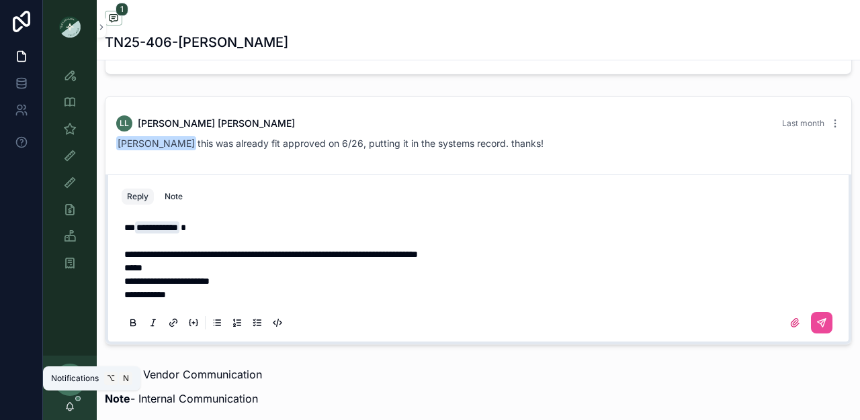
click at [69, 406] on icon "scrollable content" at bounding box center [69, 407] width 11 height 11
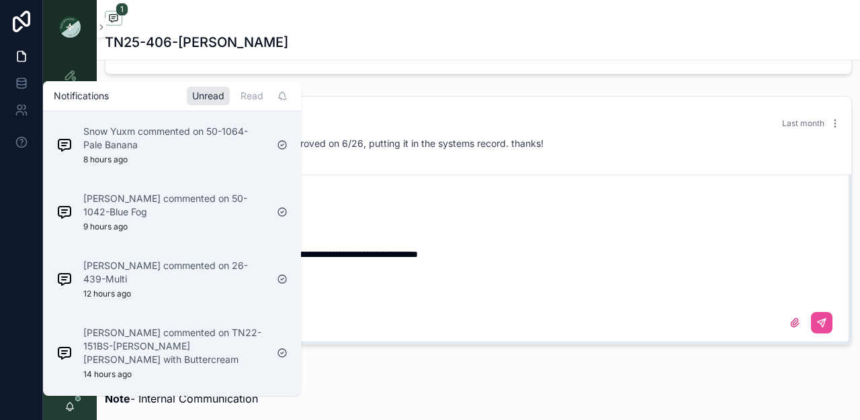
click at [384, 383] on p "Reply - Vendor Communication" at bounding box center [478, 375] width 747 height 16
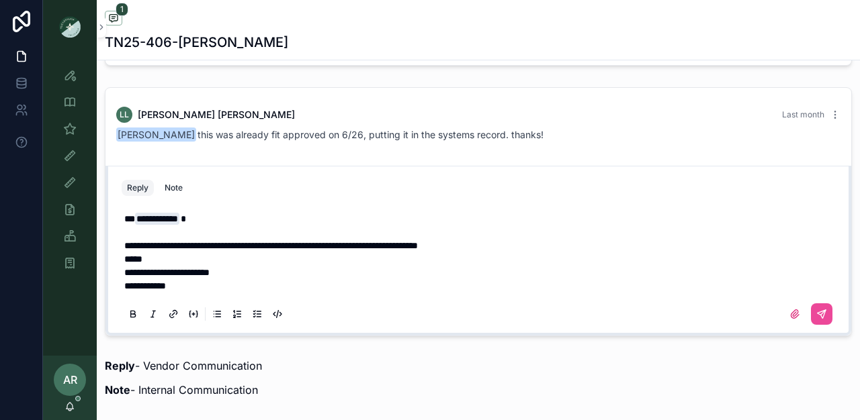
scroll to position [850, 0]
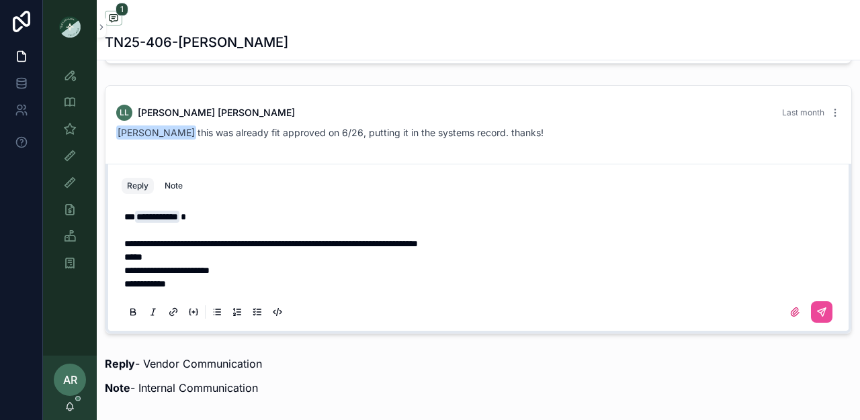
click at [402, 291] on p "**********" at bounding box center [480, 283] width 713 height 13
click at [817, 316] on icon "scrollable content" at bounding box center [821, 312] width 8 height 8
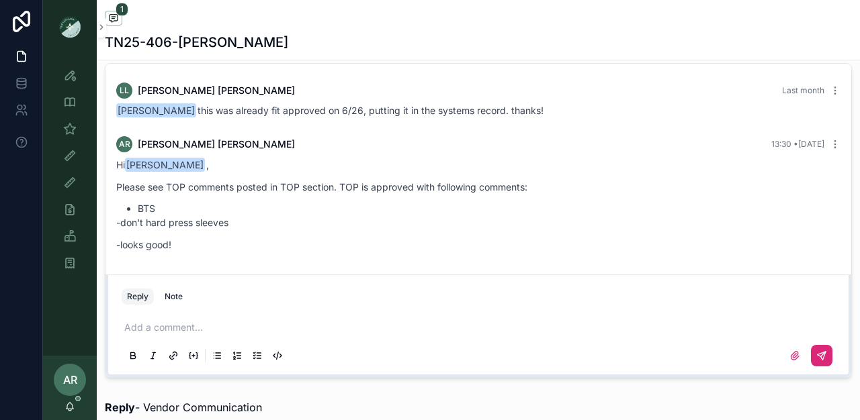
scroll to position [3, 0]
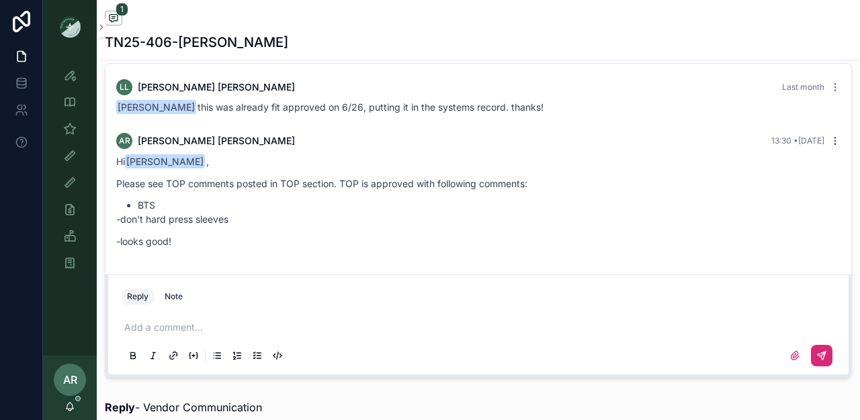
click at [830, 146] on icon "scrollable content" at bounding box center [835, 141] width 11 height 11
click at [775, 134] on button "Delete comment" at bounding box center [806, 127] width 85 height 16
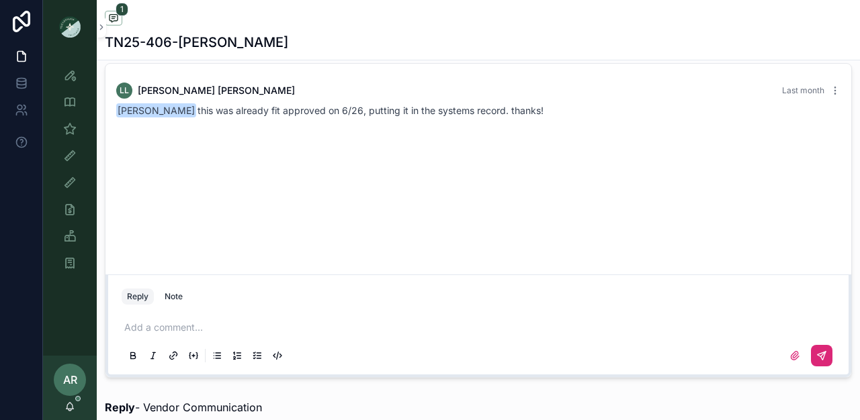
click at [153, 335] on p "scrollable content" at bounding box center [480, 327] width 713 height 13
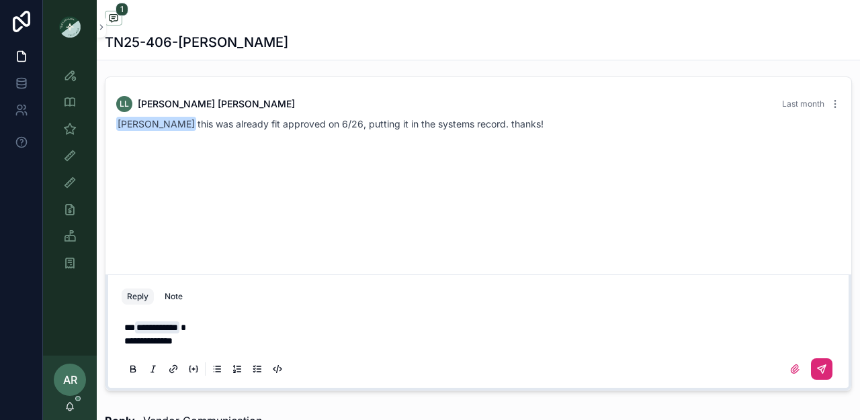
click at [172, 346] on span "**********" at bounding box center [148, 341] width 48 height 9
click at [259, 348] on p "**********" at bounding box center [480, 341] width 713 height 13
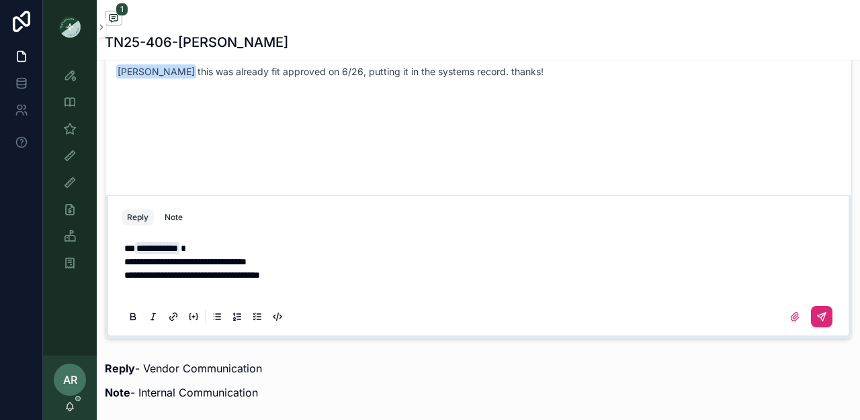
scroll to position [885, 0]
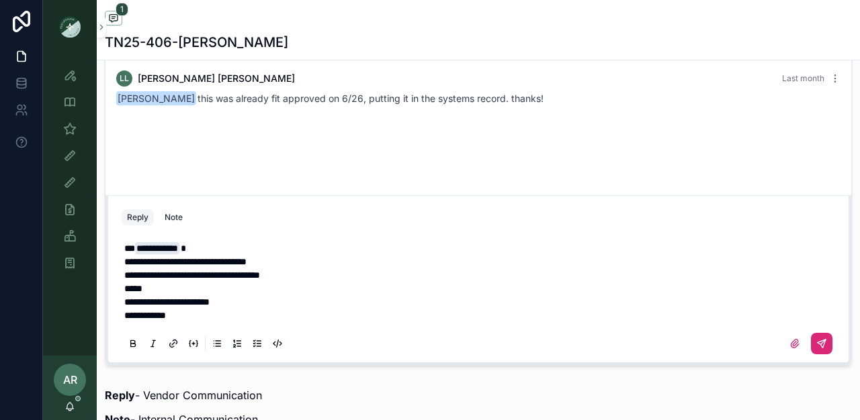
click at [322, 282] on p "**********" at bounding box center [480, 275] width 713 height 13
click at [816, 349] on icon "scrollable content" at bounding box center [821, 344] width 11 height 11
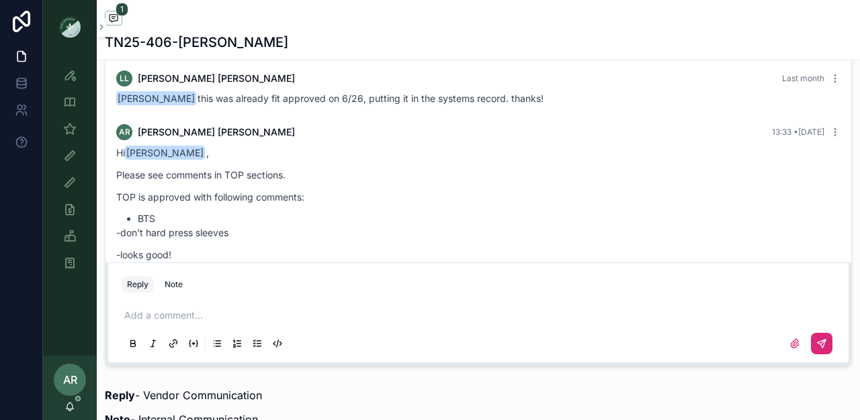
scroll to position [2, 0]
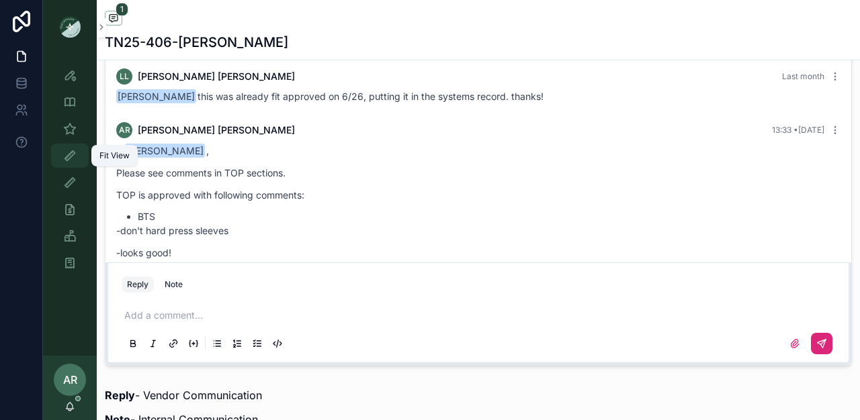
click at [72, 154] on icon "scrollable content" at bounding box center [69, 155] width 13 height 13
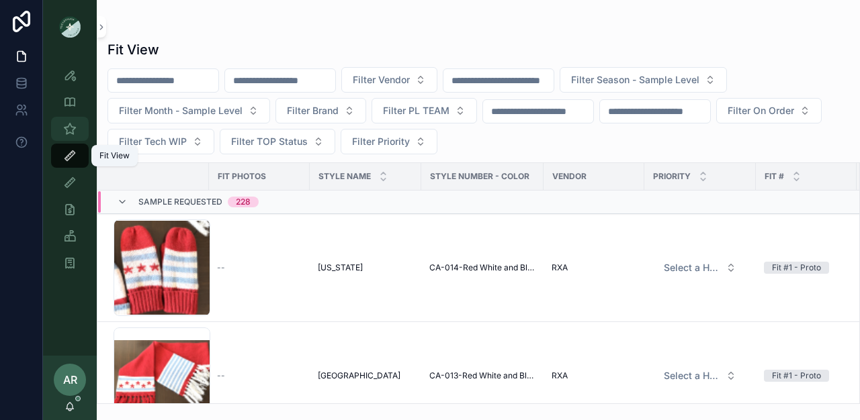
click at [72, 133] on icon "scrollable content" at bounding box center [69, 128] width 13 height 13
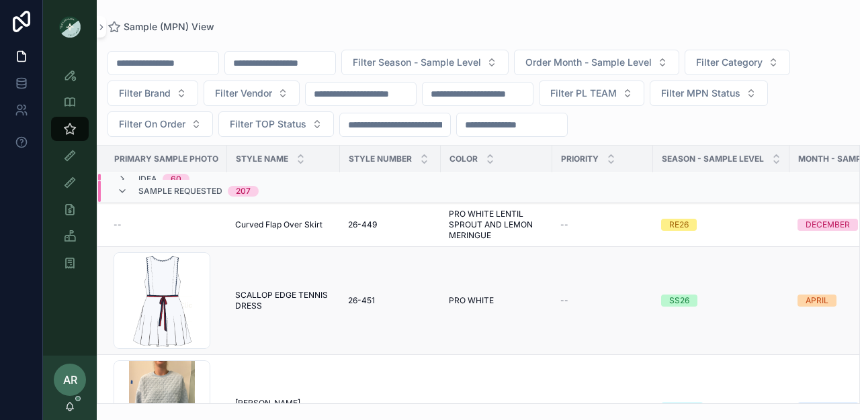
scroll to position [13, 0]
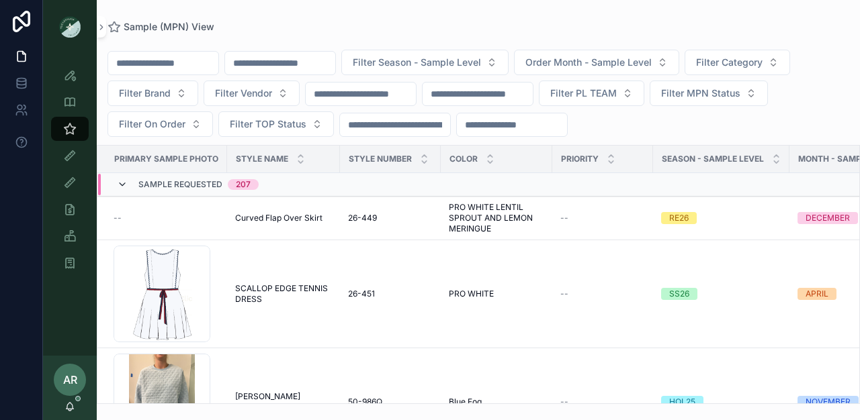
click at [120, 189] on icon "scrollable content" at bounding box center [122, 184] width 11 height 11
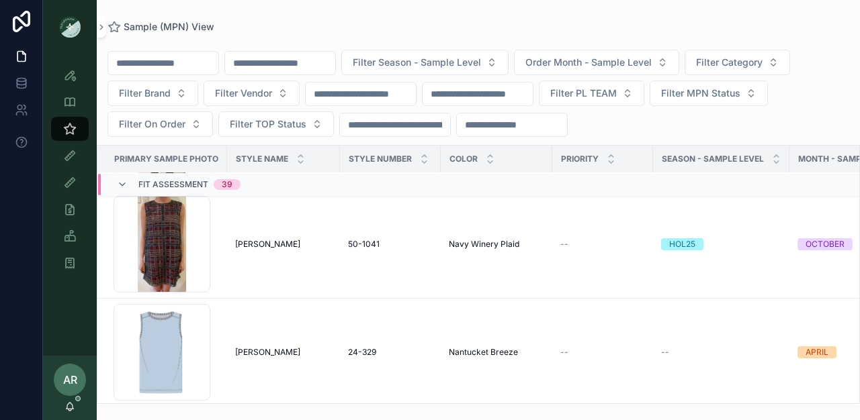
scroll to position [855, 0]
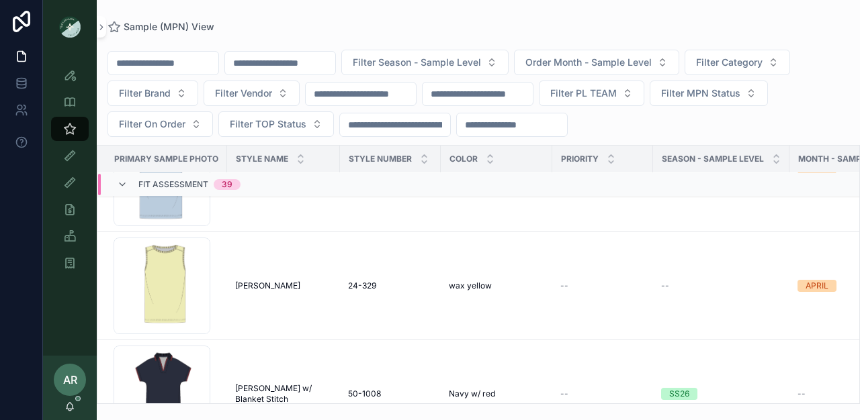
click at [309, 65] on input "scrollable content" at bounding box center [280, 63] width 110 height 19
type input "******"
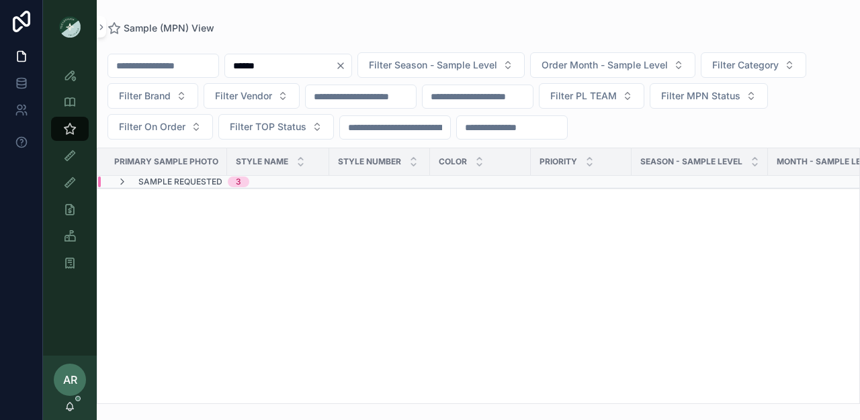
click at [219, 183] on span "Sample Requested" at bounding box center [180, 182] width 84 height 11
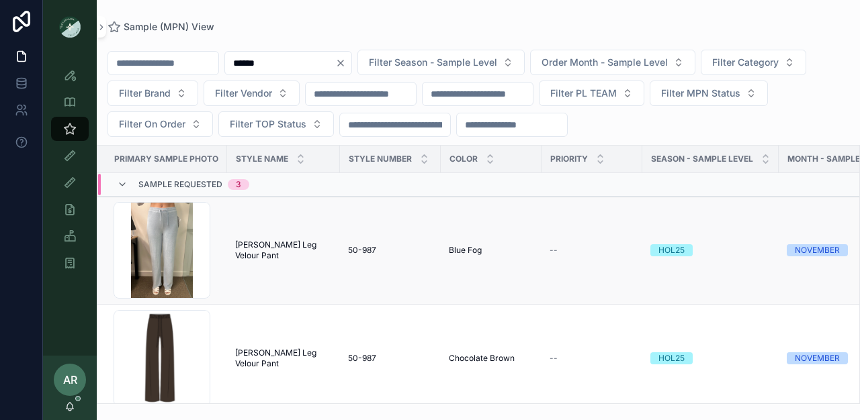
click at [259, 248] on span "[PERSON_NAME] Leg Velour Pant" at bounding box center [283, 250] width 97 height 21
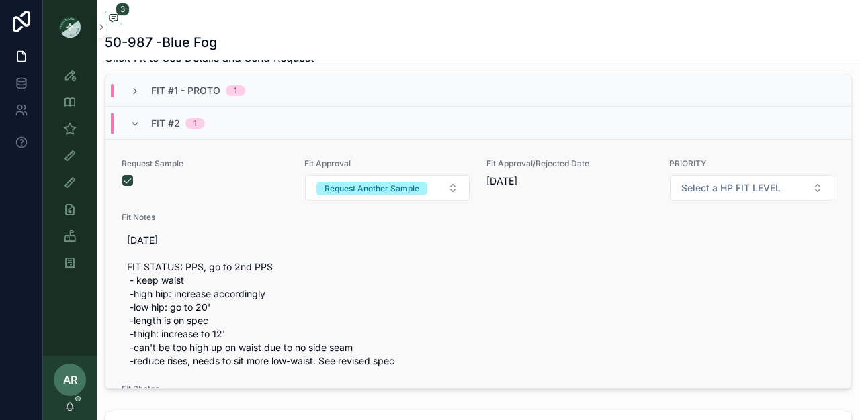
scroll to position [519, 0]
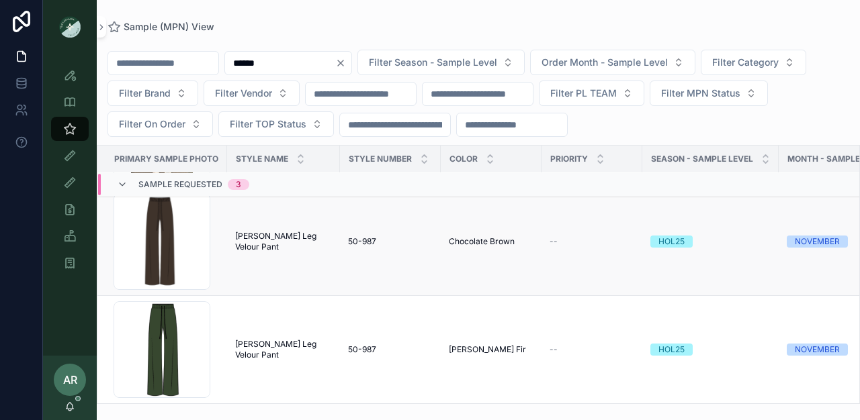
scroll to position [127, 0]
click at [246, 355] on td "[PERSON_NAME] Leg Velour Pant [PERSON_NAME] Wide Leg Velour Pant" at bounding box center [283, 350] width 113 height 108
click at [245, 339] on span "[PERSON_NAME] Leg Velour Pant" at bounding box center [283, 349] width 97 height 21
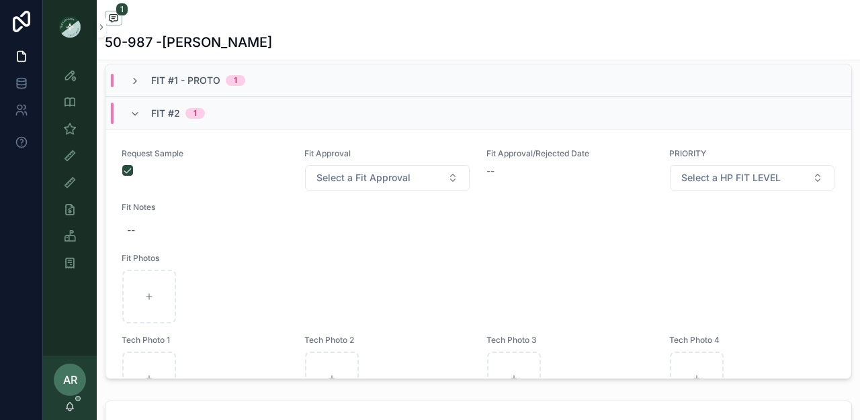
scroll to position [543, 0]
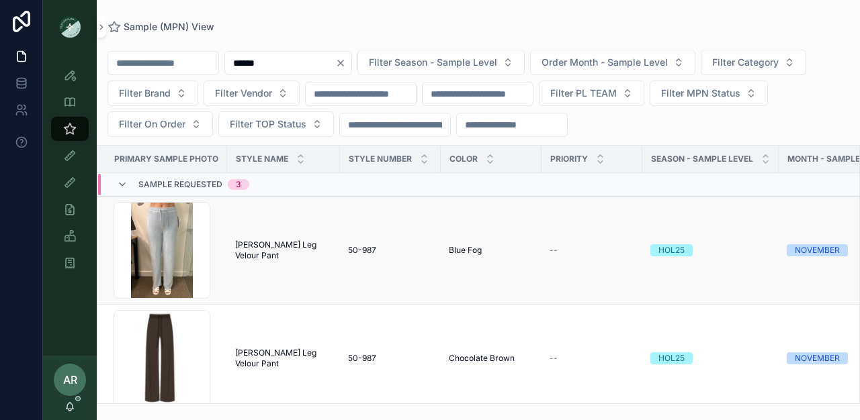
click at [248, 245] on span "[PERSON_NAME] Leg Velour Pant" at bounding box center [283, 250] width 97 height 21
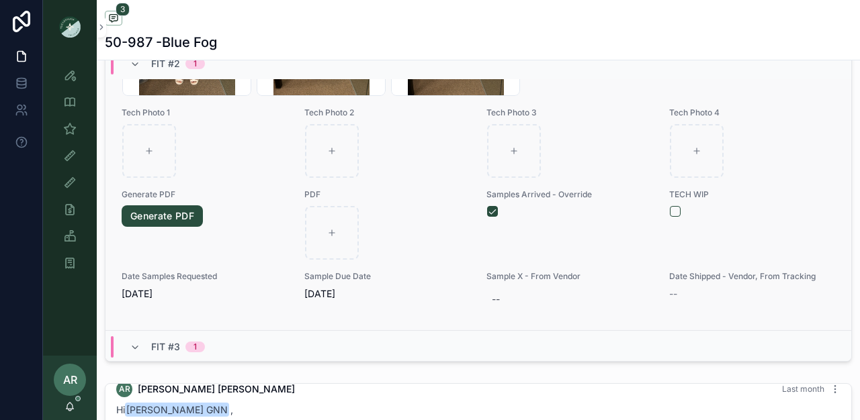
scroll to position [364, 0]
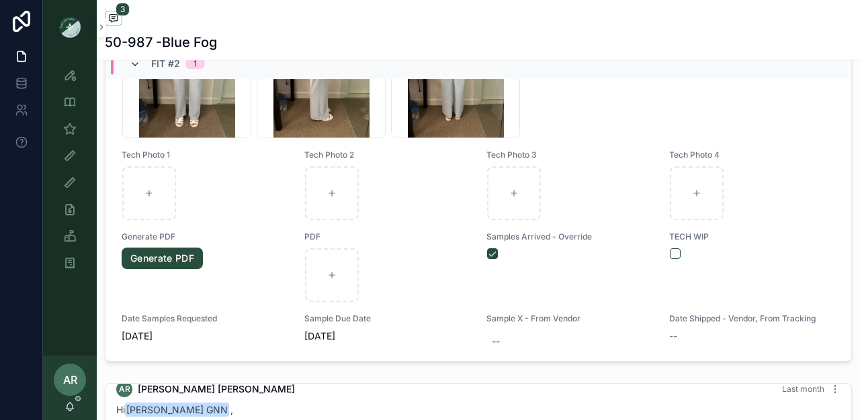
click at [136, 70] on icon "scrollable content" at bounding box center [135, 64] width 11 height 11
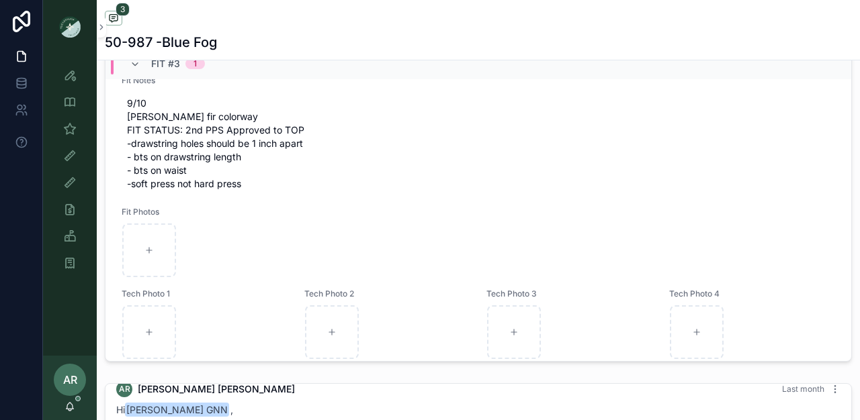
scroll to position [144, 0]
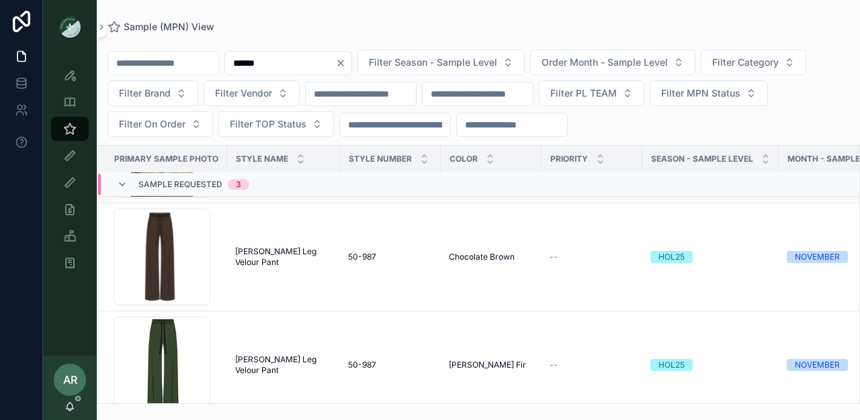
scroll to position [102, 0]
click at [227, 268] on td "[PERSON_NAME] Leg Velour Pant [PERSON_NAME] Wide Leg Velour Pant" at bounding box center [283, 257] width 113 height 108
click at [243, 259] on span "[PERSON_NAME] Leg Velour Pant" at bounding box center [283, 256] width 97 height 21
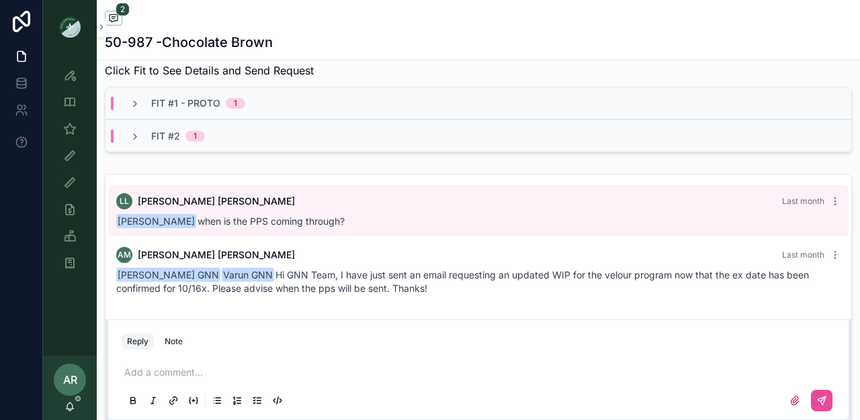
scroll to position [521, 0]
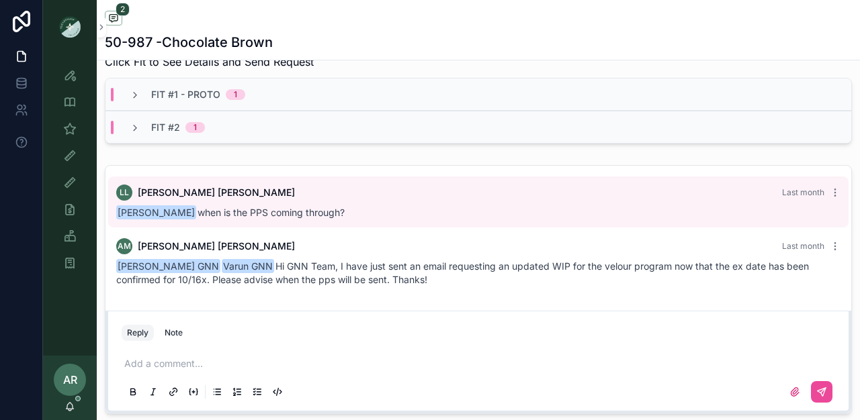
click at [189, 143] on div "Fit #2 1" at bounding box center [478, 127] width 746 height 32
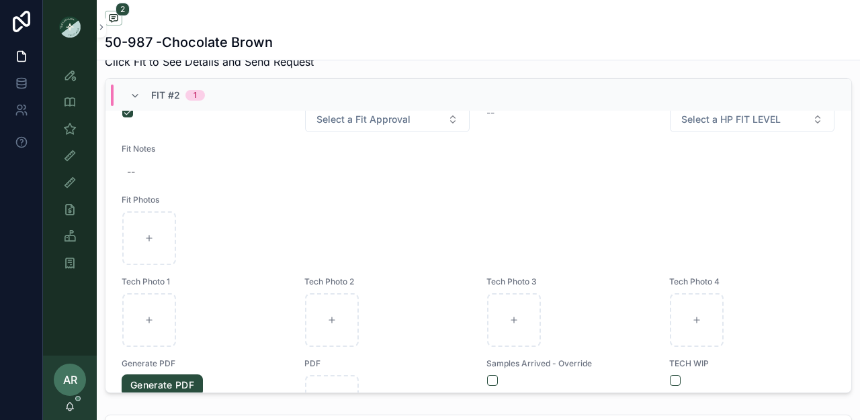
scroll to position [0, 0]
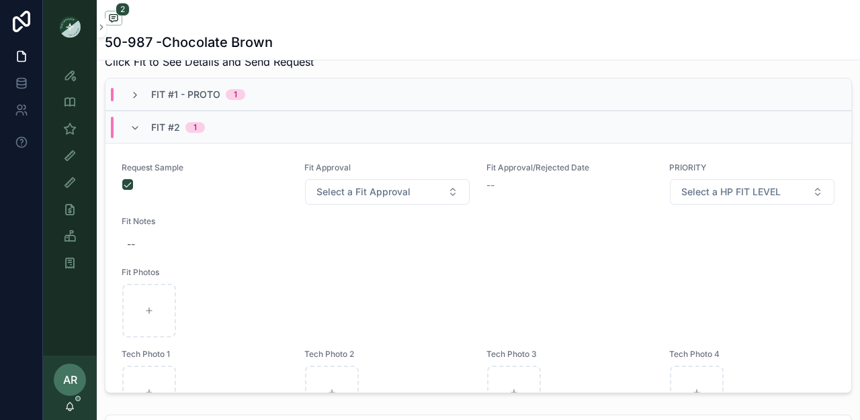
click at [142, 133] on div "Fit #2 1" at bounding box center [167, 127] width 75 height 21
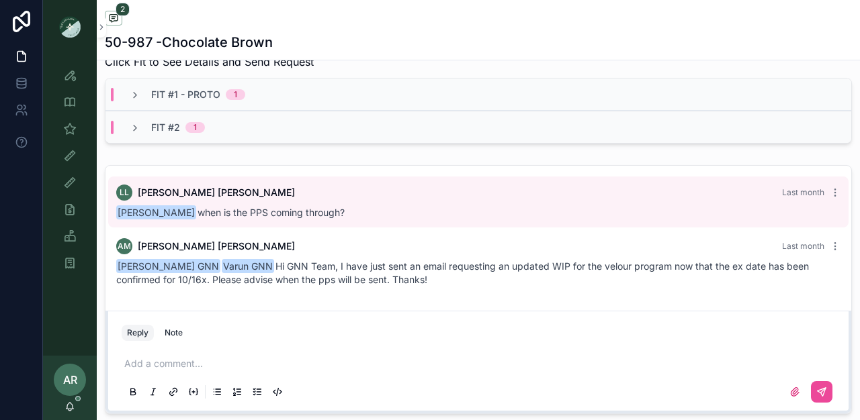
click at [150, 99] on div "Fit #1 - Proto 1" at bounding box center [188, 94] width 116 height 13
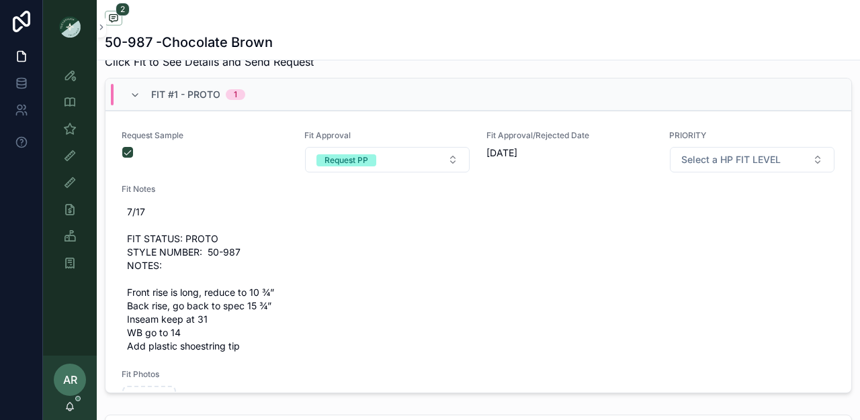
click at [150, 99] on div "Fit #1 - Proto 1" at bounding box center [188, 94] width 116 height 21
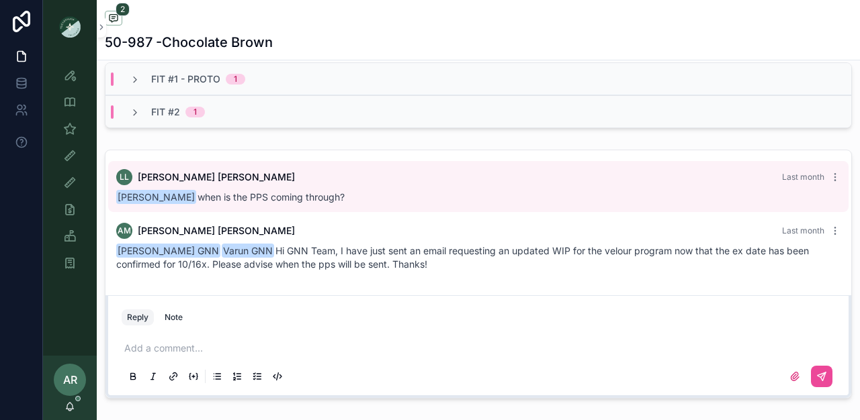
scroll to position [518, 0]
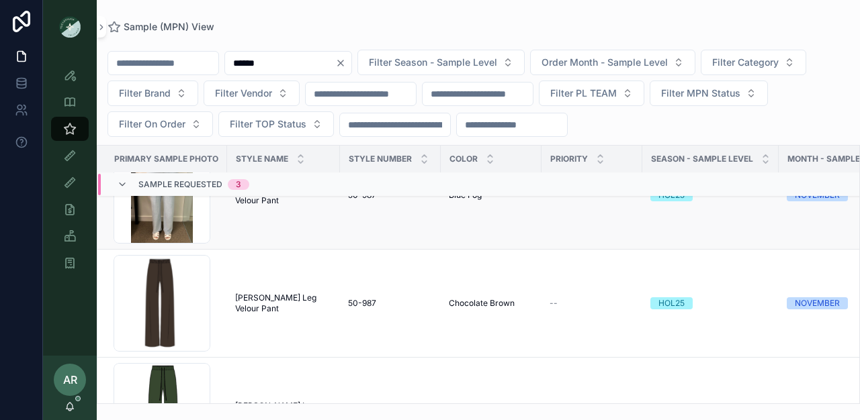
scroll to position [65, 0]
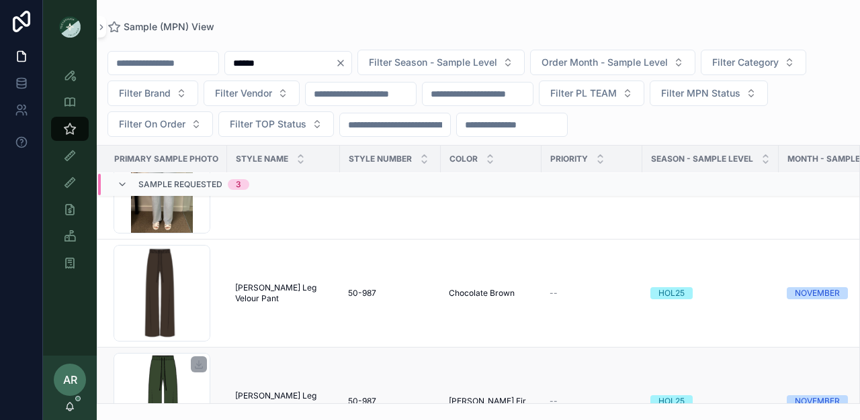
click at [192, 360] on div "scrollable content" at bounding box center [199, 365] width 16 height 16
click at [232, 367] on td "[PERSON_NAME] Leg Velour Pant [PERSON_NAME] Wide Leg Velour Pant" at bounding box center [283, 402] width 113 height 108
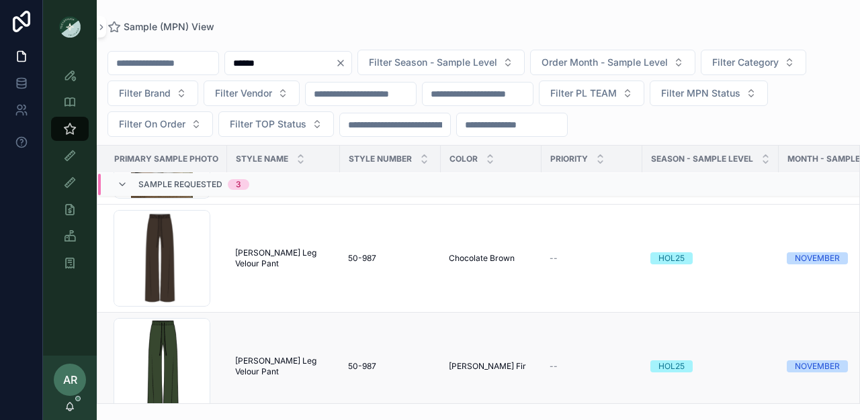
scroll to position [127, 0]
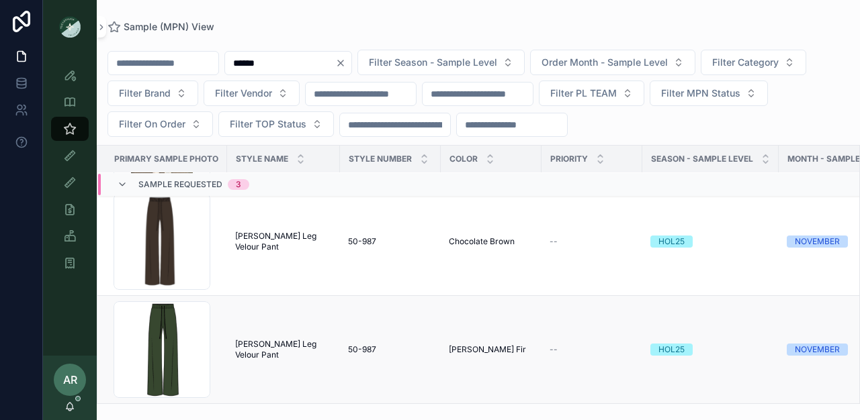
click at [258, 339] on span "[PERSON_NAME] Leg Velour Pant" at bounding box center [283, 349] width 97 height 21
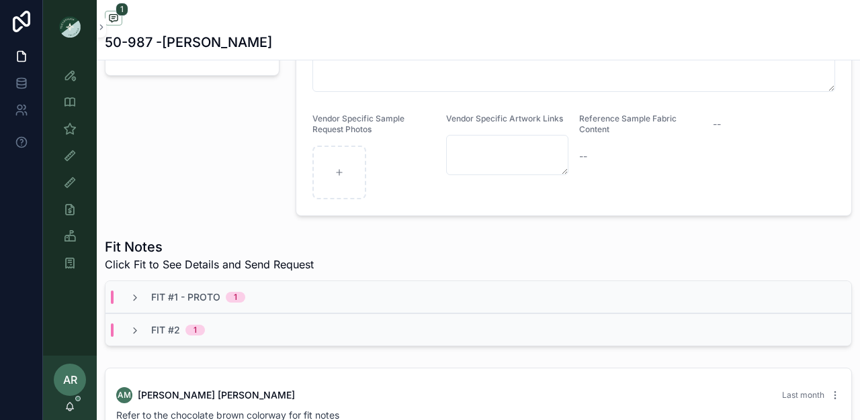
scroll to position [507, 0]
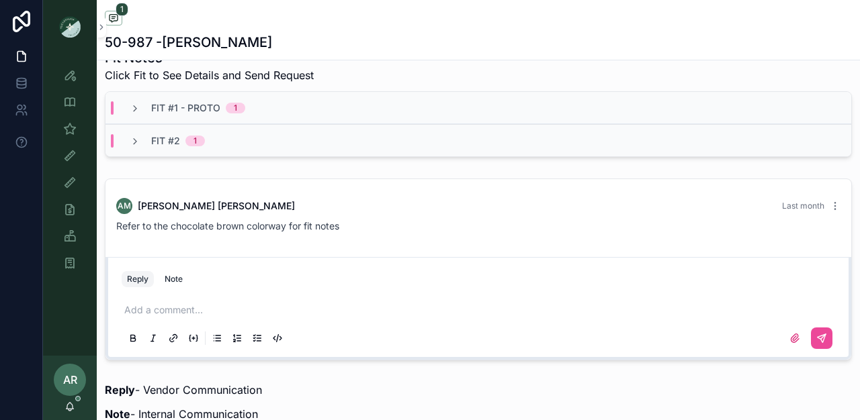
click at [182, 148] on div "Fit #2 1" at bounding box center [178, 140] width 54 height 13
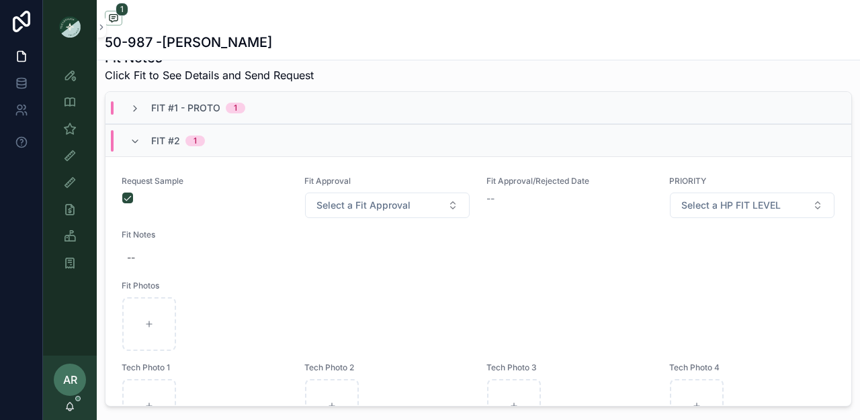
click at [182, 152] on div "Fit #2 1" at bounding box center [178, 140] width 54 height 21
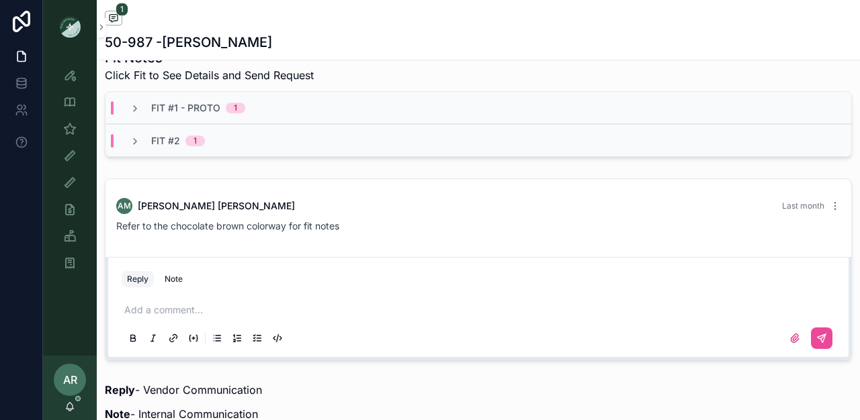
click at [170, 124] on div "Fit #1 - Proto 1" at bounding box center [478, 108] width 746 height 32
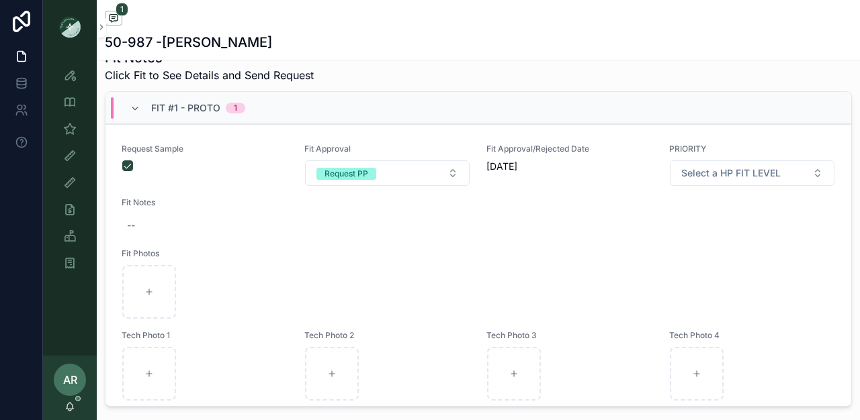
click at [170, 119] on div "Fit #1 - Proto 1" at bounding box center [198, 107] width 94 height 21
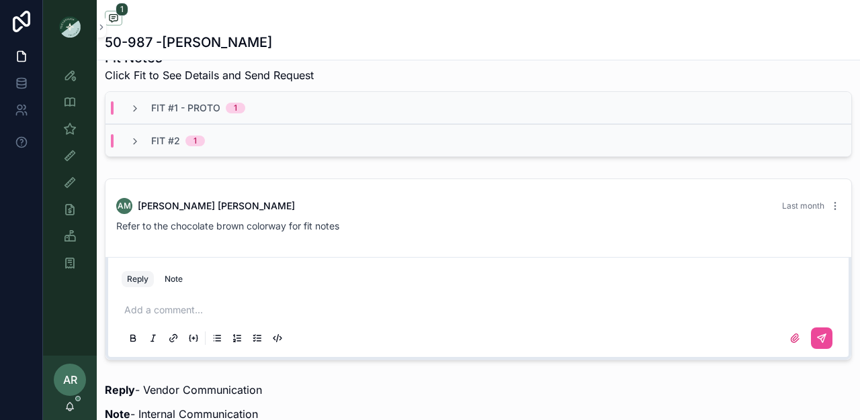
click at [142, 148] on div "Fit #2 1" at bounding box center [167, 140] width 75 height 13
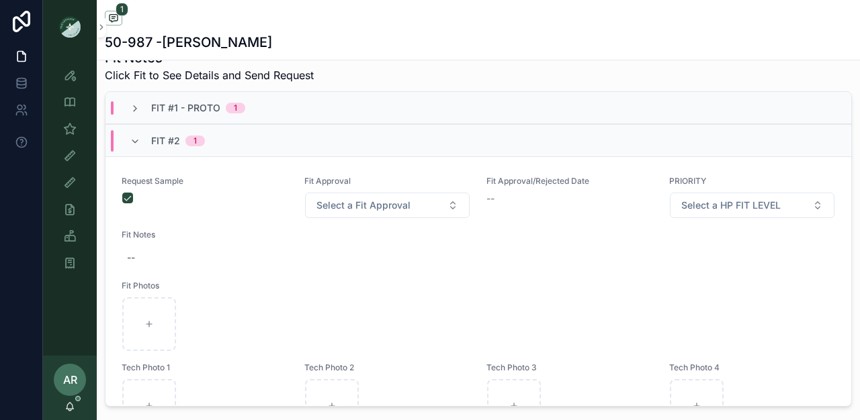
click at [142, 150] on div "Fit #2 1" at bounding box center [167, 140] width 75 height 21
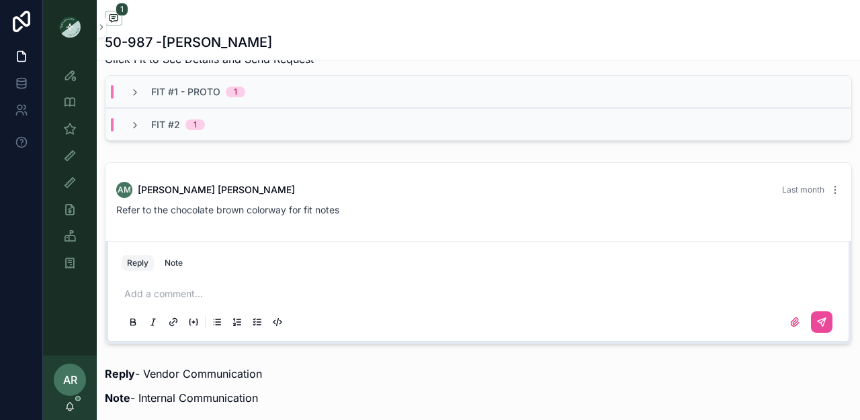
scroll to position [496, 0]
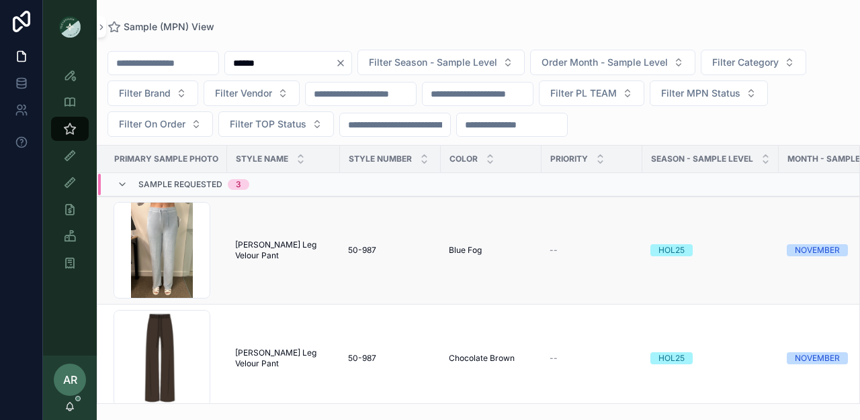
click at [245, 255] on span "[PERSON_NAME] Leg Velour Pant" at bounding box center [283, 250] width 97 height 21
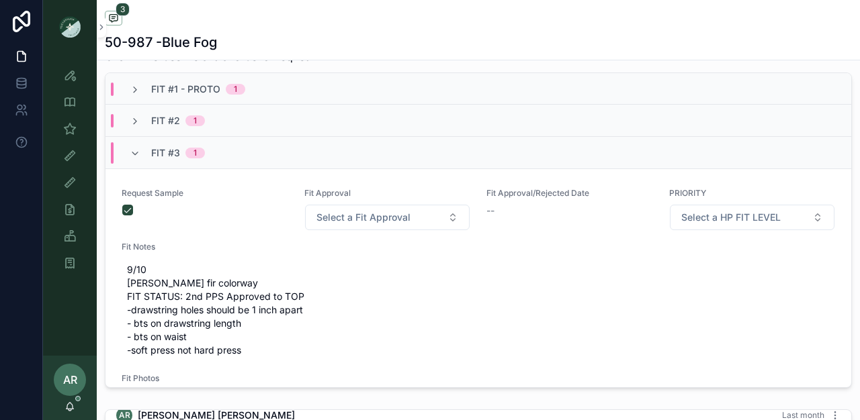
scroll to position [522, 0]
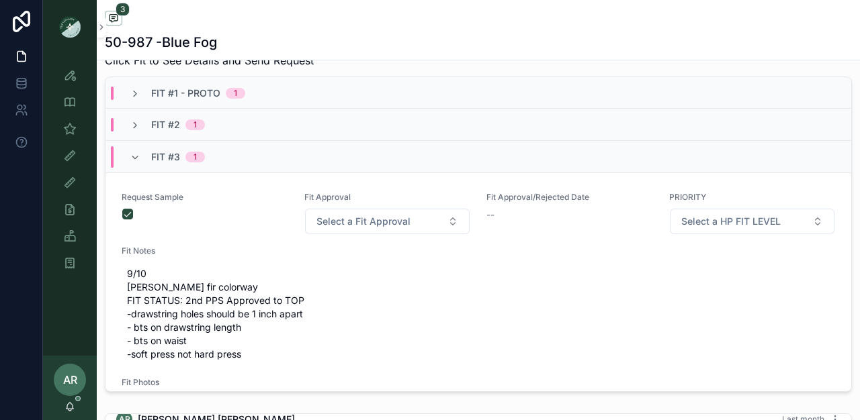
click at [198, 100] on span "Fit #1 - Proto" at bounding box center [185, 93] width 69 height 13
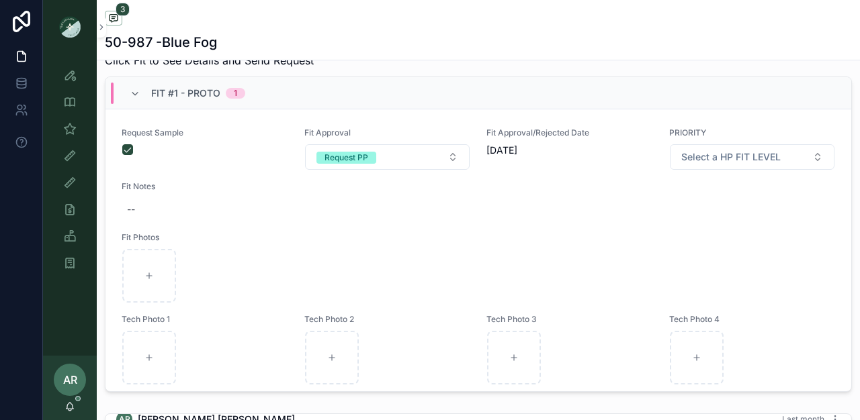
click at [198, 100] on span "Fit #1 - Proto" at bounding box center [185, 93] width 69 height 13
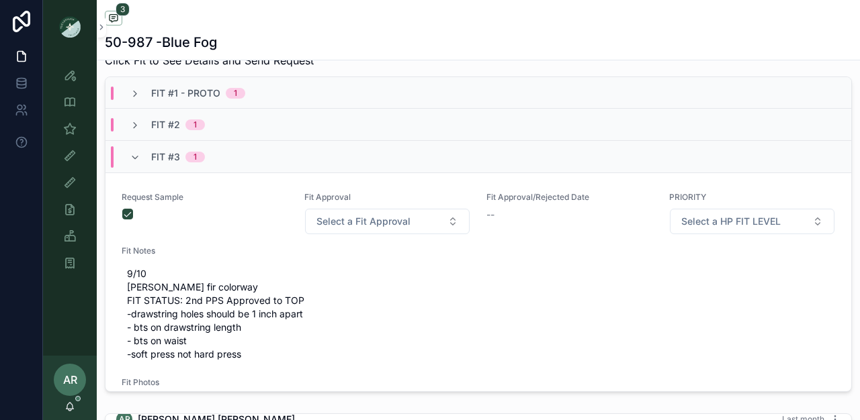
click at [159, 132] on span "Fit #2" at bounding box center [165, 124] width 29 height 13
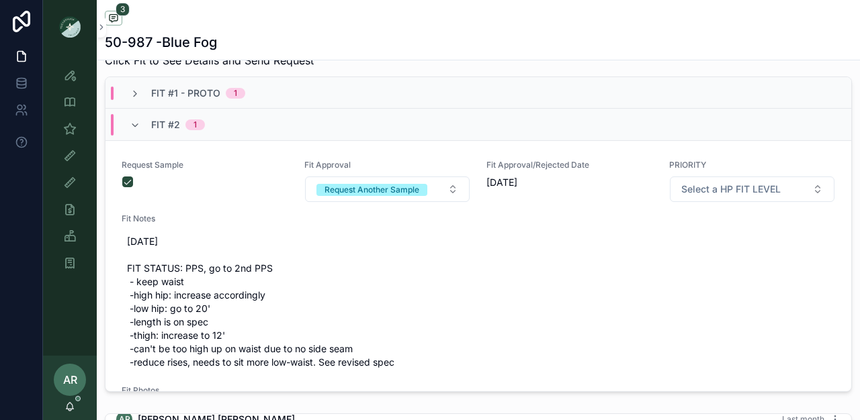
click at [159, 132] on span "Fit #2" at bounding box center [165, 124] width 29 height 13
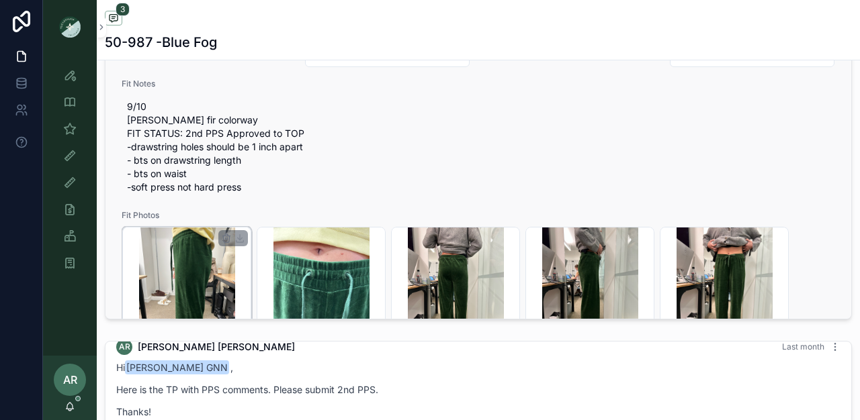
scroll to position [90, 0]
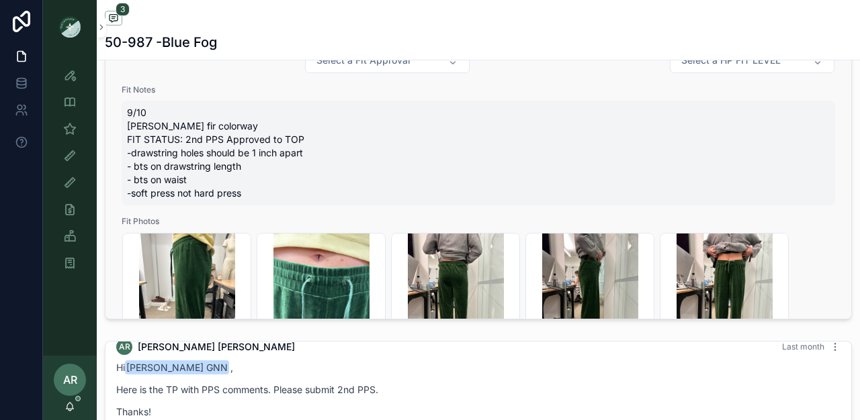
click at [206, 163] on span "9/10 [PERSON_NAME] fir colorway FIT STATUS: 2nd PPS Approved to TOP -drawstring…" at bounding box center [478, 153] width 703 height 94
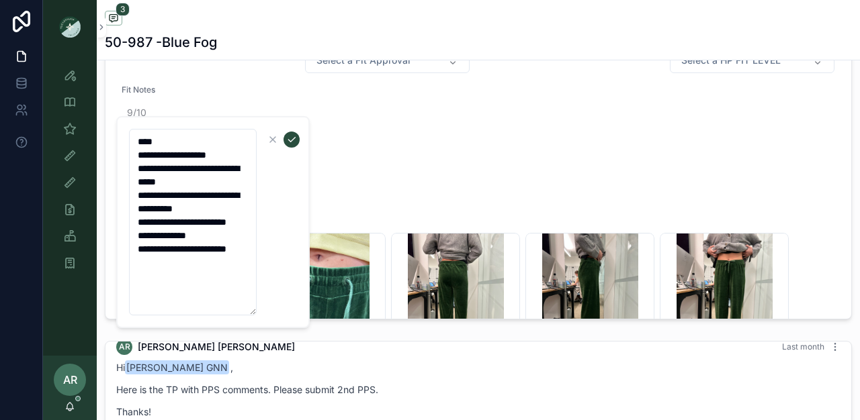
drag, startPoint x: 134, startPoint y: 193, endPoint x: 184, endPoint y: 274, distance: 95.1
click at [184, 274] on textarea "**********" at bounding box center [193, 222] width 128 height 187
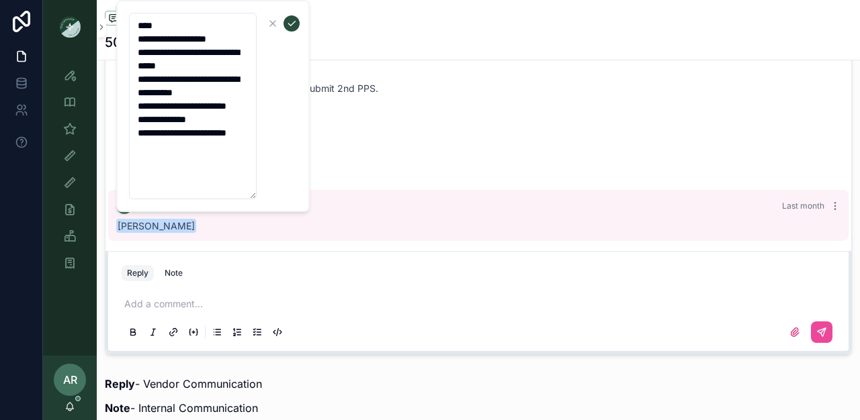
scroll to position [913, 0]
